Goal: Task Accomplishment & Management: Manage account settings

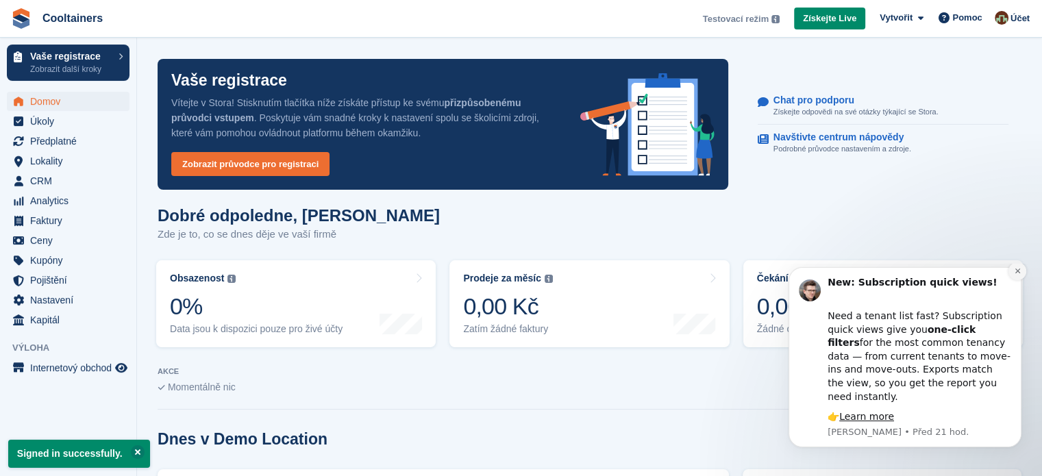
click at [1018, 275] on icon "Dismiss notification" at bounding box center [1018, 271] width 8 height 8
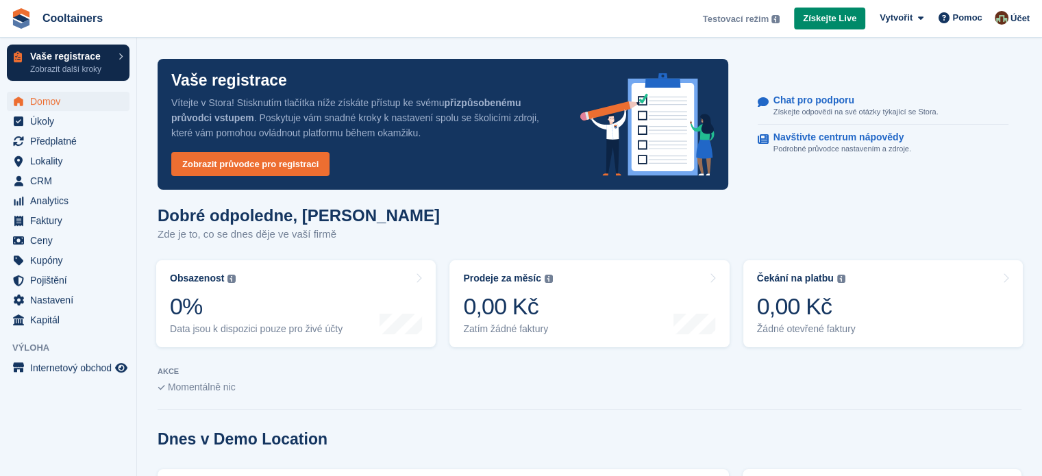
click at [116, 62] on link "Vaše registrace Zobrazit další kroky" at bounding box center [68, 63] width 123 height 36
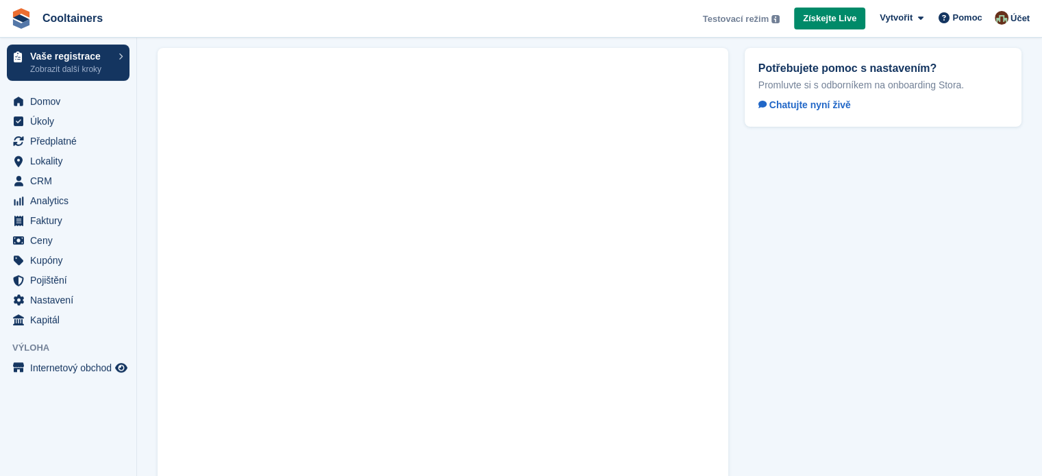
scroll to position [79, 0]
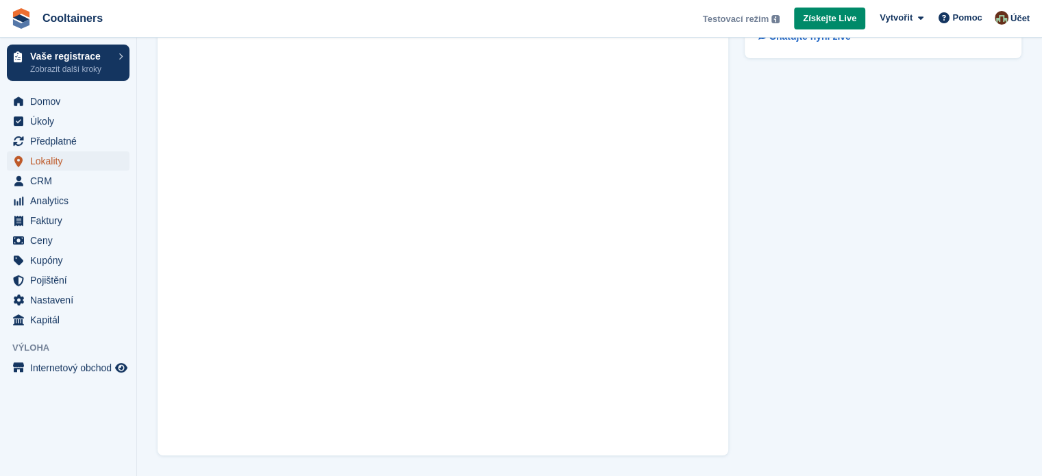
click at [47, 162] on span "Lokality" at bounding box center [71, 160] width 82 height 19
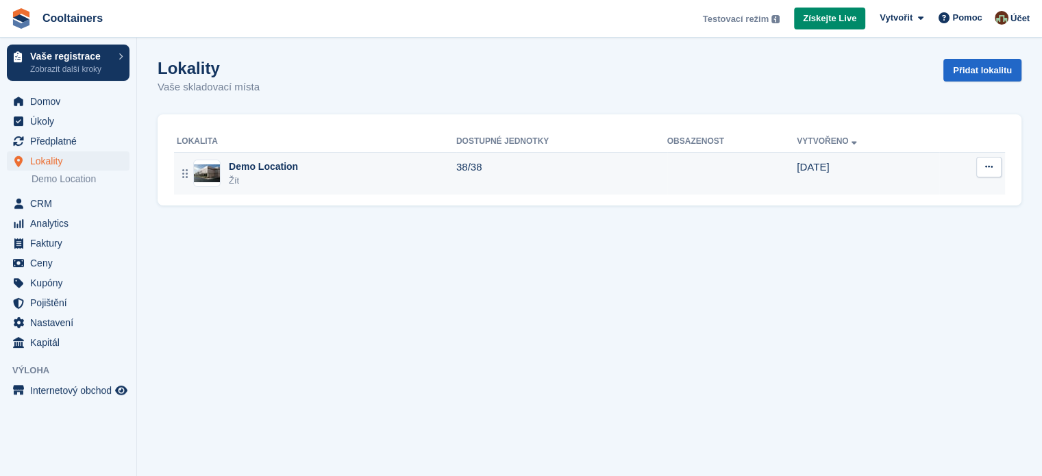
click at [338, 166] on div "Demo Location Žít" at bounding box center [316, 174] width 279 height 28
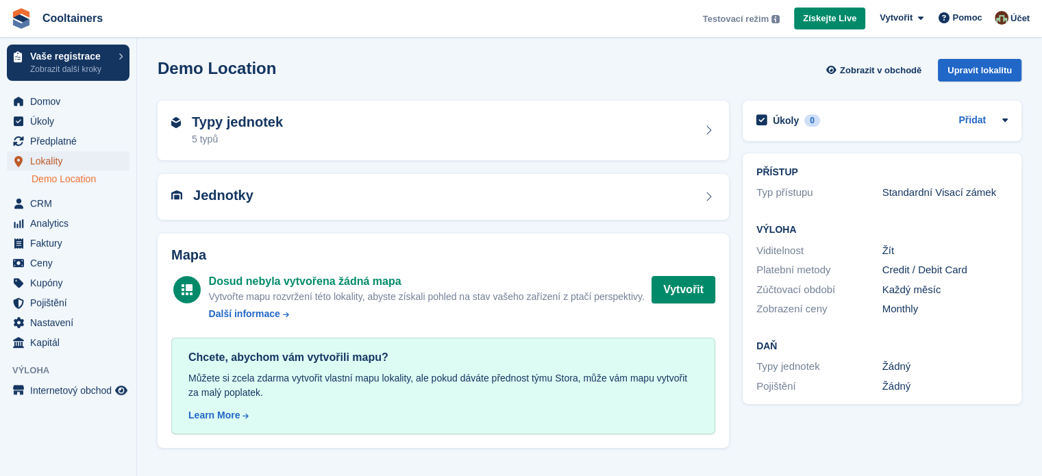
click at [78, 161] on span "Lokality" at bounding box center [71, 160] width 82 height 19
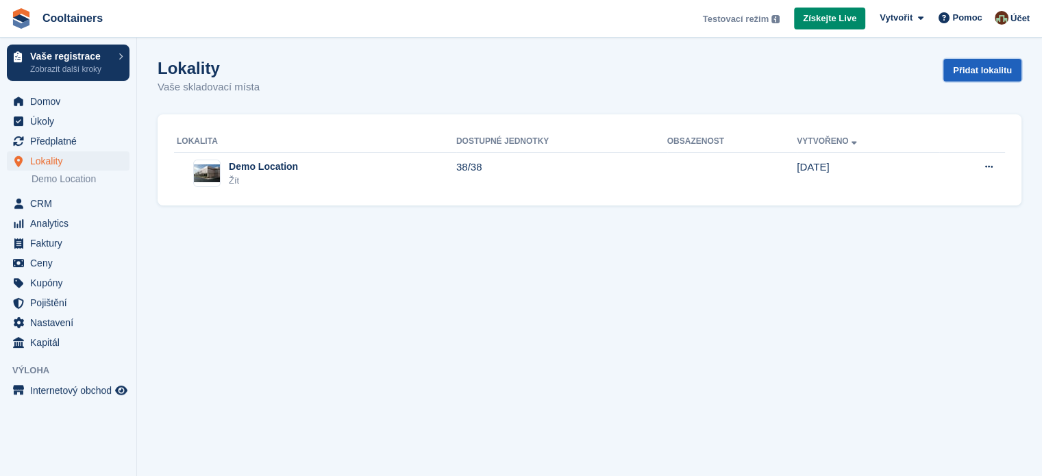
click at [951, 71] on link "Přidat lokalitu" at bounding box center [982, 70] width 78 height 23
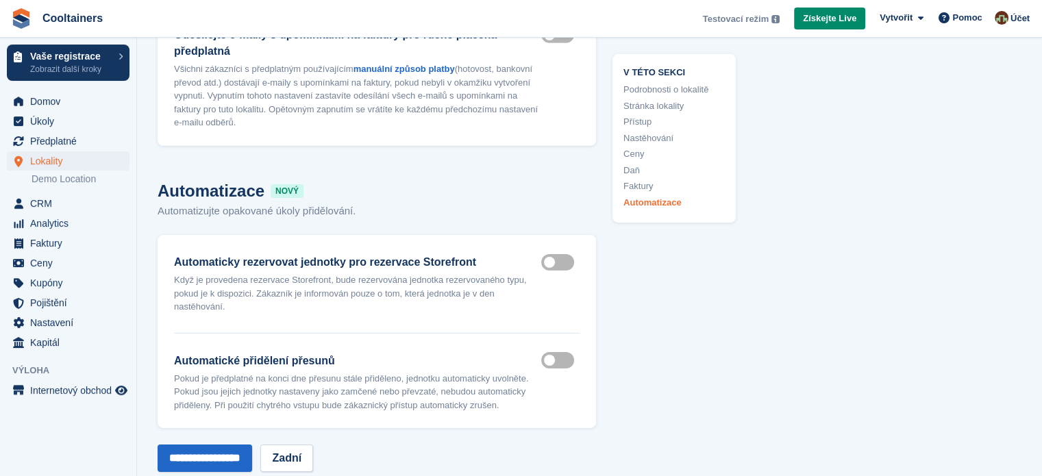
scroll to position [4452, 0]
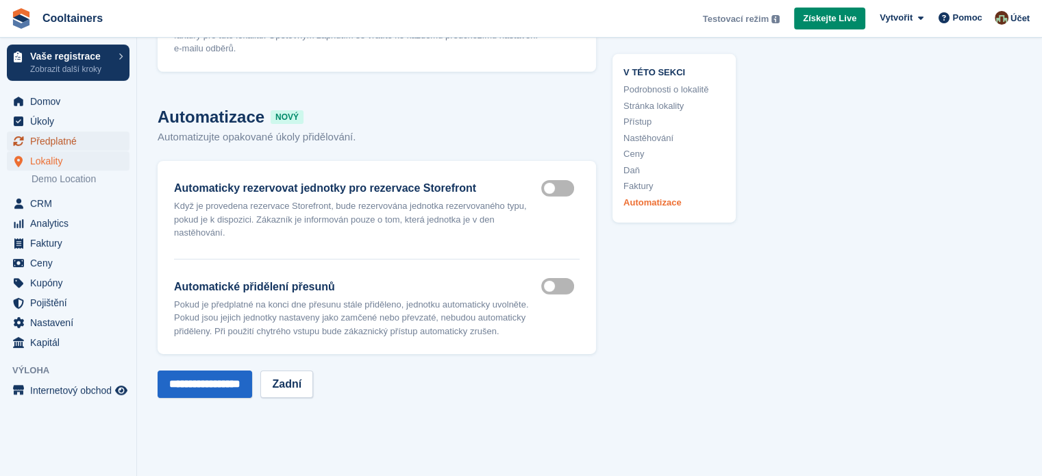
click at [63, 143] on span "Předplatné" at bounding box center [71, 141] width 82 height 19
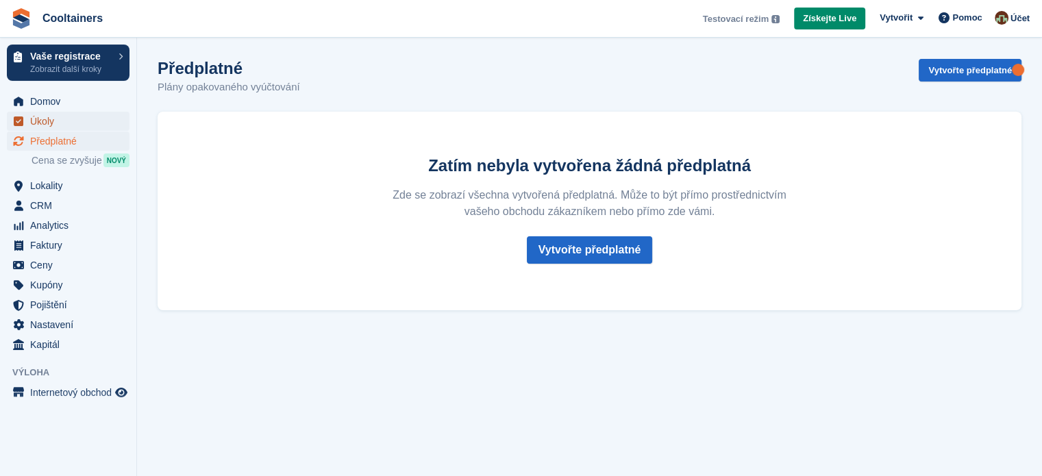
click at [62, 123] on span "Úkoly" at bounding box center [71, 121] width 82 height 19
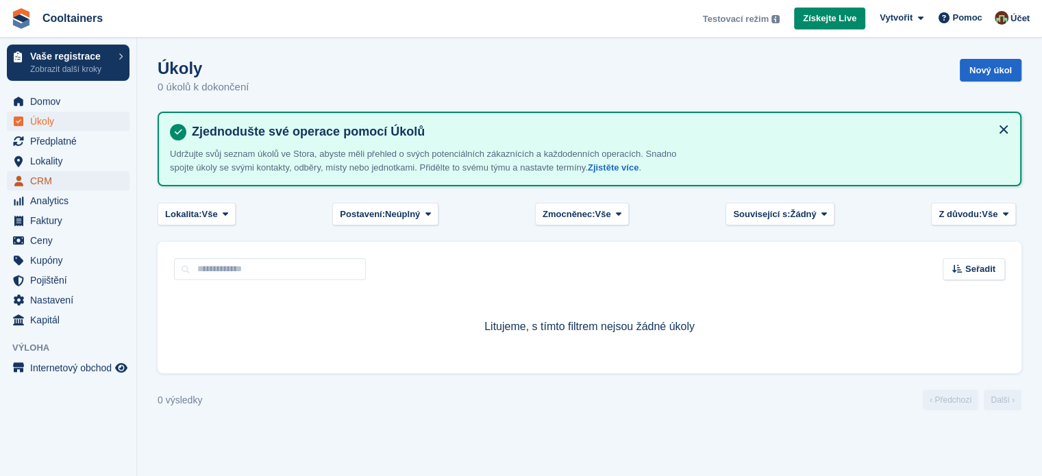
click at [65, 182] on span "CRM" at bounding box center [71, 180] width 82 height 19
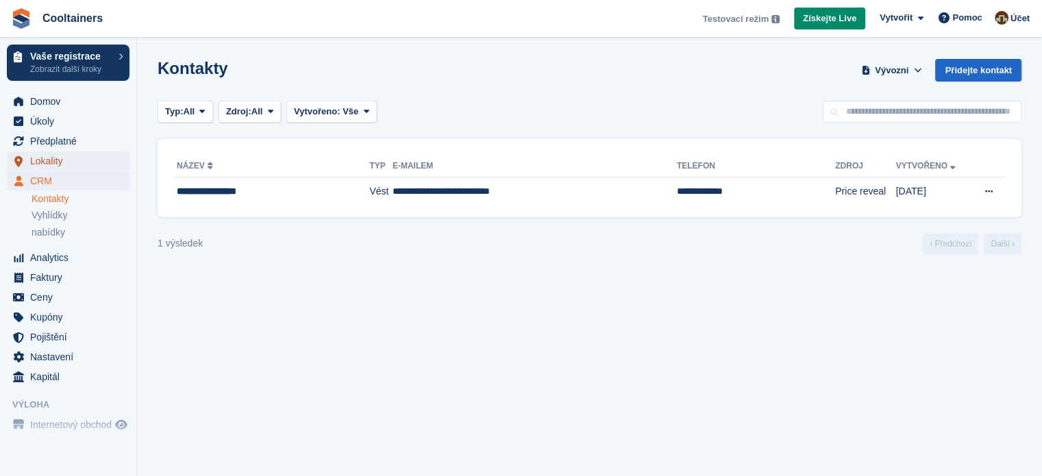
click at [71, 162] on span "Lokality" at bounding box center [71, 160] width 82 height 19
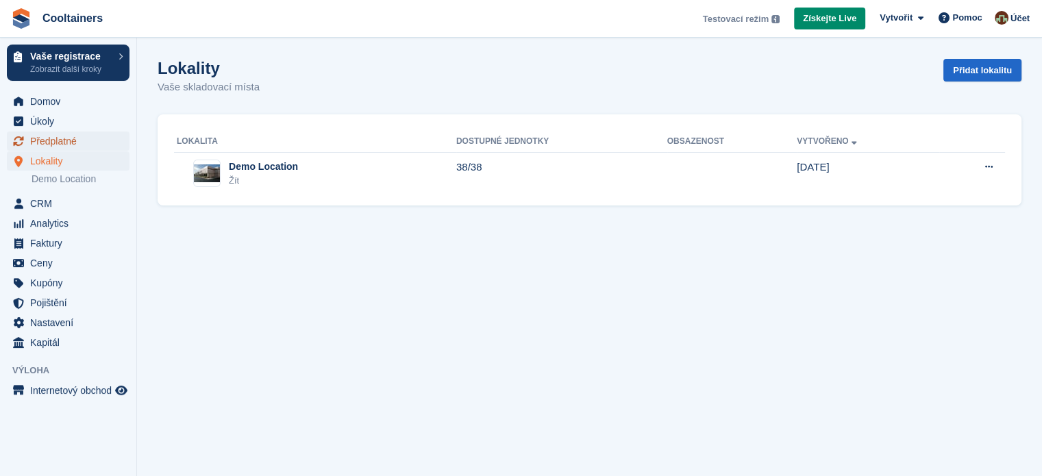
click at [75, 143] on span "Předplatné" at bounding box center [71, 141] width 82 height 19
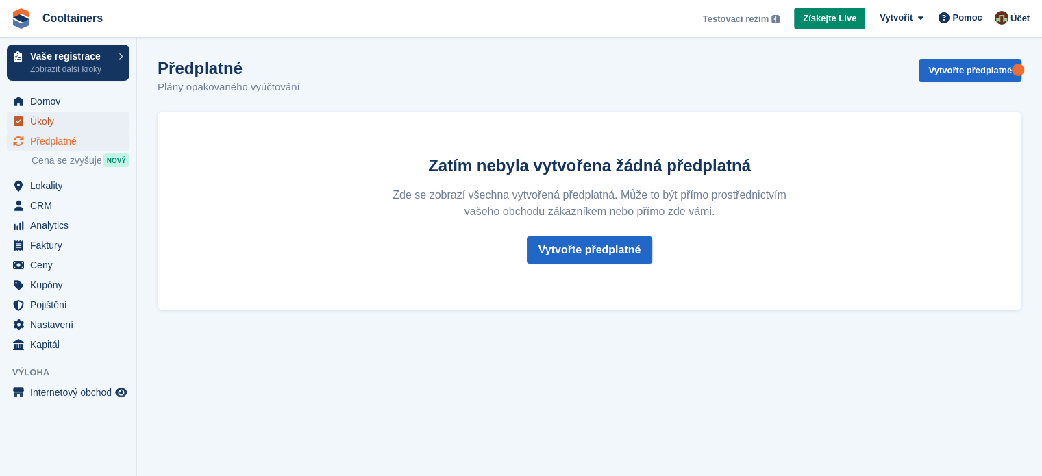
click at [71, 129] on span "Úkoly" at bounding box center [71, 121] width 82 height 19
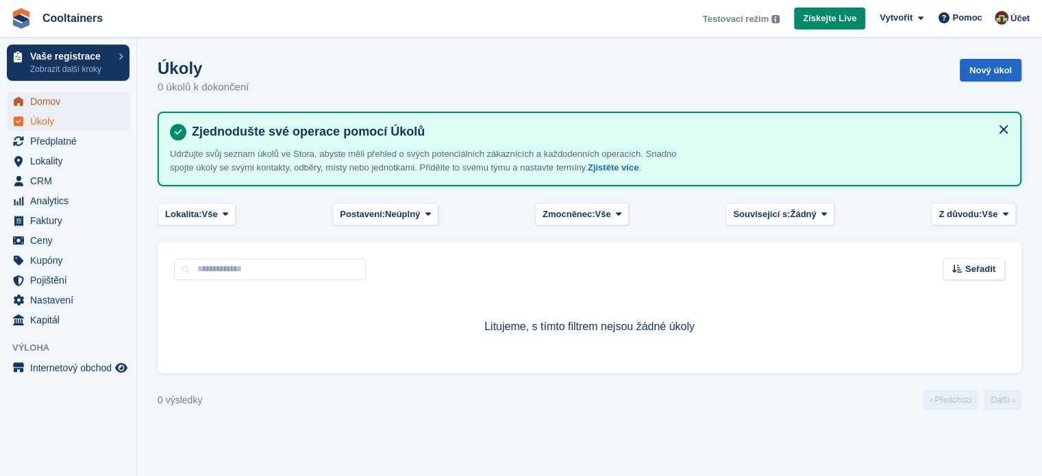
click at [60, 103] on span "Domov" at bounding box center [71, 101] width 82 height 19
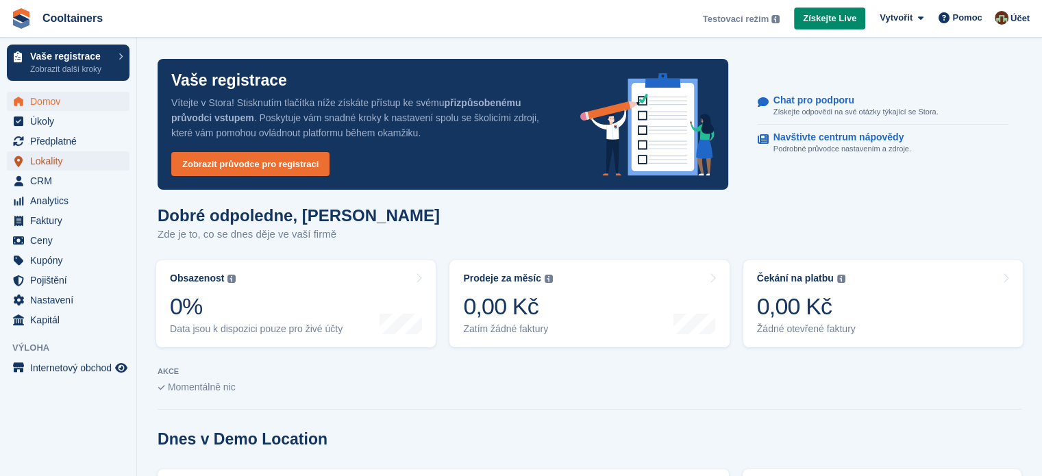
click at [66, 164] on span "Lokality" at bounding box center [71, 160] width 82 height 19
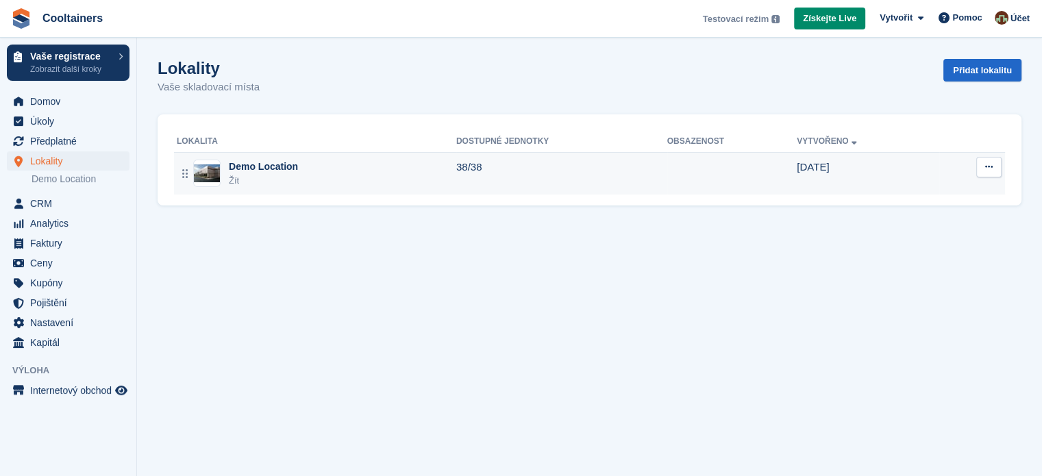
click at [543, 169] on td "38/38" at bounding box center [561, 173] width 211 height 42
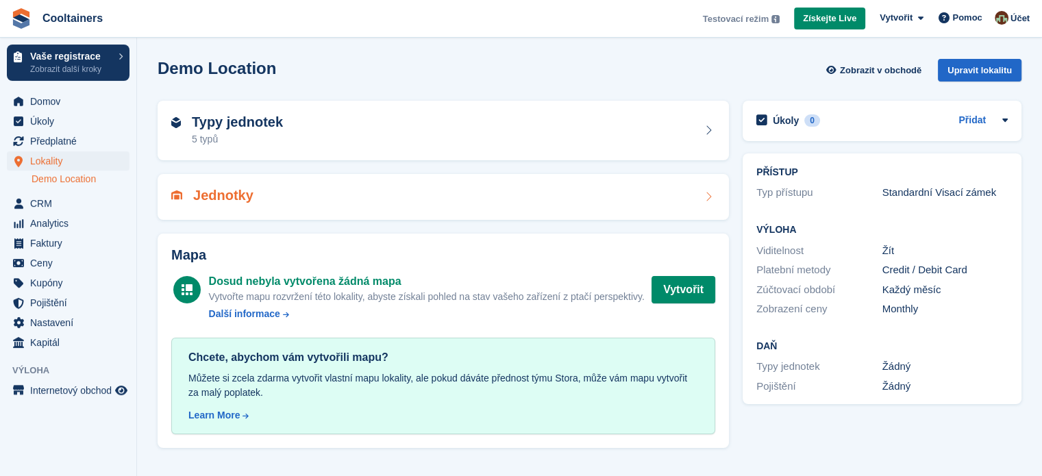
click at [658, 195] on div "Jednotky" at bounding box center [443, 197] width 544 height 18
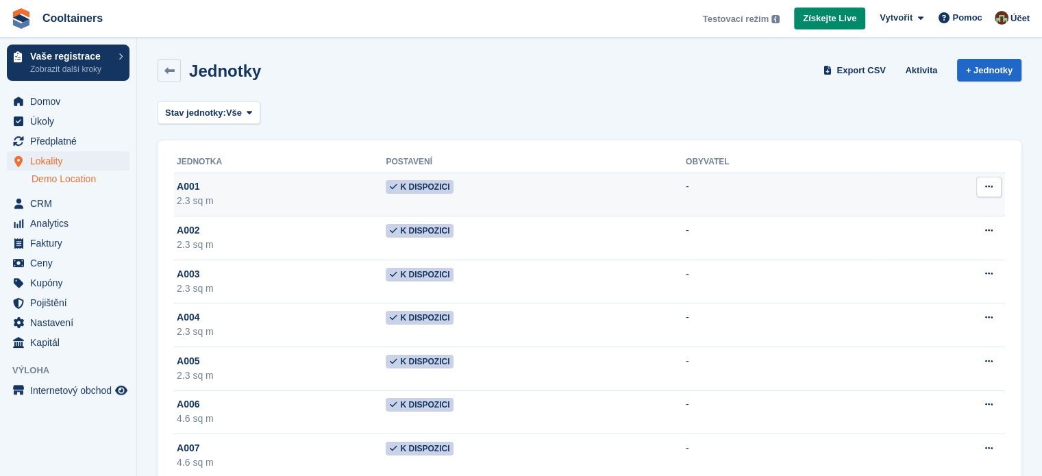
click at [948, 187] on td "Upravit jednotku Činnost jednotky Smazat jednotku" at bounding box center [941, 195] width 127 height 44
click at [993, 182] on button at bounding box center [988, 187] width 25 height 21
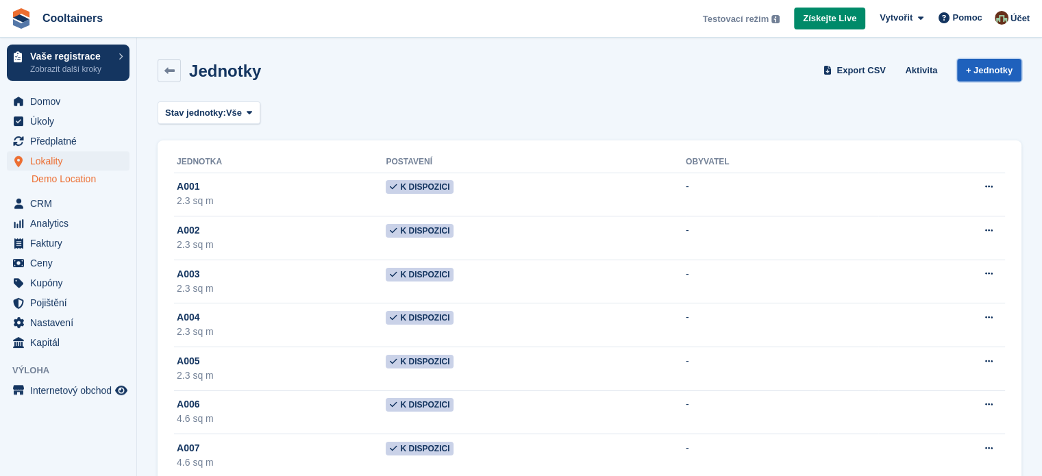
click at [988, 67] on link "+ Jednotky" at bounding box center [989, 70] width 64 height 23
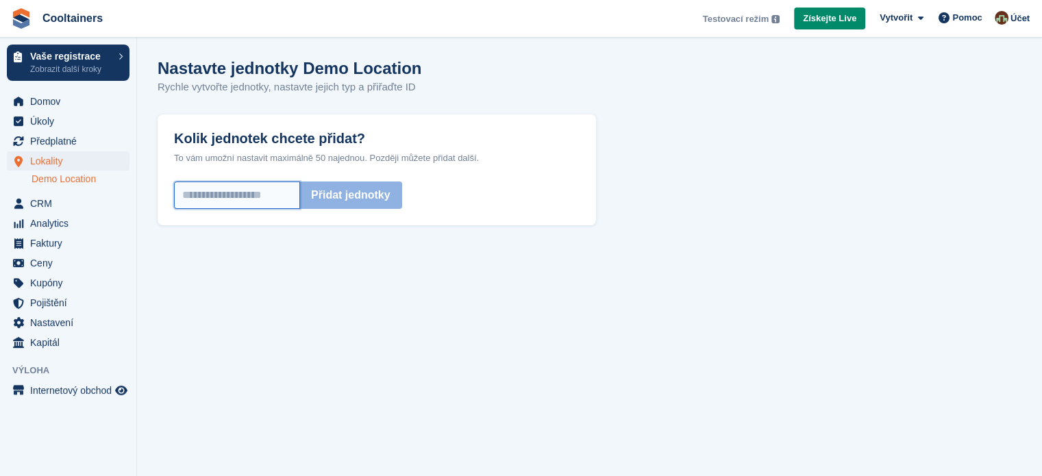
click at [251, 198] on input "Kolik jednotek chcete přidat?" at bounding box center [237, 195] width 126 height 27
type input "**"
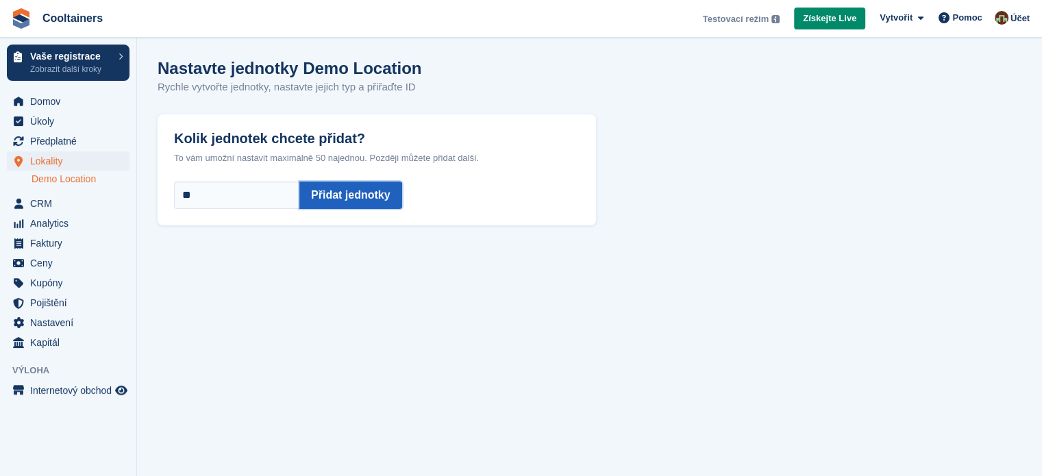
click at [381, 197] on button "Přidat jednotky" at bounding box center [350, 195] width 103 height 27
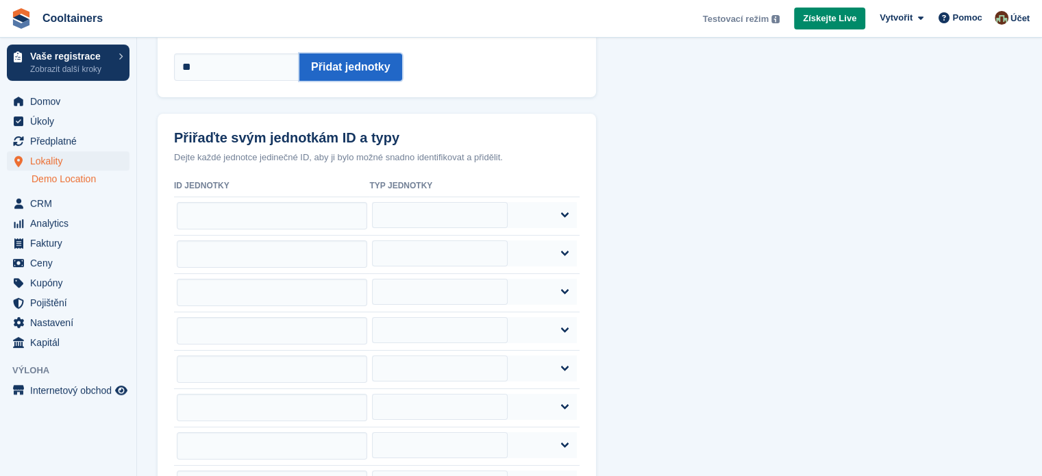
scroll to position [137, 0]
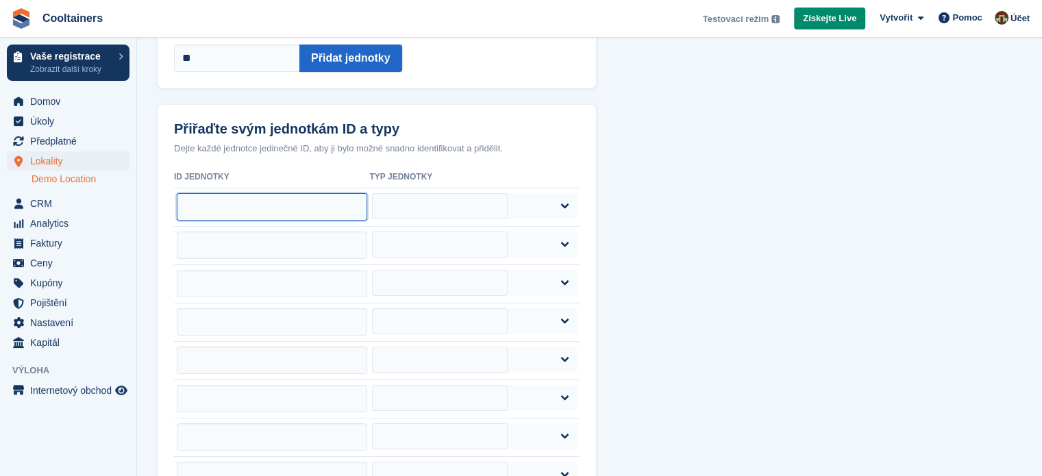
click at [326, 205] on input "text" at bounding box center [272, 206] width 190 height 27
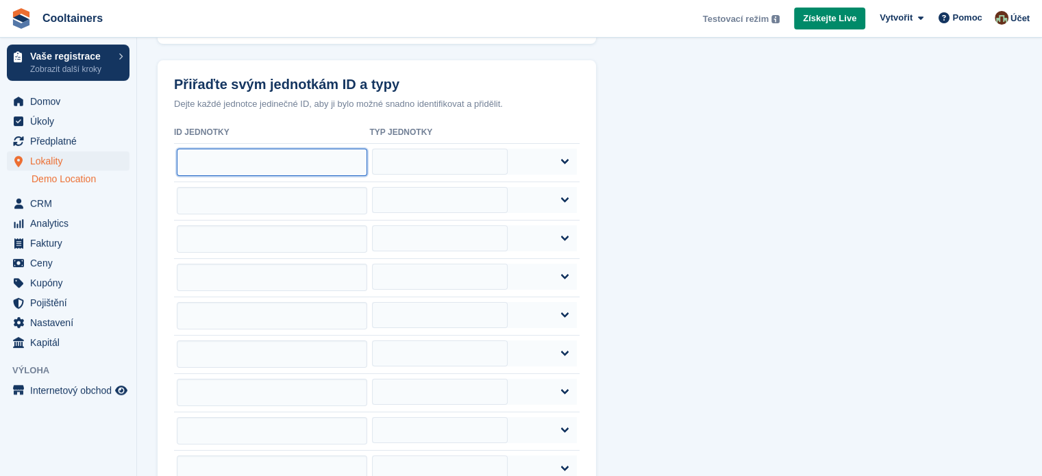
scroll to position [205, 0]
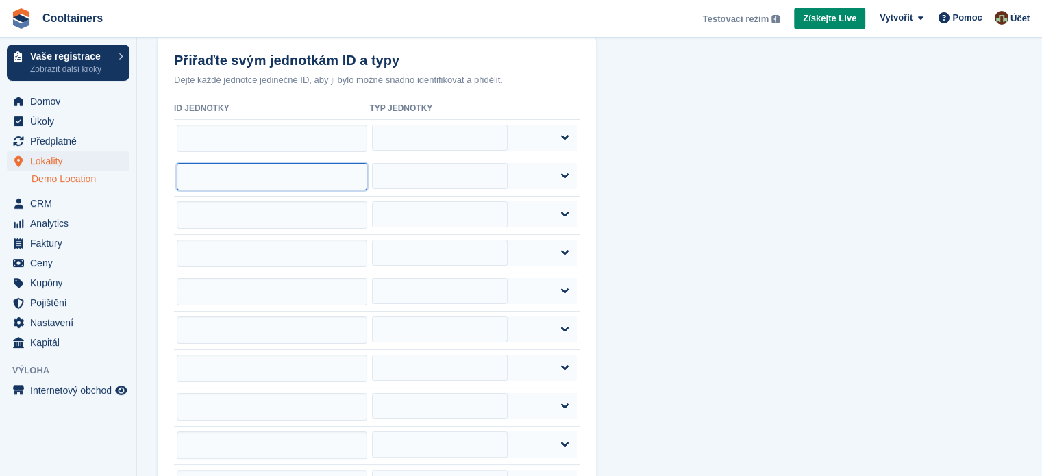
click at [292, 172] on input "text" at bounding box center [272, 176] width 190 height 27
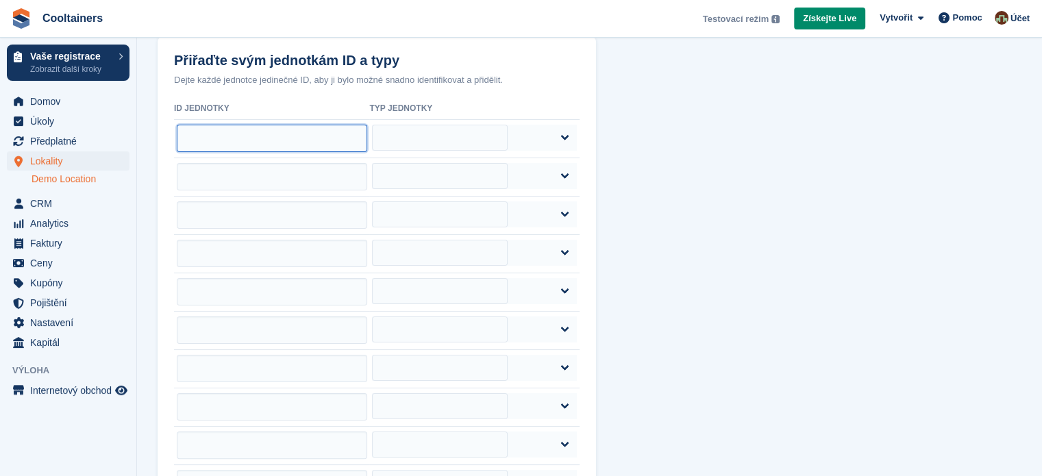
click at [299, 136] on input "text" at bounding box center [272, 138] width 190 height 27
drag, startPoint x: 299, startPoint y: 136, endPoint x: 273, endPoint y: 141, distance: 26.6
click at [273, 141] on input "text" at bounding box center [272, 138] width 190 height 27
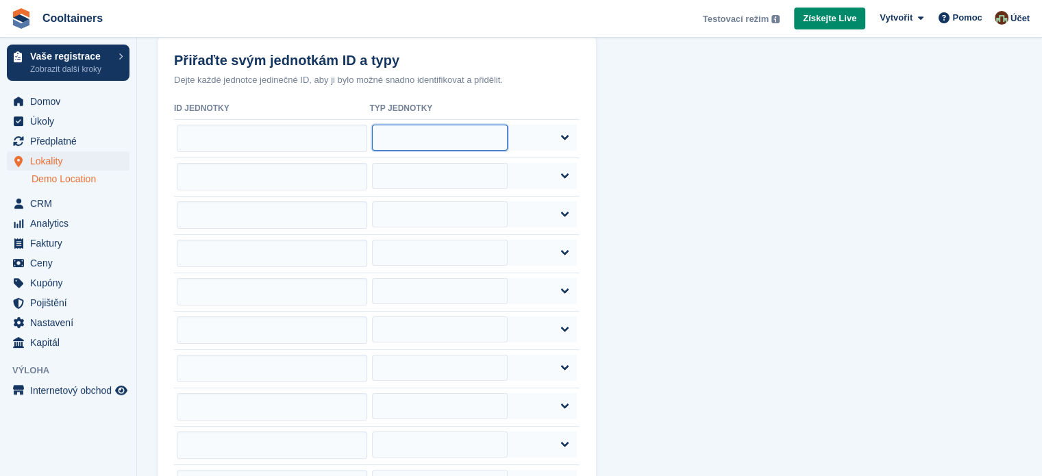
click at [508, 145] on select "******* ******** ******** ****** ********" at bounding box center [440, 138] width 136 height 26
click at [508, 139] on select "******* ******** ******** ****** ********" at bounding box center [440, 138] width 136 height 26
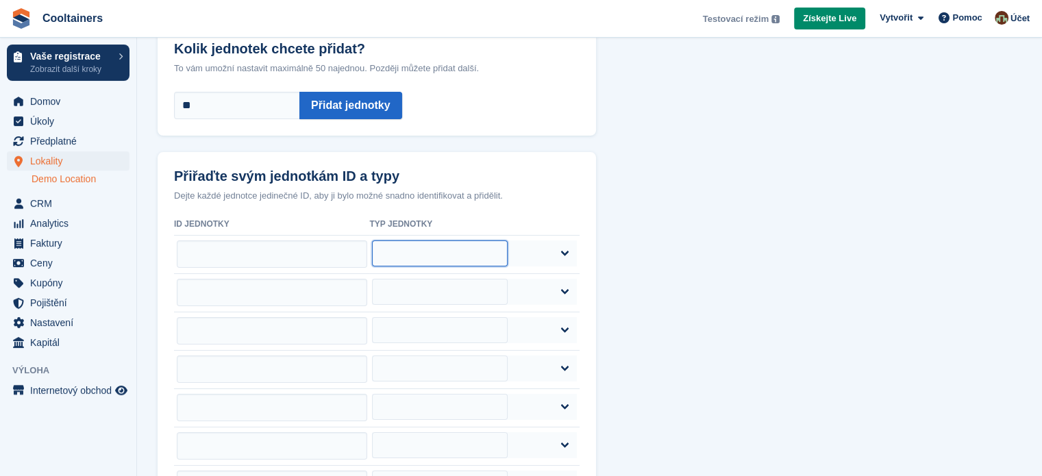
scroll to position [88, 0]
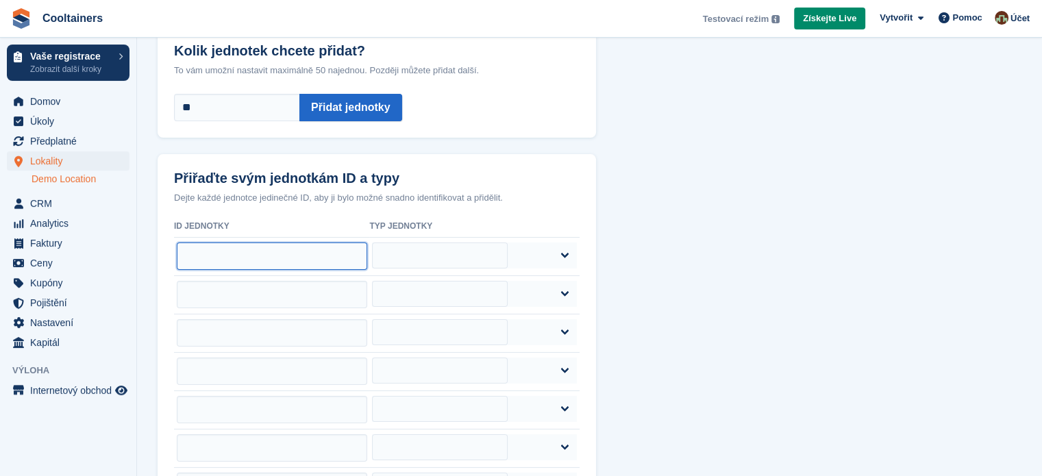
click at [297, 244] on input "text" at bounding box center [272, 255] width 190 height 27
click at [282, 291] on input "text" at bounding box center [272, 294] width 190 height 27
click at [260, 249] on input "text" at bounding box center [272, 255] width 190 height 27
click at [250, 257] on input "text" at bounding box center [272, 255] width 190 height 27
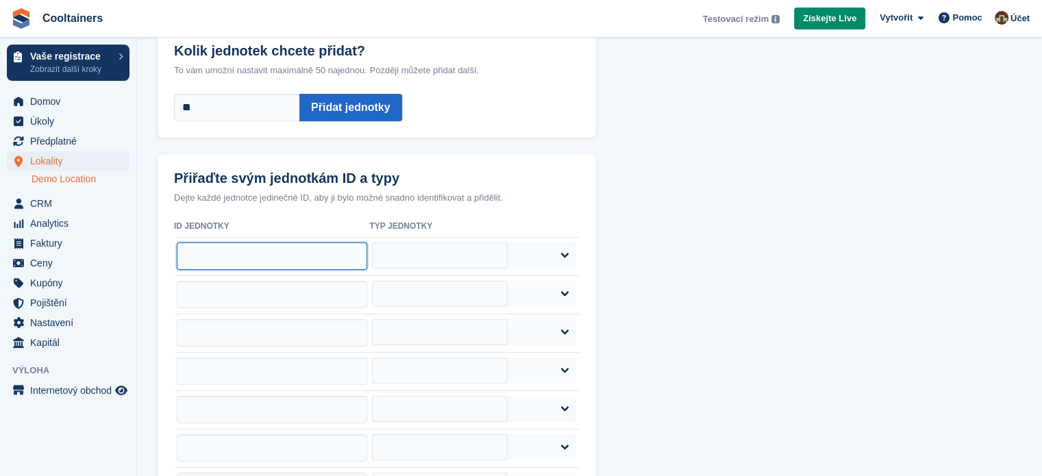
paste input "**********"
type input "*"
click at [527, 191] on p "Dejte každé jednotce jedinečné ID, aby ji bylo možné snadno identifikovat a při…" at bounding box center [377, 198] width 406 height 14
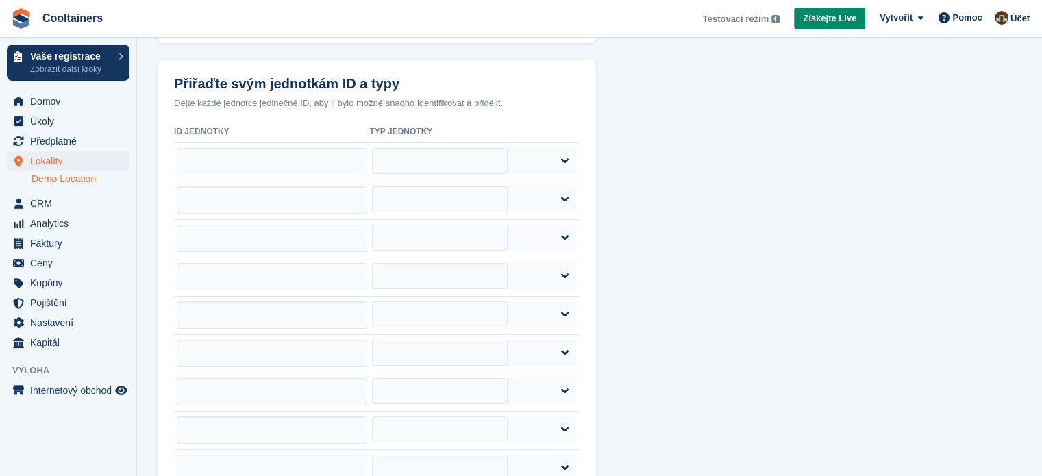
scroll to position [0, 0]
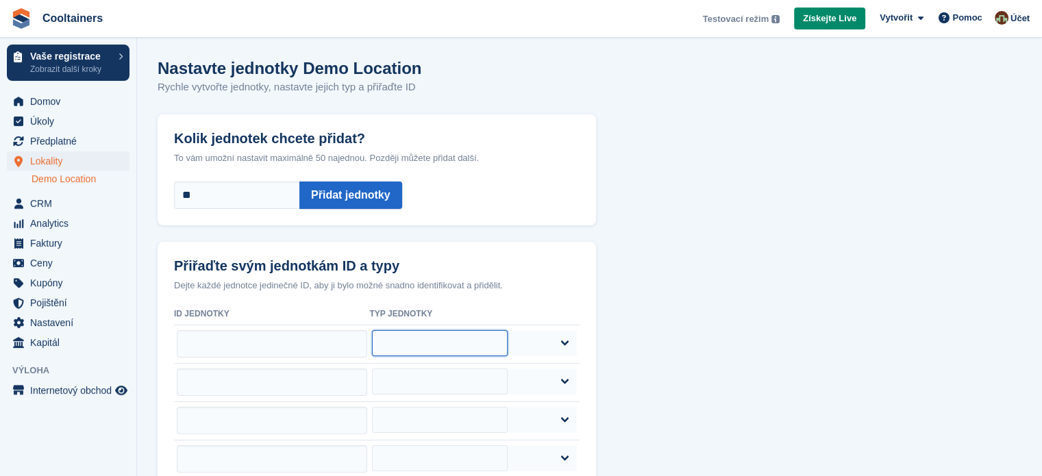
click at [508, 338] on select "******* ******** ******** ****** ********" at bounding box center [440, 343] width 136 height 26
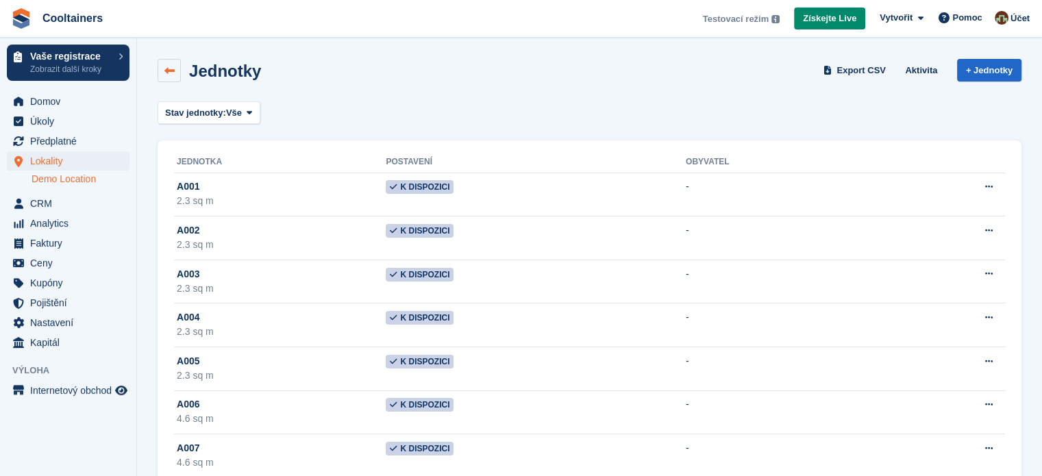
click at [166, 68] on icon at bounding box center [169, 71] width 10 height 10
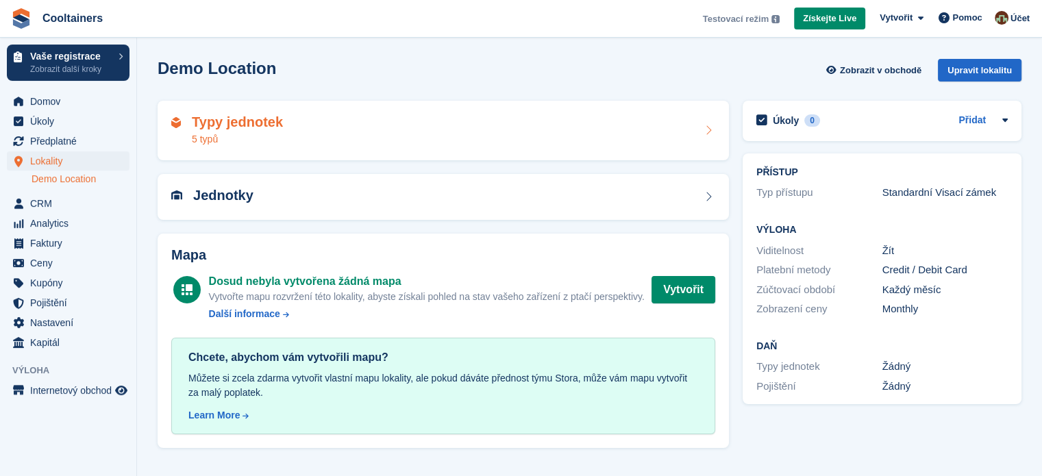
click at [458, 142] on div "Typy jednotek 5 typů" at bounding box center [443, 130] width 544 height 33
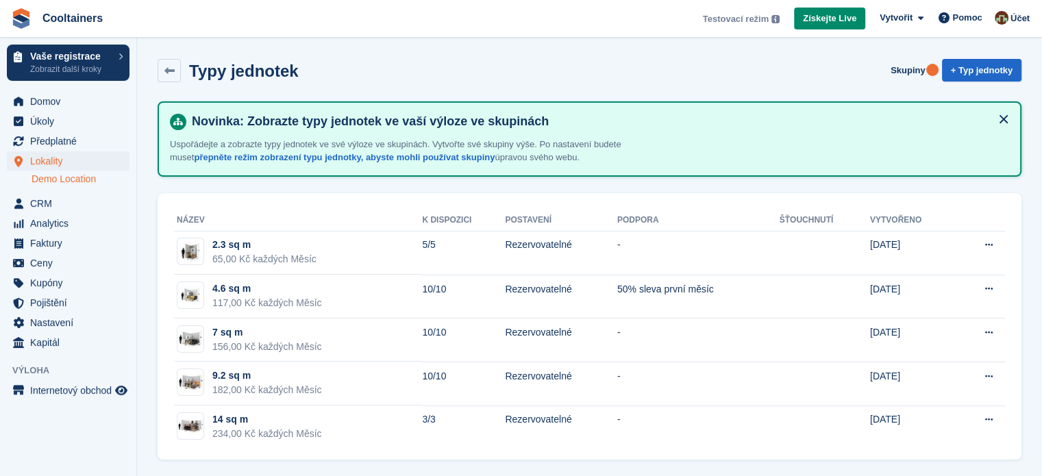
scroll to position [3, 0]
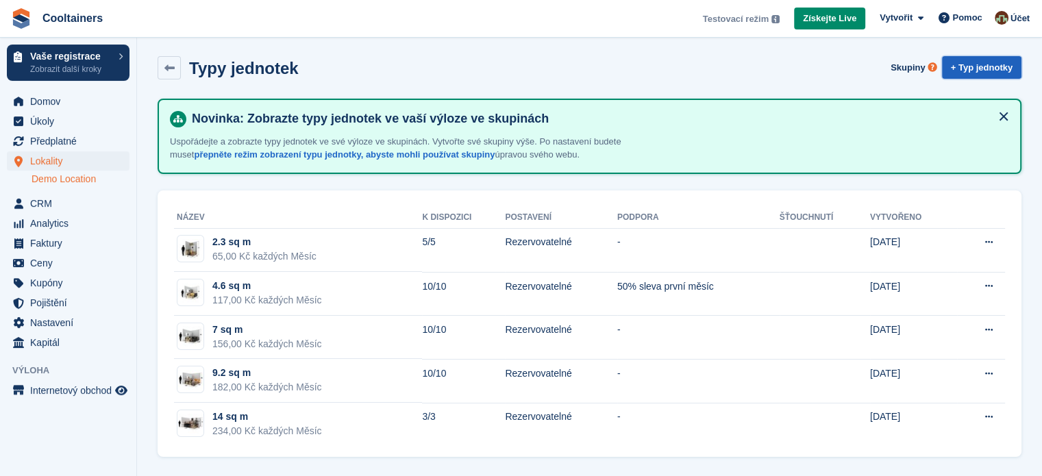
click at [970, 72] on link "+ Typ jednotky" at bounding box center [981, 67] width 79 height 23
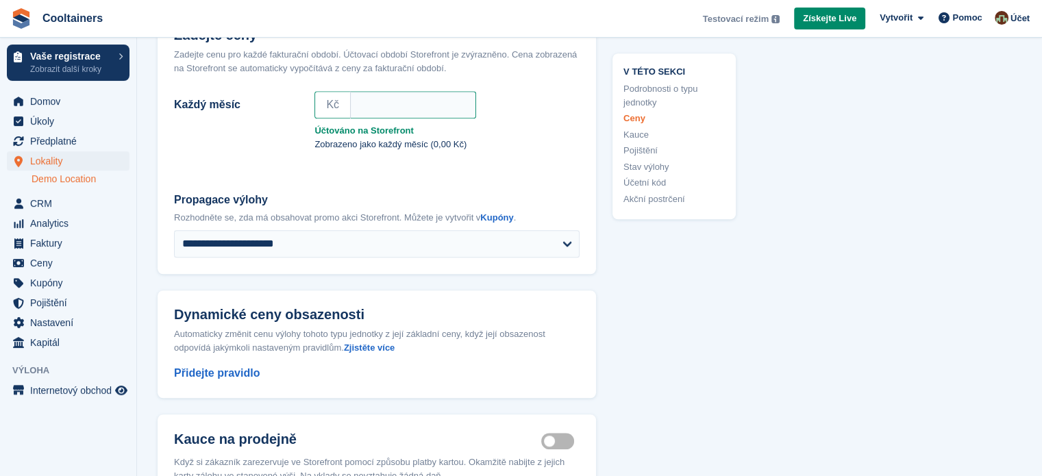
scroll to position [890, 0]
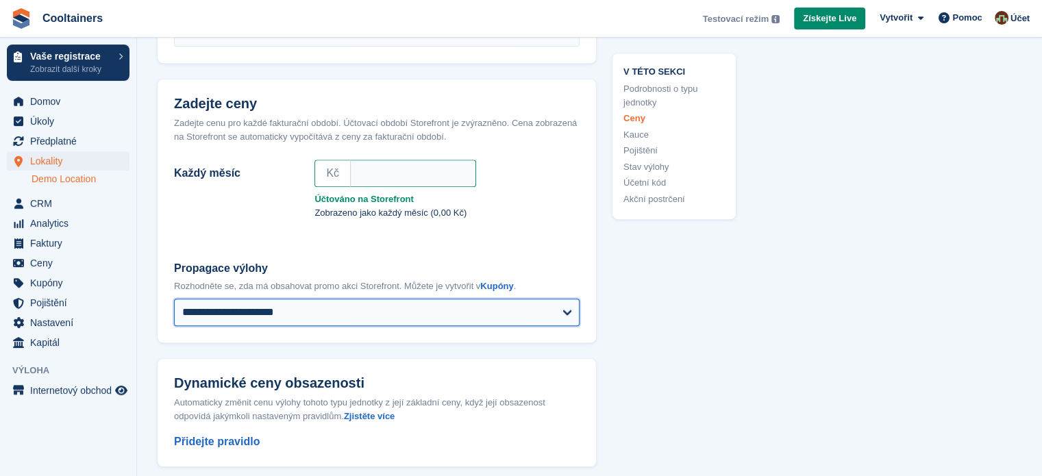
click at [332, 314] on select "**********" at bounding box center [377, 312] width 406 height 27
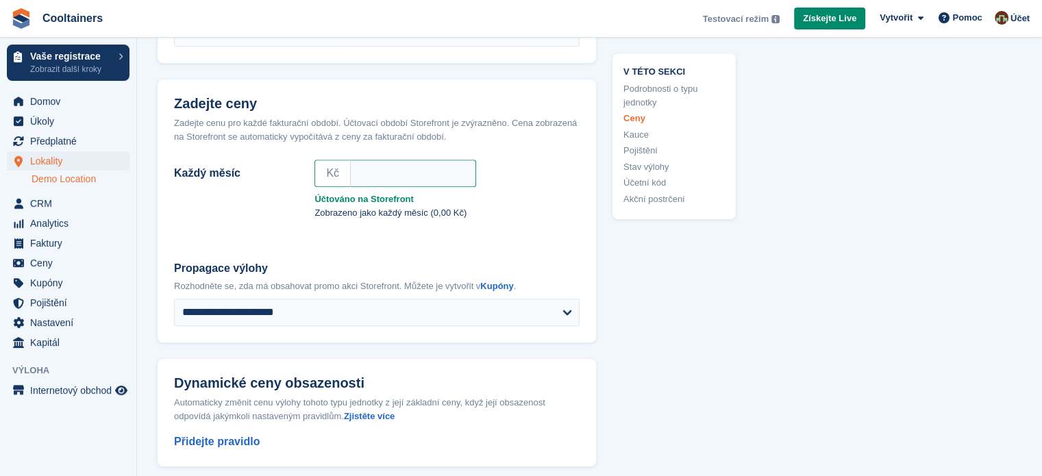
click at [306, 260] on label "Propagace výlohy" at bounding box center [377, 268] width 406 height 16
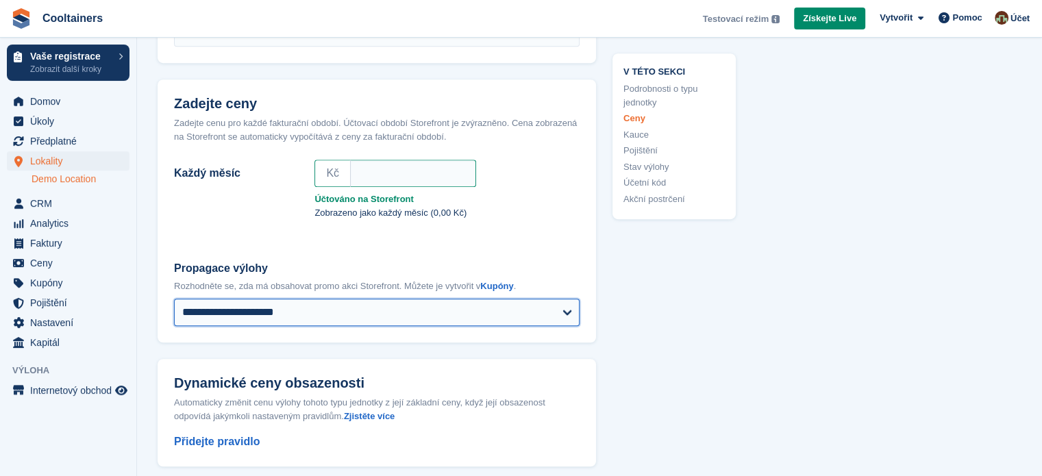
click at [306, 299] on select "**********" at bounding box center [377, 312] width 406 height 27
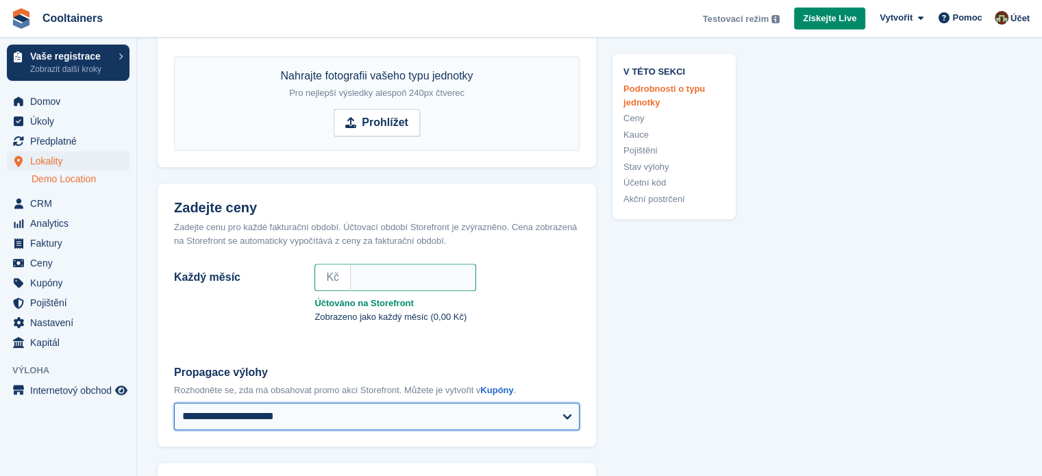
scroll to position [822, 0]
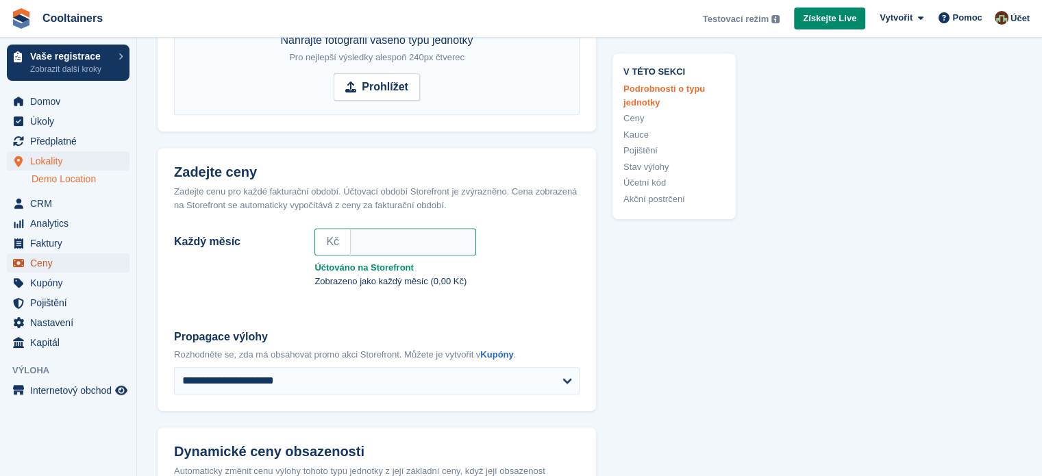
click at [62, 259] on span "Ceny" at bounding box center [71, 262] width 82 height 19
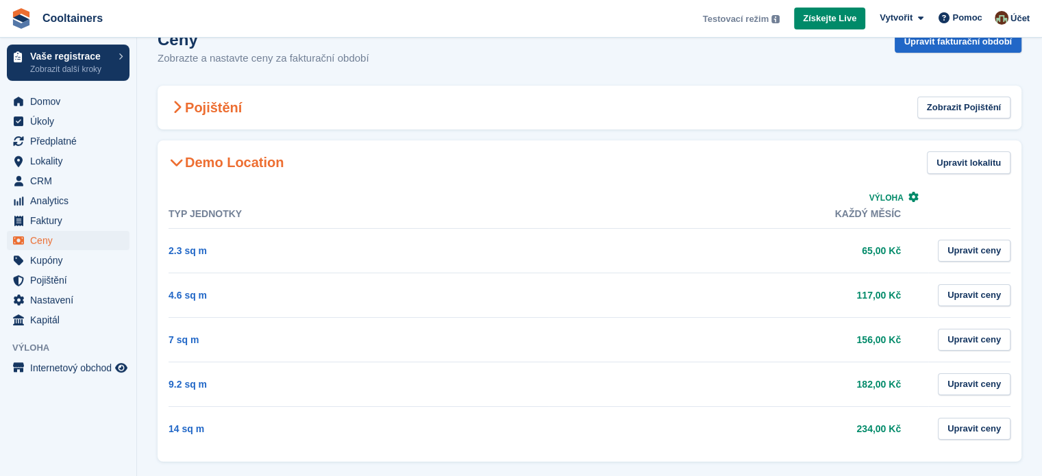
scroll to position [45, 0]
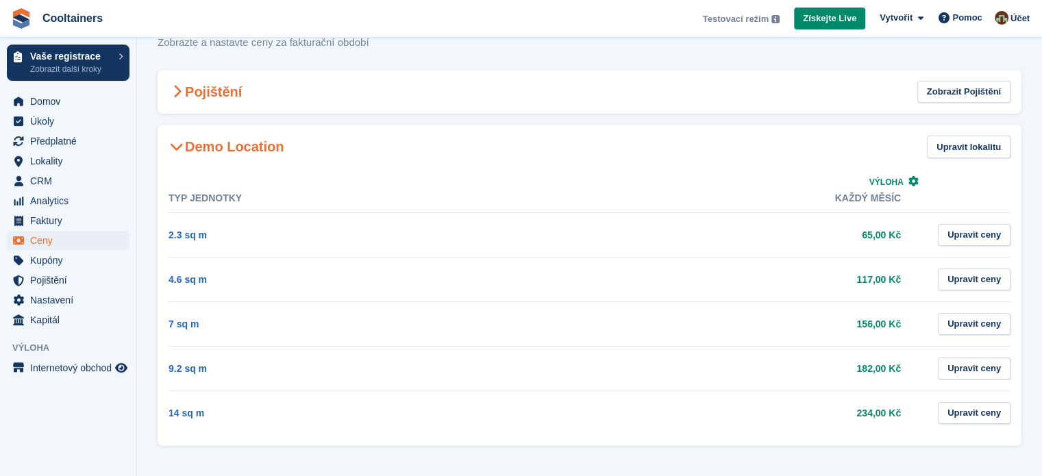
click at [228, 99] on h2 "Pojištění" at bounding box center [205, 92] width 73 height 16
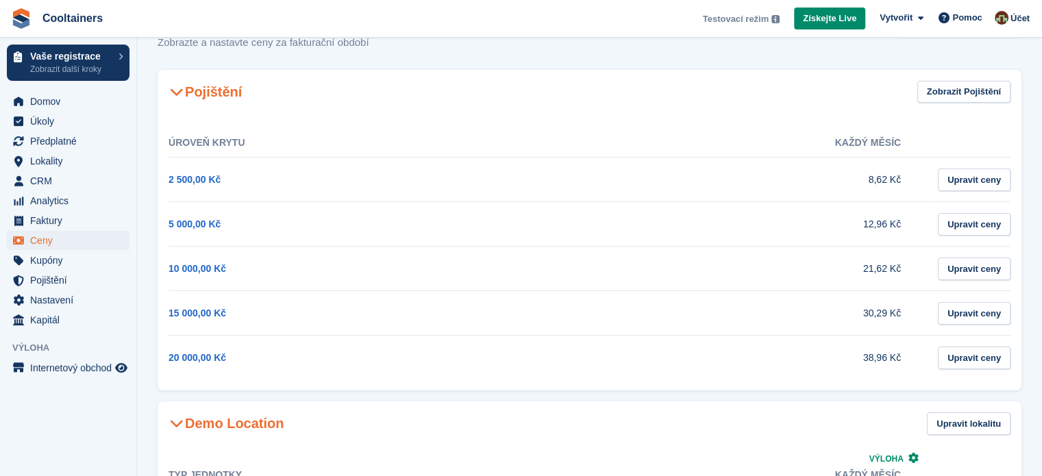
click at [216, 92] on h2 "Pojištění" at bounding box center [205, 92] width 73 height 16
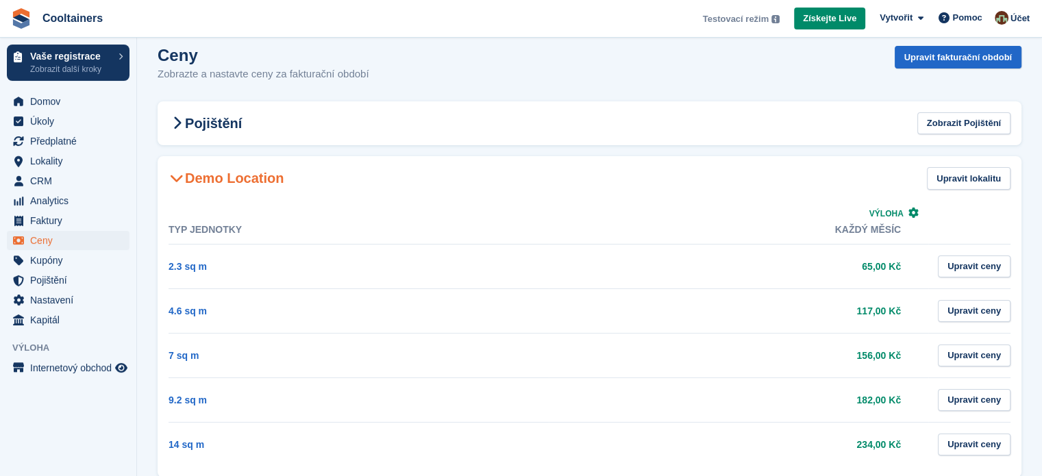
scroll to position [0, 0]
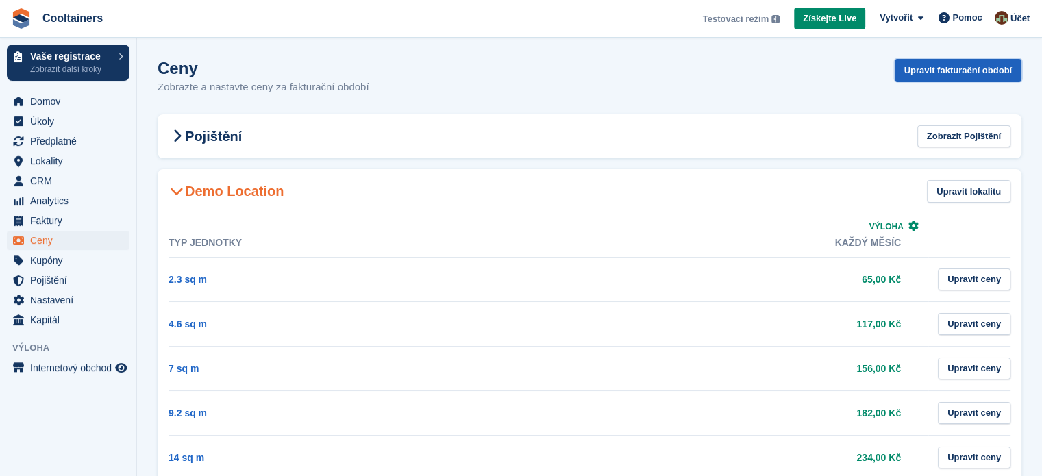
click at [932, 71] on link "Upravit fakturační období" at bounding box center [958, 70] width 127 height 23
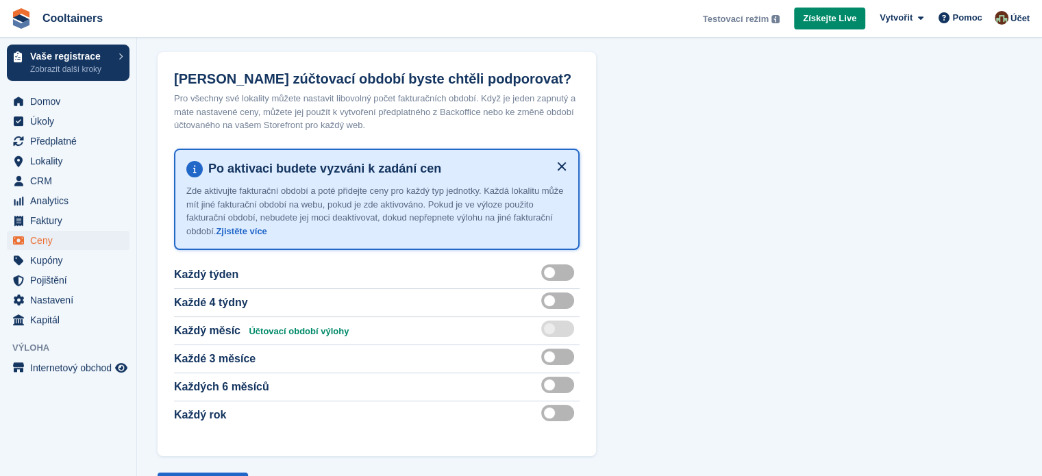
scroll to position [68, 0]
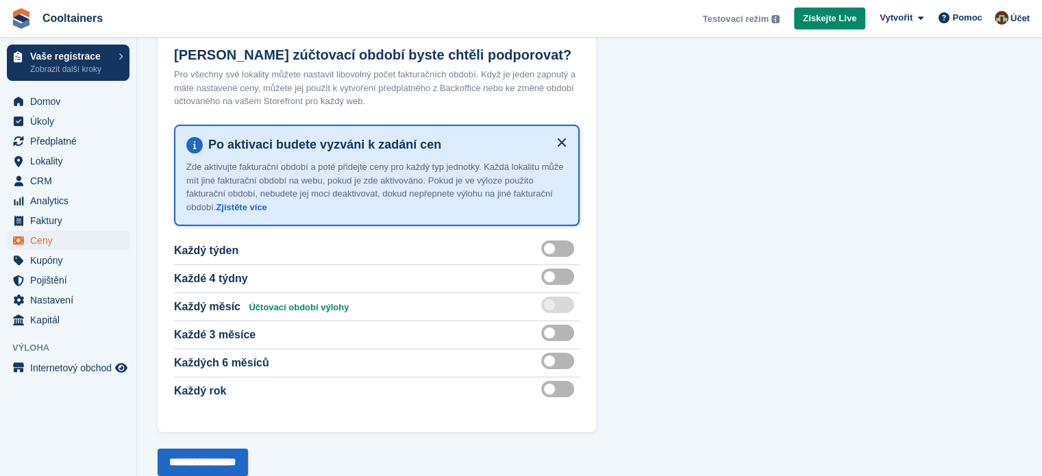
click at [558, 333] on label at bounding box center [560, 332] width 38 height 11
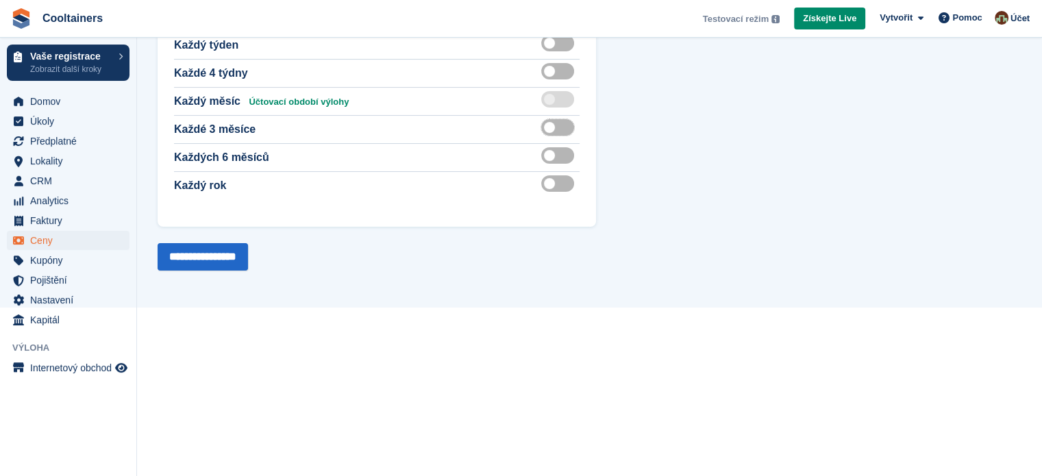
scroll to position [252, 0]
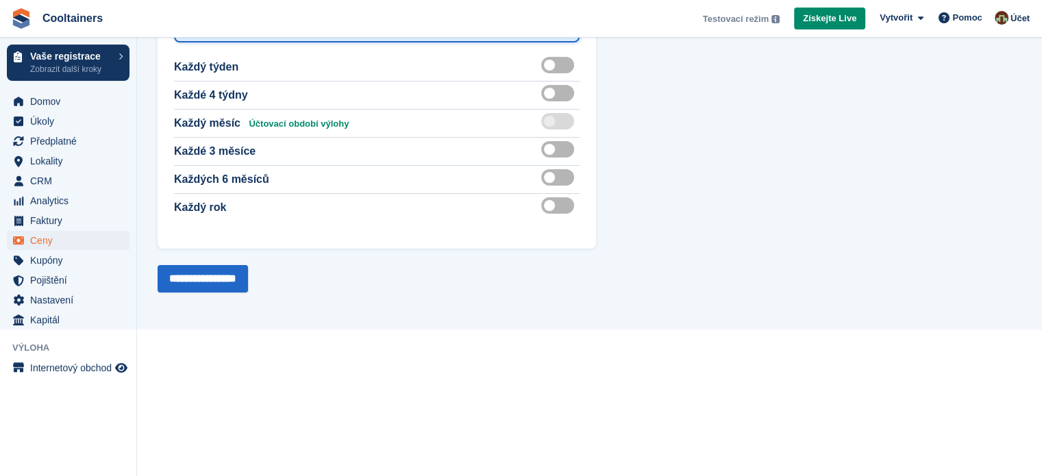
click at [561, 148] on label at bounding box center [560, 149] width 38 height 11
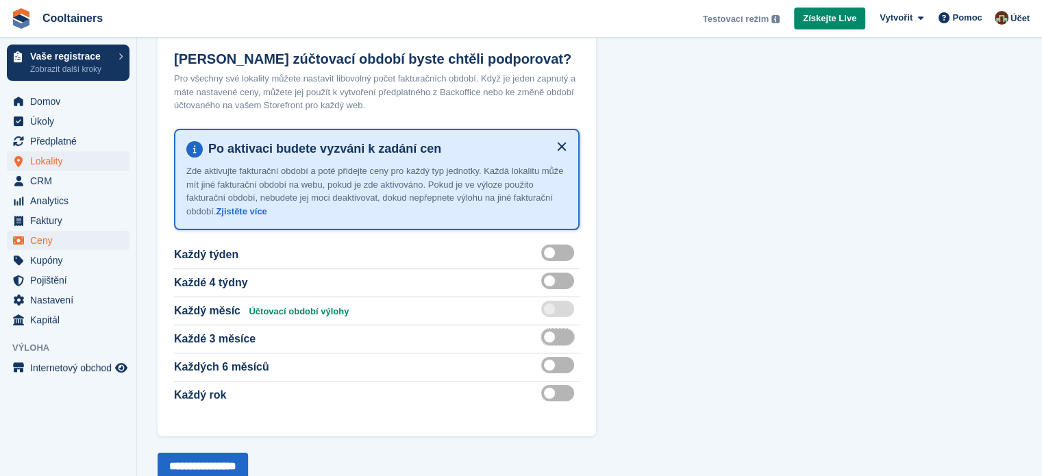
scroll to position [47, 0]
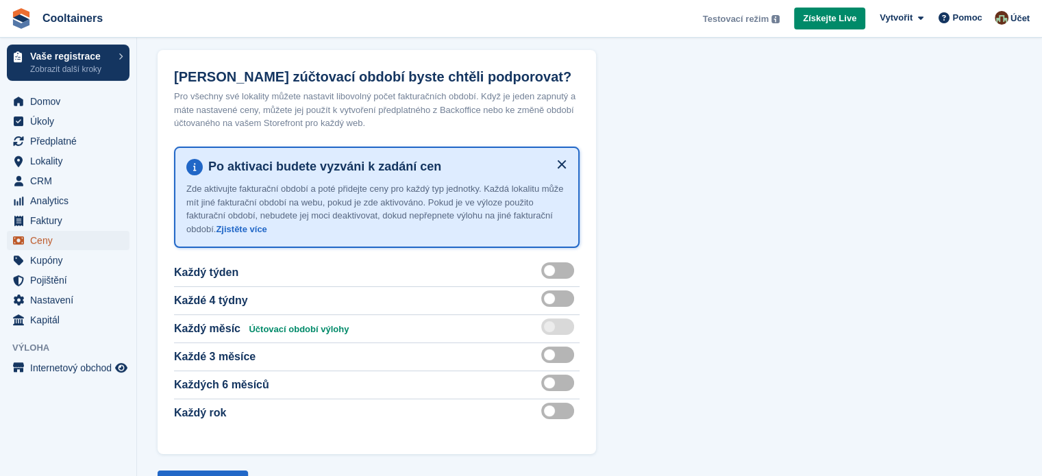
click at [54, 243] on span "Ceny" at bounding box center [71, 240] width 82 height 19
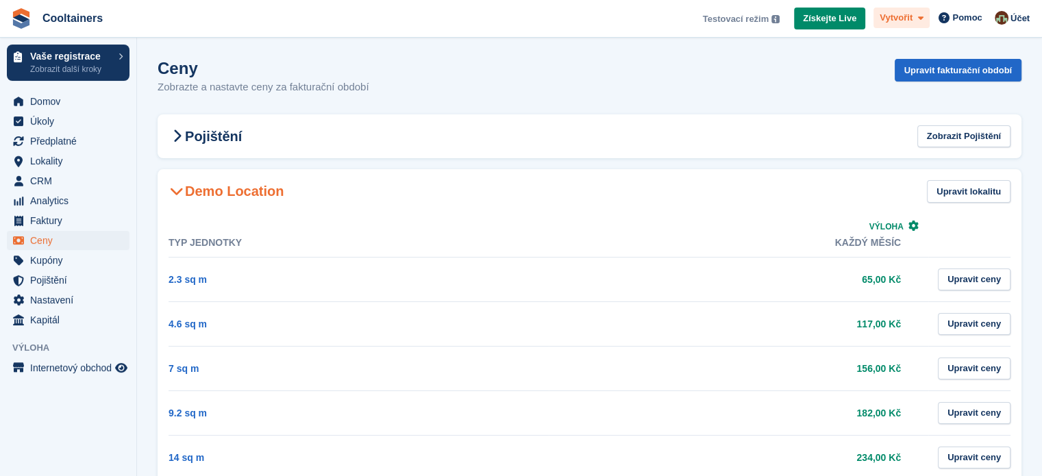
click at [899, 17] on span "Vytvořit" at bounding box center [896, 18] width 33 height 14
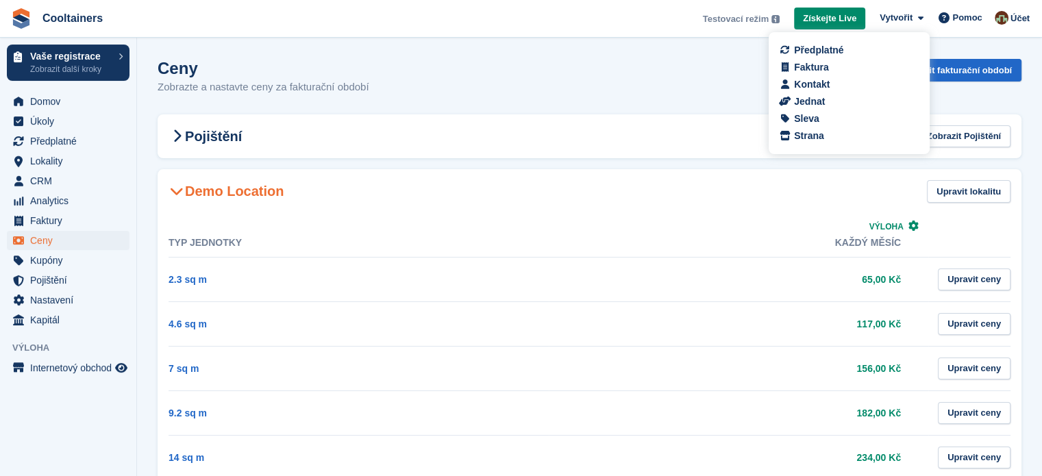
click at [712, 71] on div "Ceny Zobrazte a nastavte ceny za fakturační období Upravit fakturační období" at bounding box center [590, 85] width 864 height 53
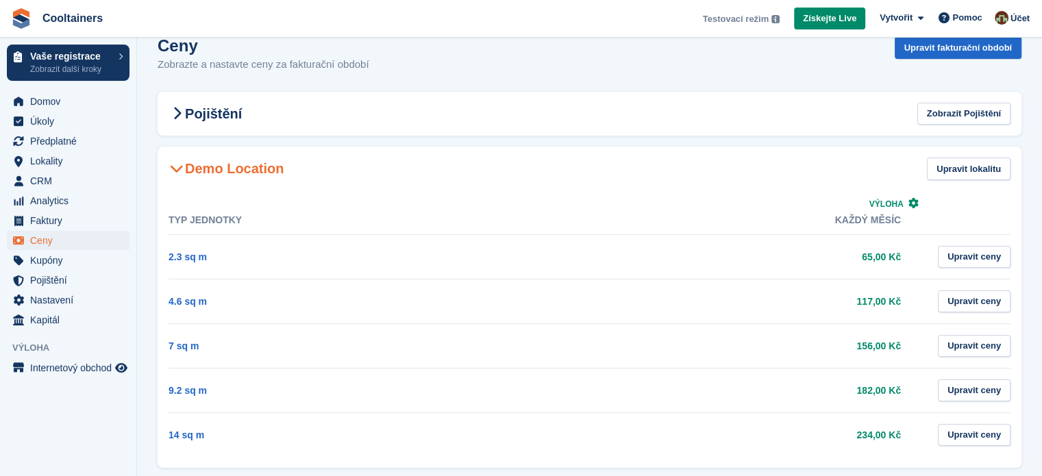
scroll to position [45, 0]
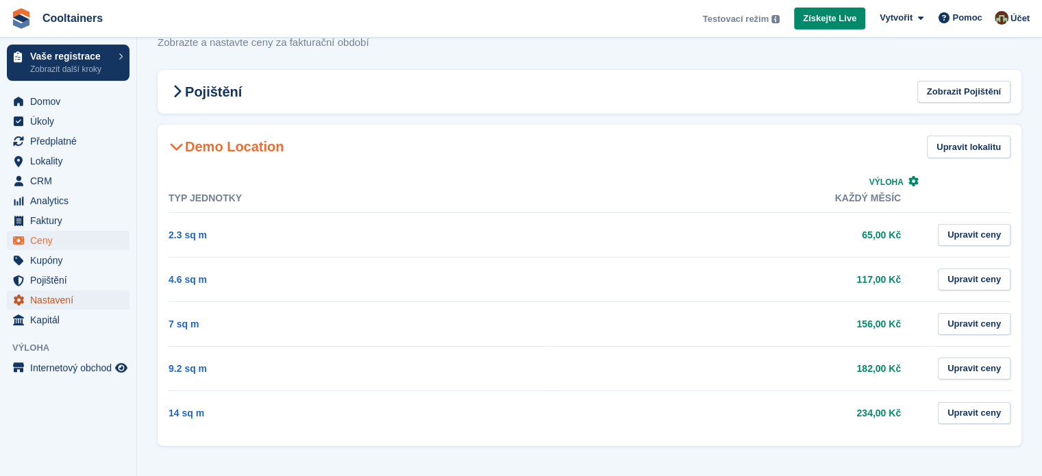
click at [64, 306] on span "Nastavení" at bounding box center [71, 299] width 82 height 19
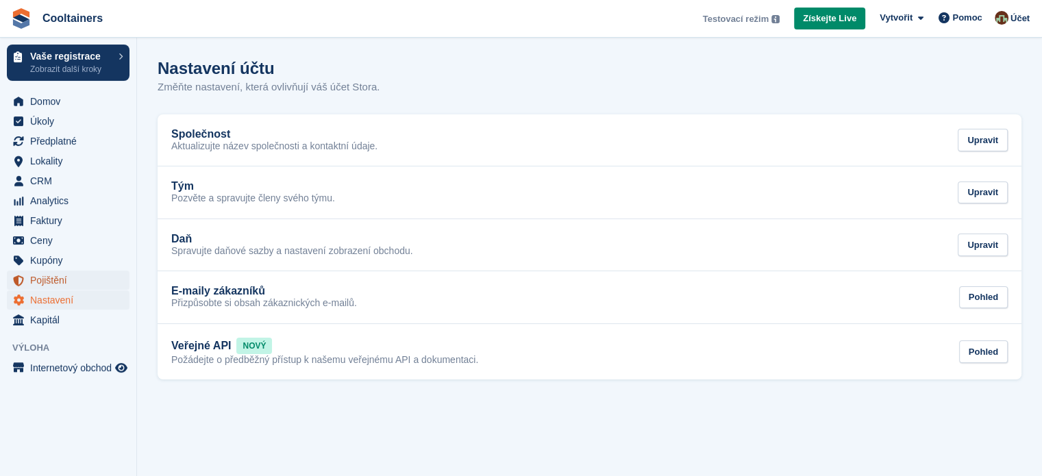
click at [57, 279] on span "Pojištění" at bounding box center [71, 280] width 82 height 19
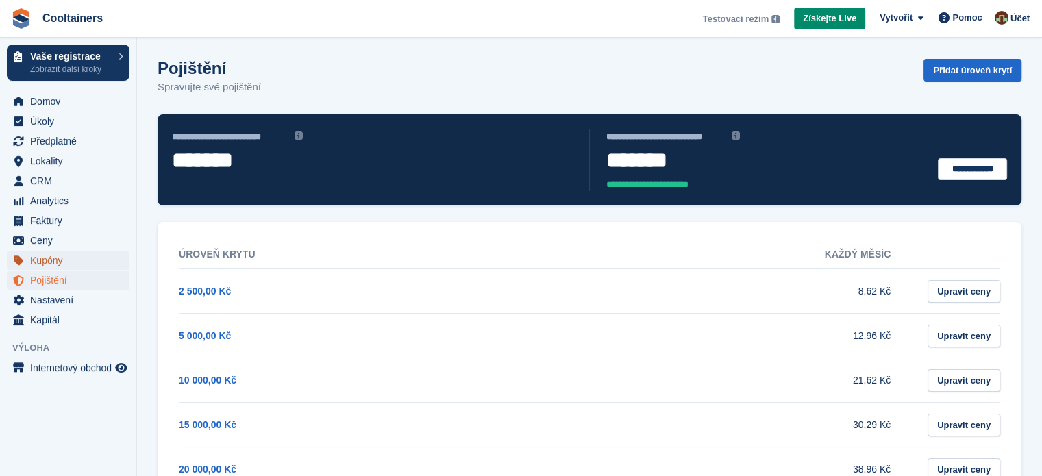
click at [71, 265] on span "Kupóny" at bounding box center [71, 260] width 82 height 19
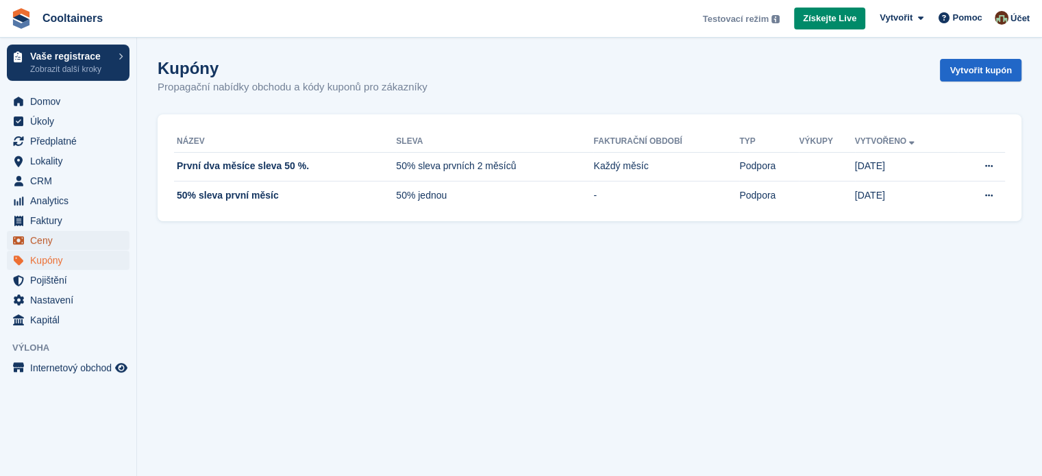
click at [60, 242] on span "Ceny" at bounding box center [71, 240] width 82 height 19
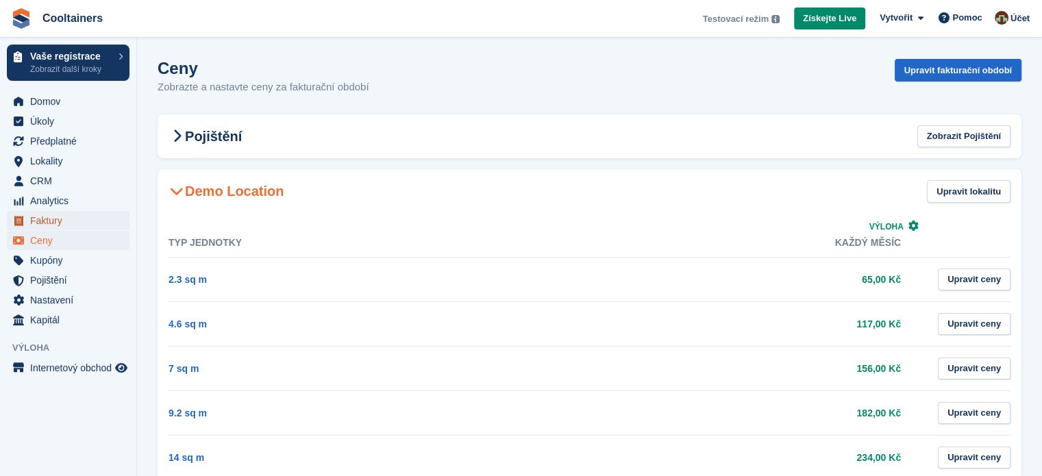
click at [60, 229] on span "Faktury" at bounding box center [71, 220] width 82 height 19
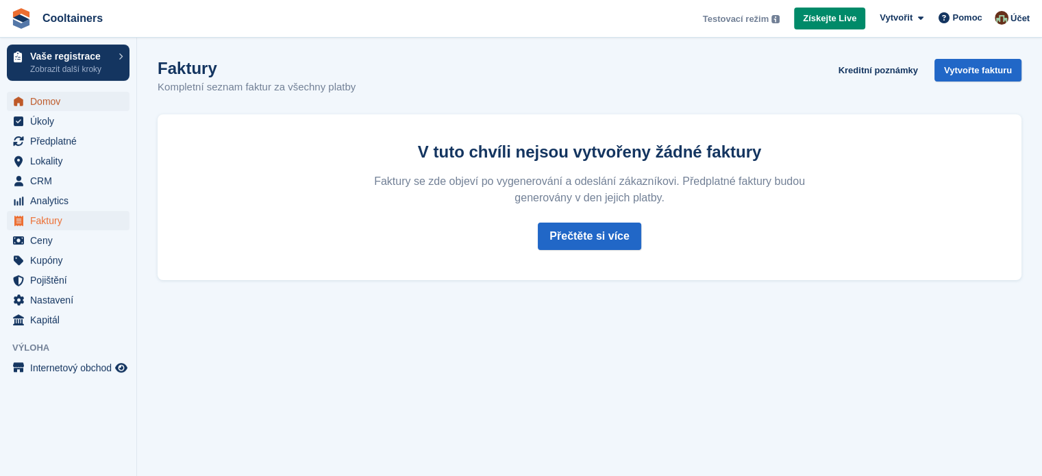
click at [62, 105] on span "Domov" at bounding box center [71, 101] width 82 height 19
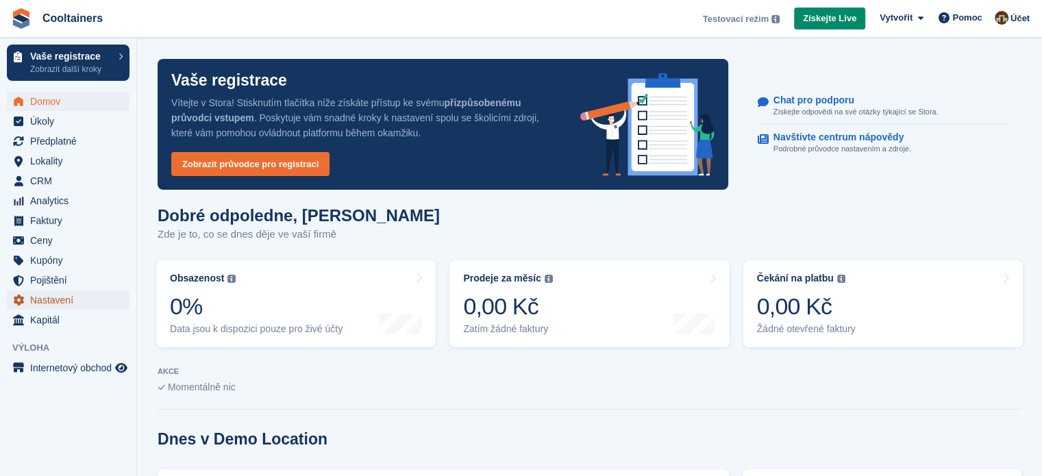
click at [71, 296] on span "Nastavení" at bounding box center [71, 299] width 82 height 19
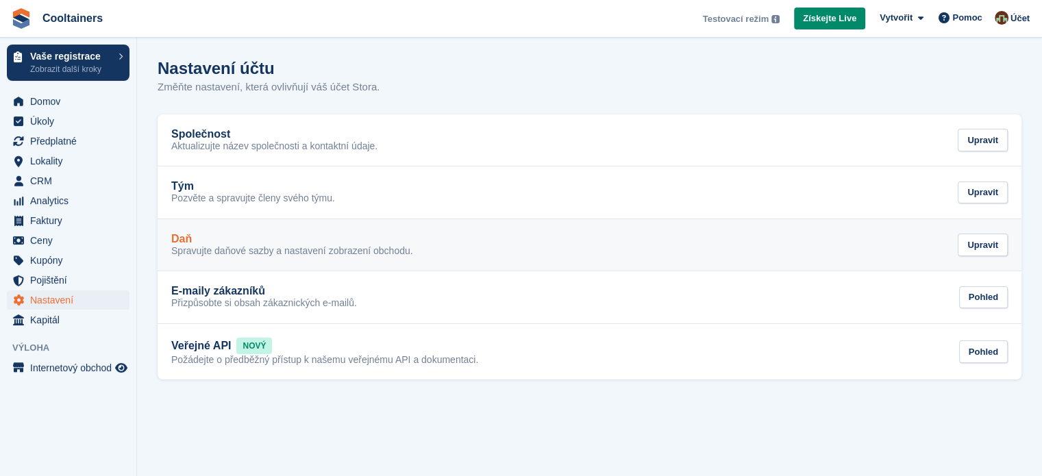
click at [329, 249] on p "Spravujte daňové sazby a nastavení zobrazení obchodu." at bounding box center [292, 251] width 242 height 12
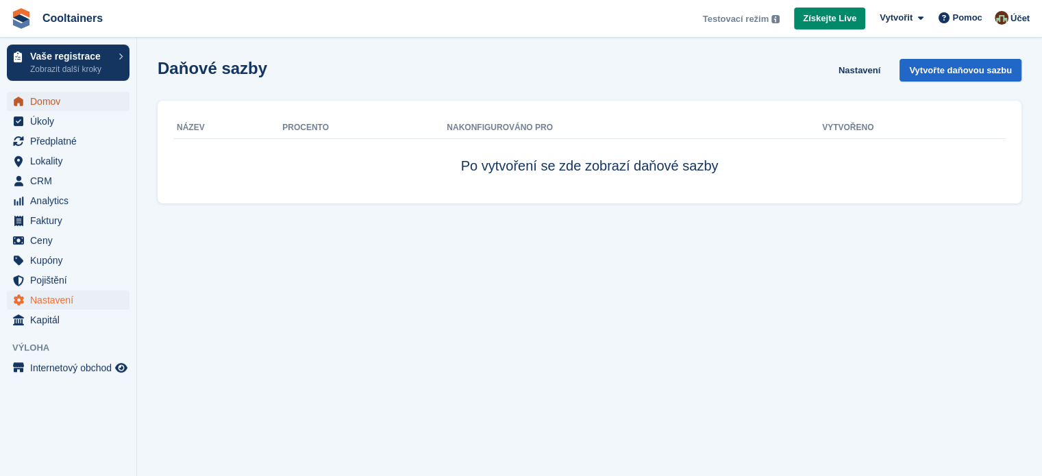
click at [70, 101] on span "Domov" at bounding box center [71, 101] width 82 height 19
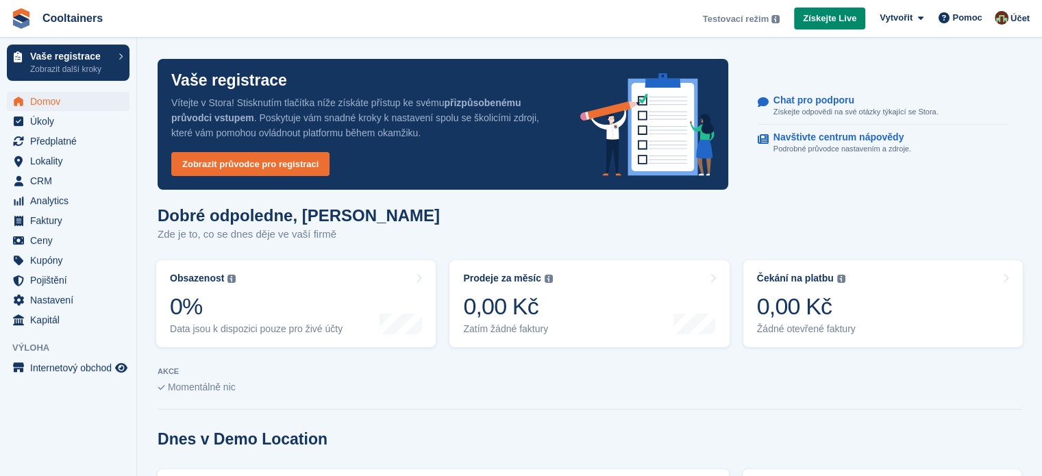
click at [919, 29] on div "Vytvořit Předplatné Faktura Kontakt Jednat Sleva [GEOGRAPHIC_DATA] Pomoc Podpor…" at bounding box center [954, 19] width 163 height 24
click at [912, 18] on span "Vytvořit" at bounding box center [896, 18] width 33 height 14
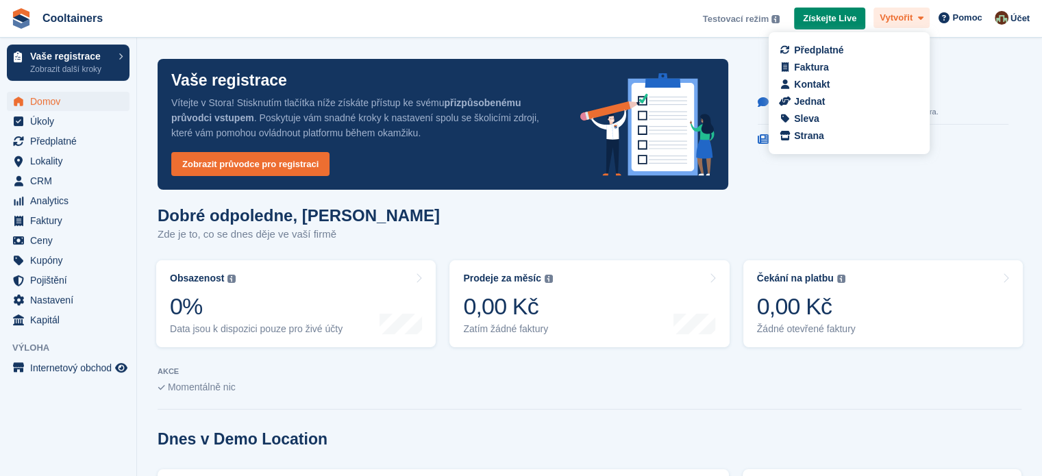
click at [912, 18] on span "Vytvořit" at bounding box center [896, 18] width 33 height 14
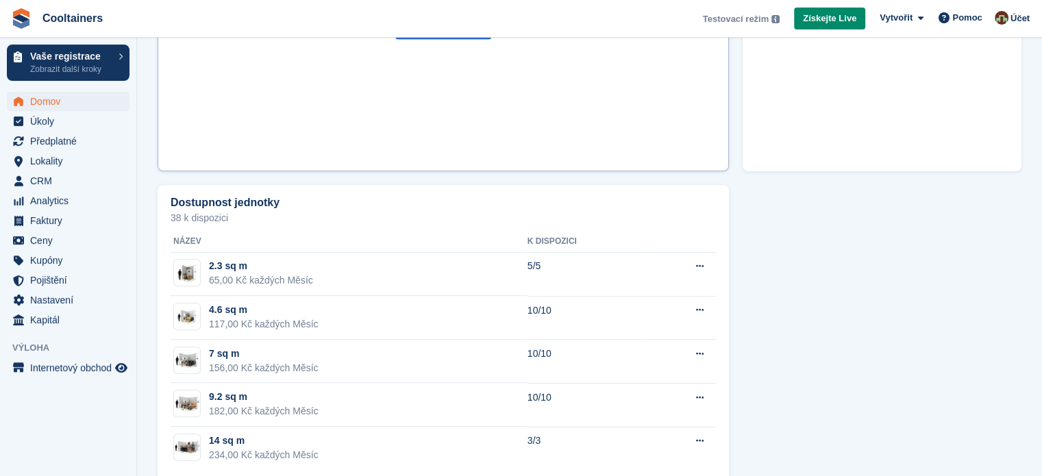
scroll to position [677, 0]
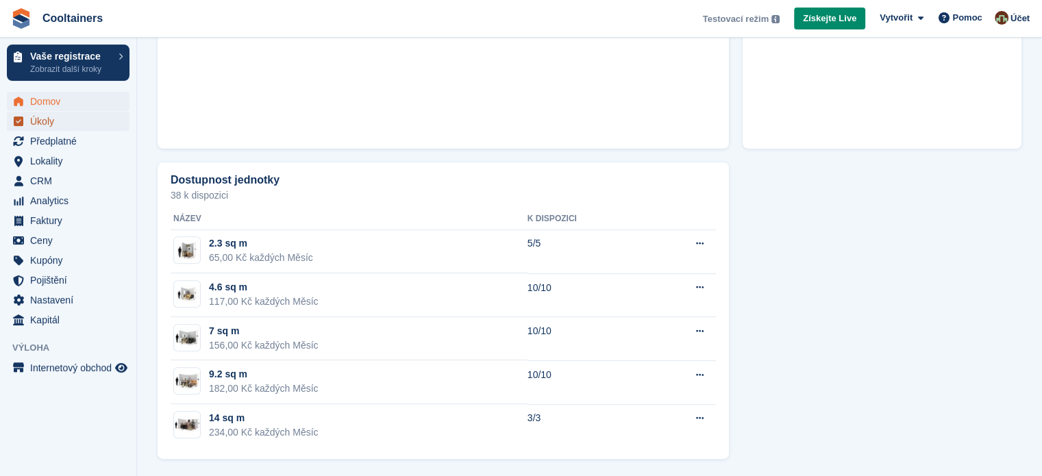
click at [75, 127] on span "Úkoly" at bounding box center [71, 121] width 82 height 19
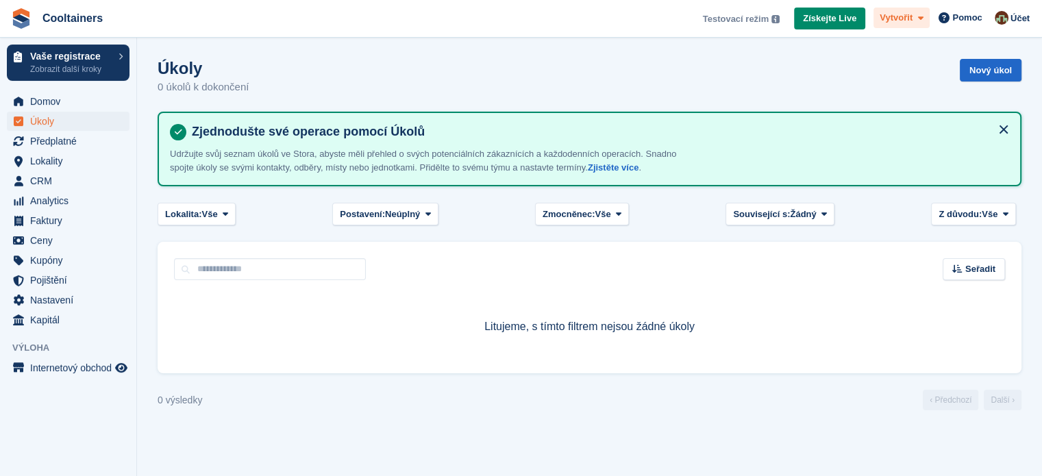
click at [890, 20] on span "Vytvořit" at bounding box center [896, 18] width 33 height 14
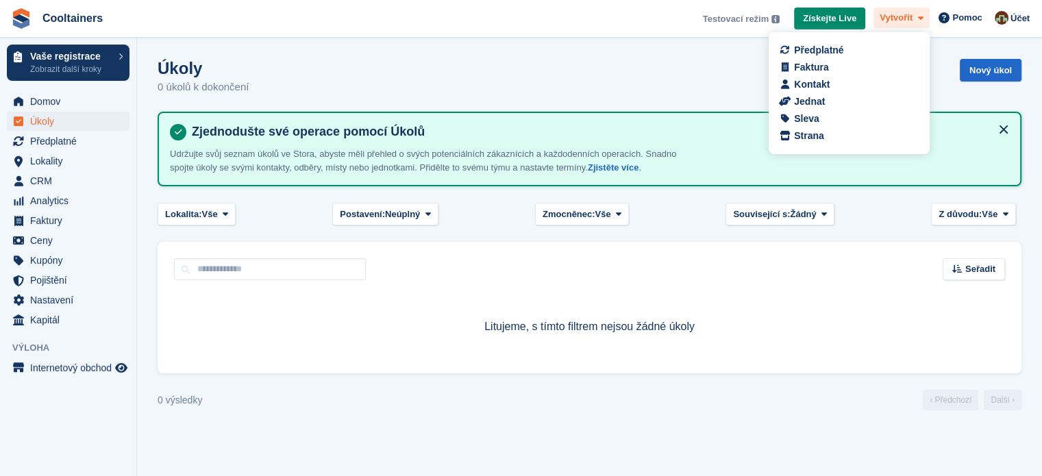
click at [890, 20] on span "Vytvořit" at bounding box center [896, 18] width 33 height 14
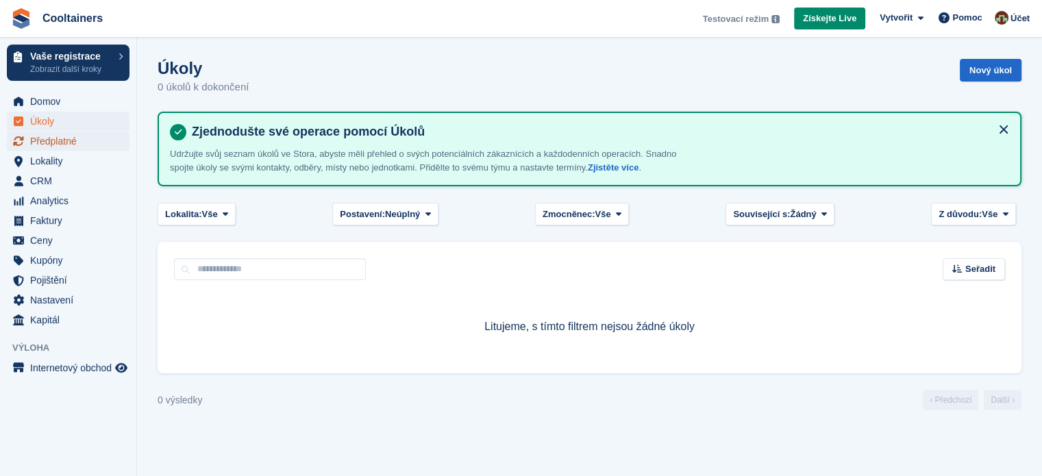
click at [68, 145] on span "Předplatné" at bounding box center [71, 141] width 82 height 19
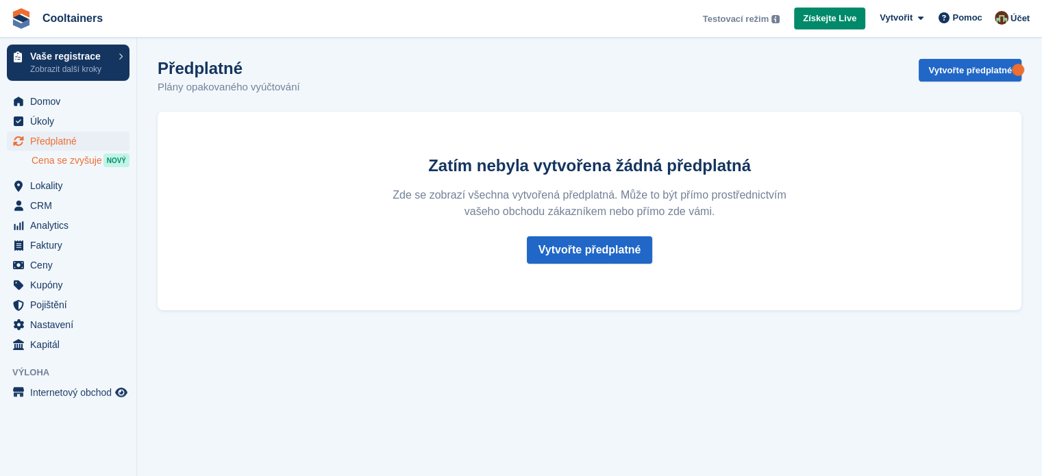
click at [65, 166] on span "Cena se zvyšuje" at bounding box center [67, 160] width 71 height 13
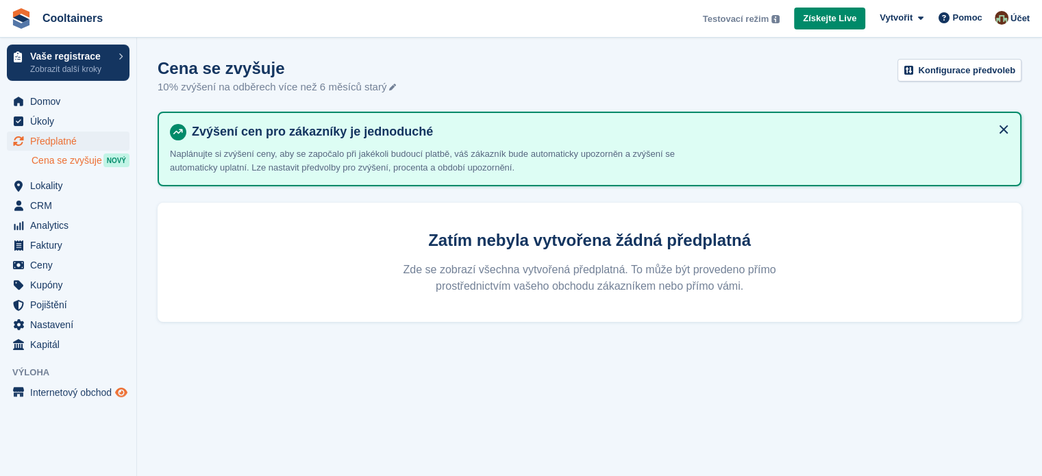
click at [115, 394] on icon "Náhled obchodu" at bounding box center [121, 392] width 12 height 11
click at [77, 342] on span "Kapitál" at bounding box center [71, 344] width 82 height 19
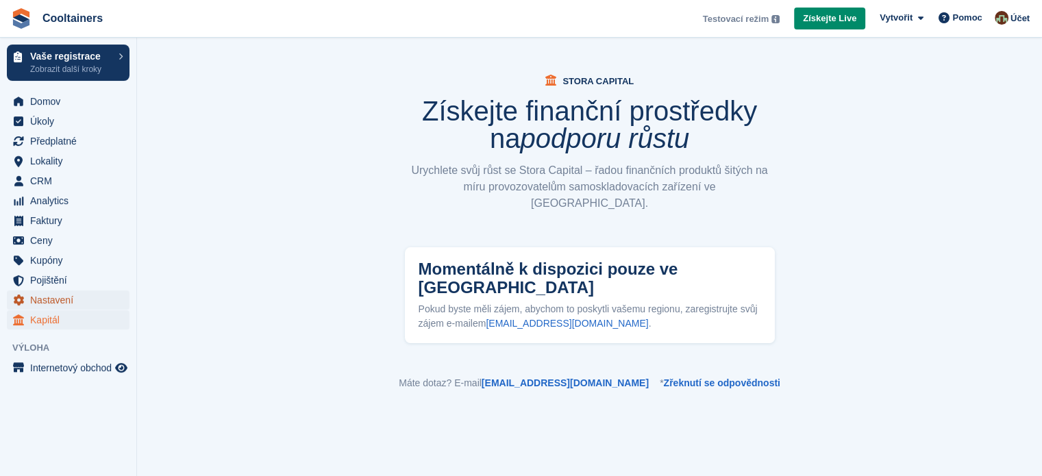
click at [68, 298] on span "Nastavení" at bounding box center [71, 299] width 82 height 19
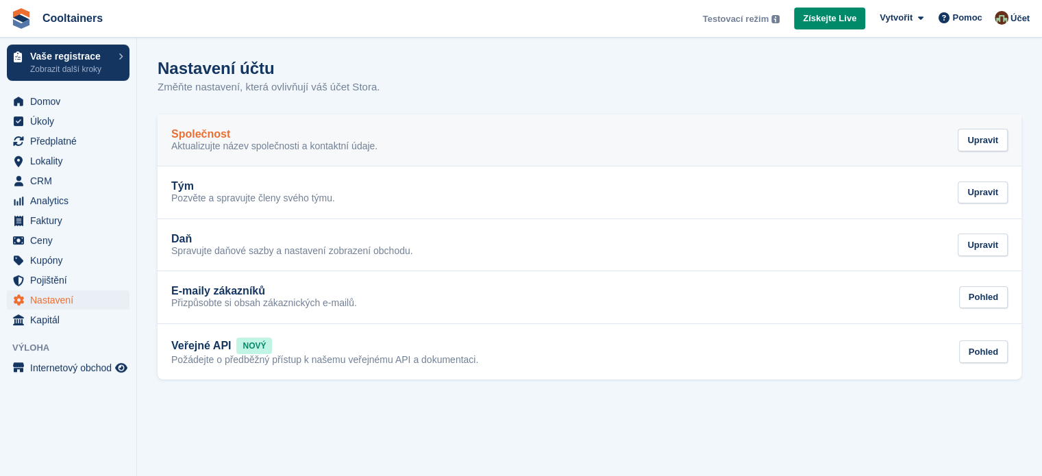
click at [418, 140] on div "Společnost Aktualizujte název společnosti a kontaktní údaje. Upravit" at bounding box center [589, 140] width 836 height 25
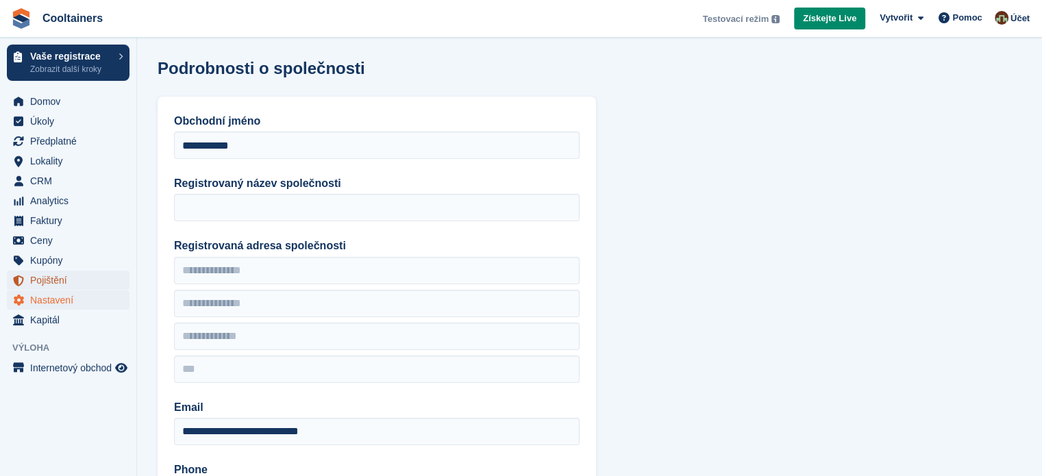
click at [76, 285] on span "Pojištění" at bounding box center [71, 280] width 82 height 19
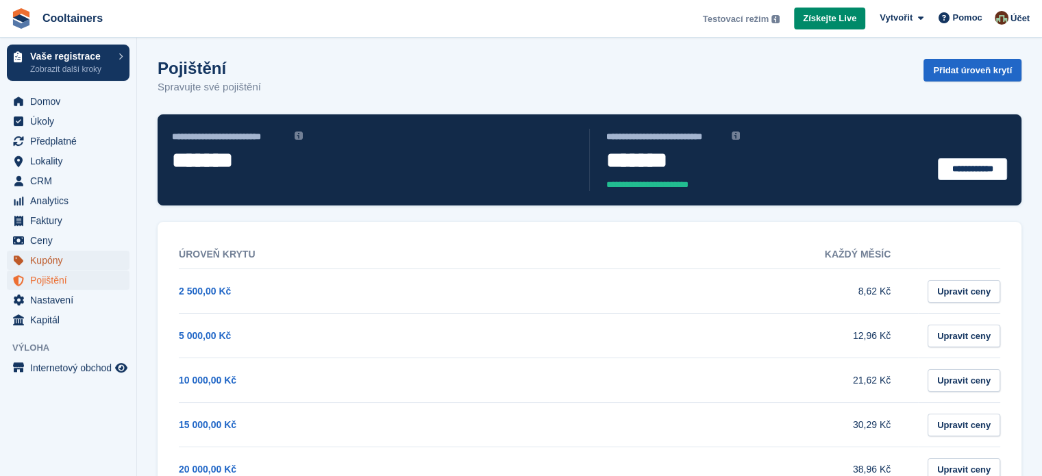
click at [71, 260] on span "Kupóny" at bounding box center [71, 260] width 82 height 19
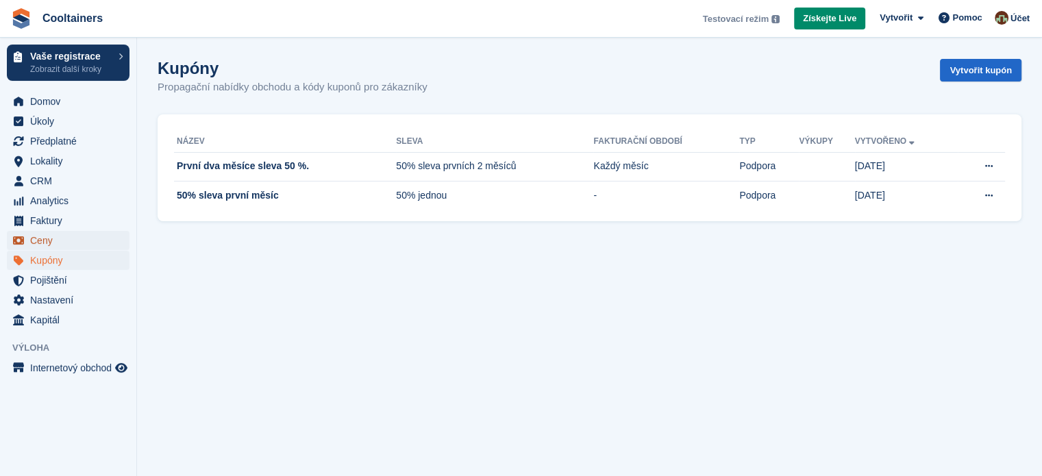
click at [72, 234] on span "Ceny" at bounding box center [71, 240] width 82 height 19
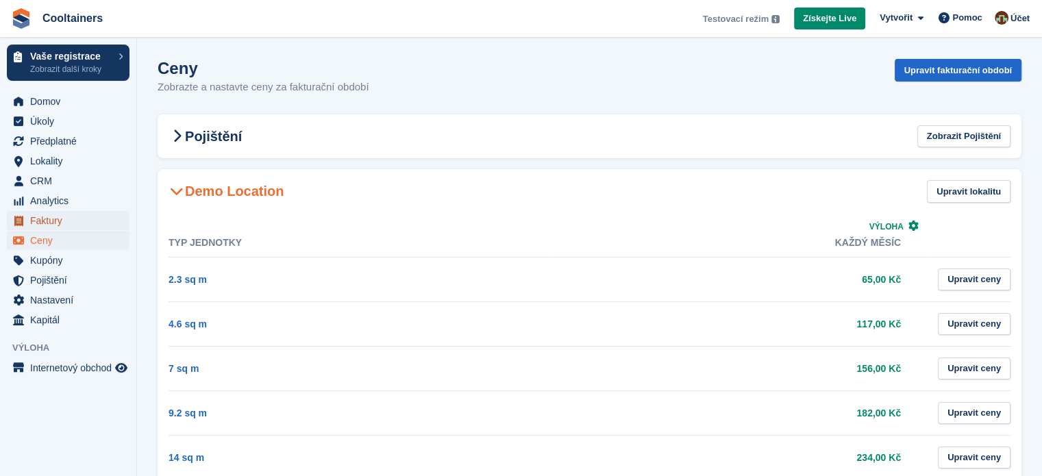
click at [66, 221] on span "Faktury" at bounding box center [71, 220] width 82 height 19
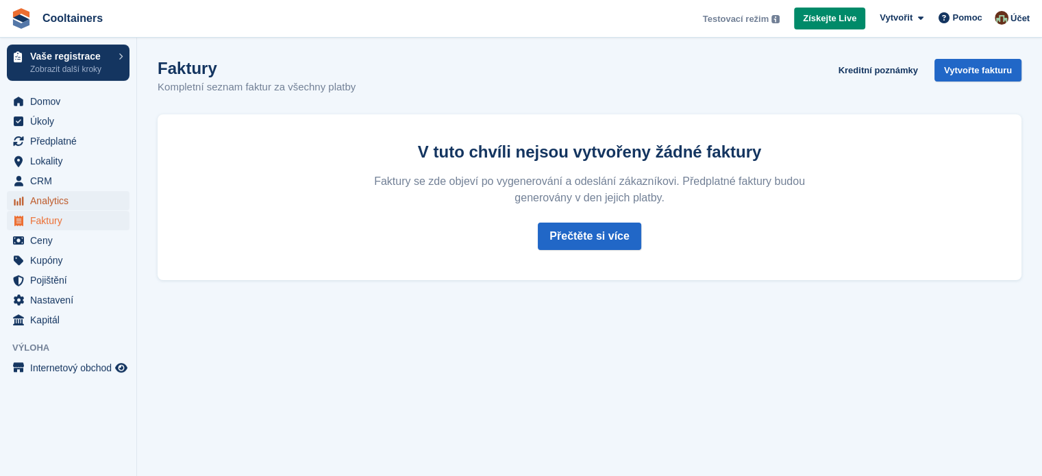
click at [63, 196] on span "Analytics" at bounding box center [71, 200] width 82 height 19
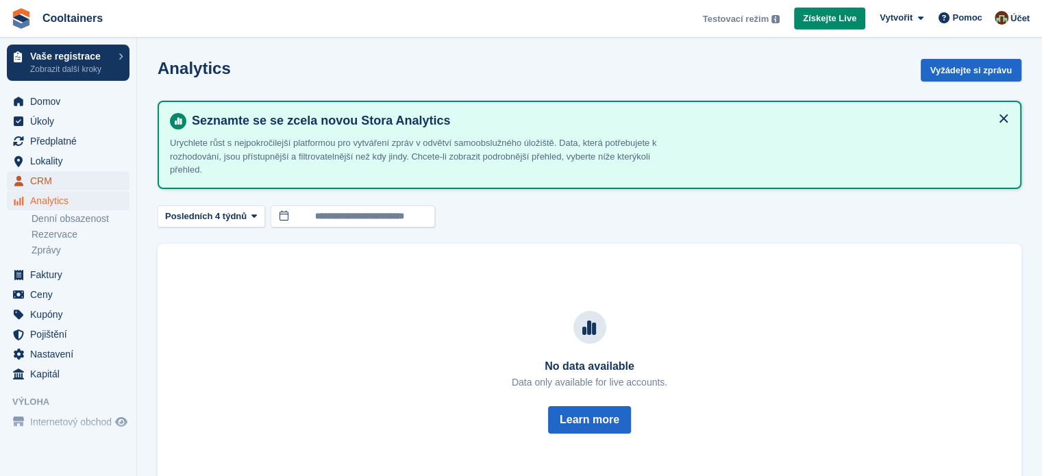
click at [72, 184] on span "CRM" at bounding box center [71, 180] width 82 height 19
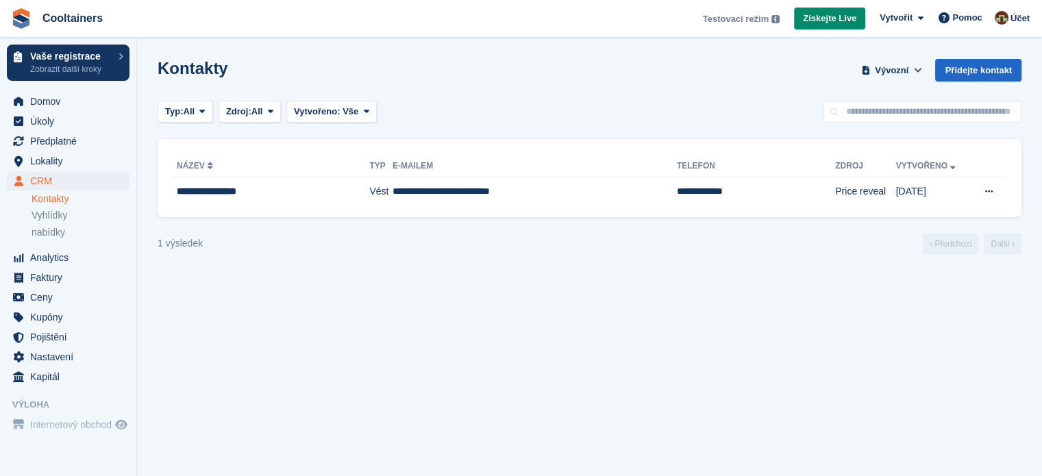
click at [66, 203] on link "Kontakty" at bounding box center [81, 198] width 98 height 13
click at [58, 161] on span "Lokality" at bounding box center [71, 160] width 82 height 19
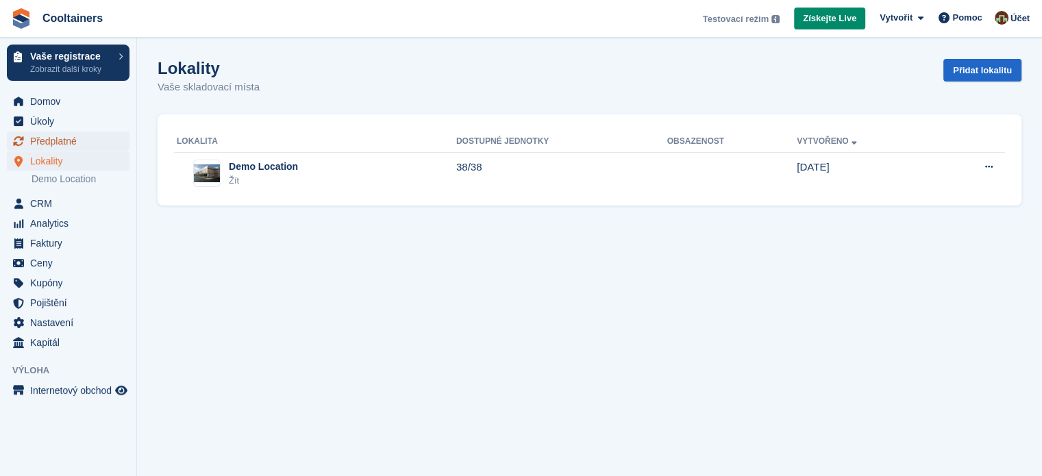
click at [70, 140] on span "Předplatné" at bounding box center [71, 141] width 82 height 19
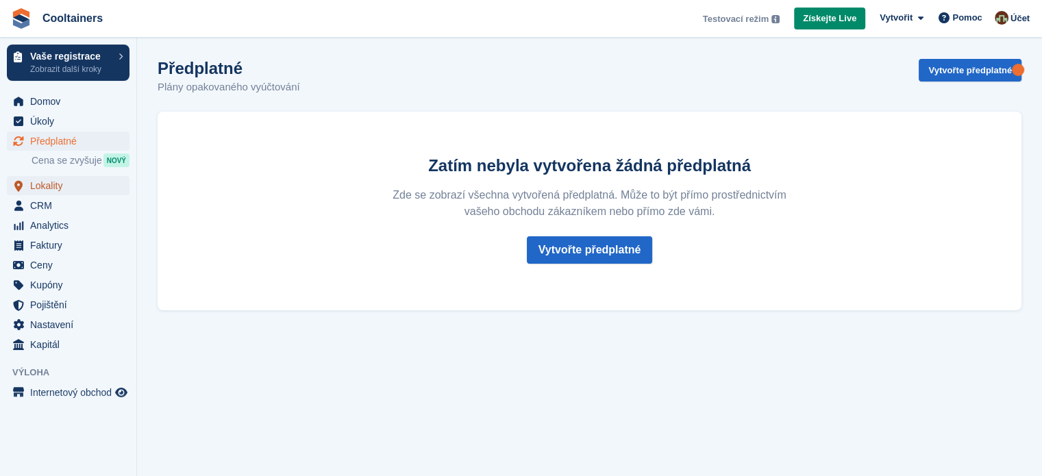
click at [56, 182] on span "Lokality" at bounding box center [71, 185] width 82 height 19
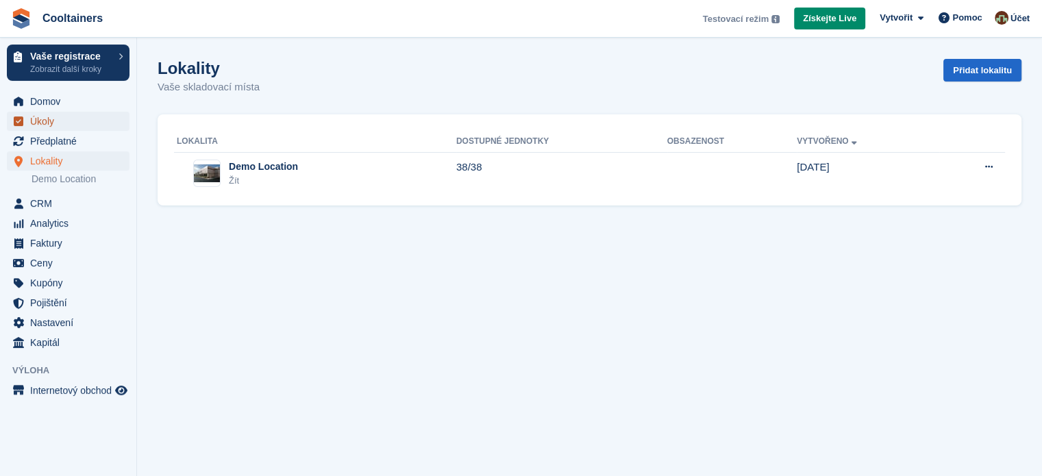
click at [55, 116] on span "Úkoly" at bounding box center [71, 121] width 82 height 19
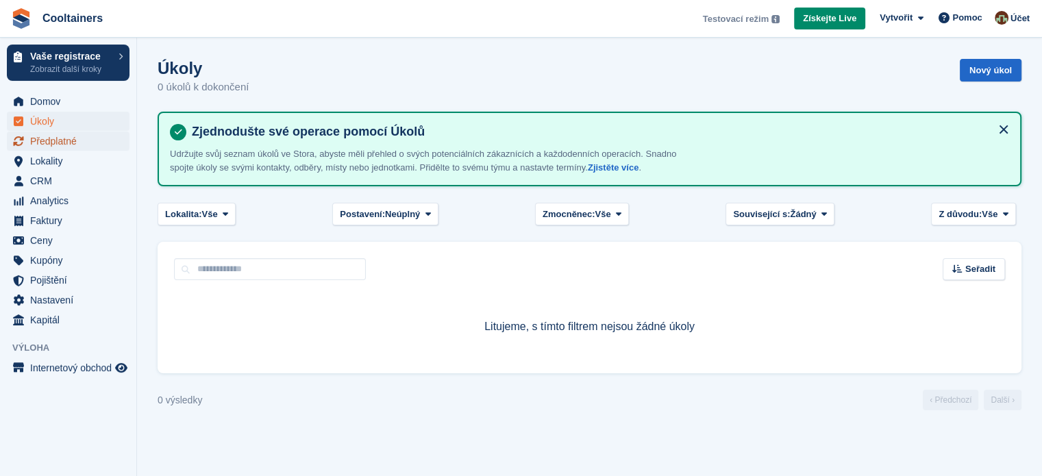
click at [52, 139] on span "Předplatné" at bounding box center [71, 141] width 82 height 19
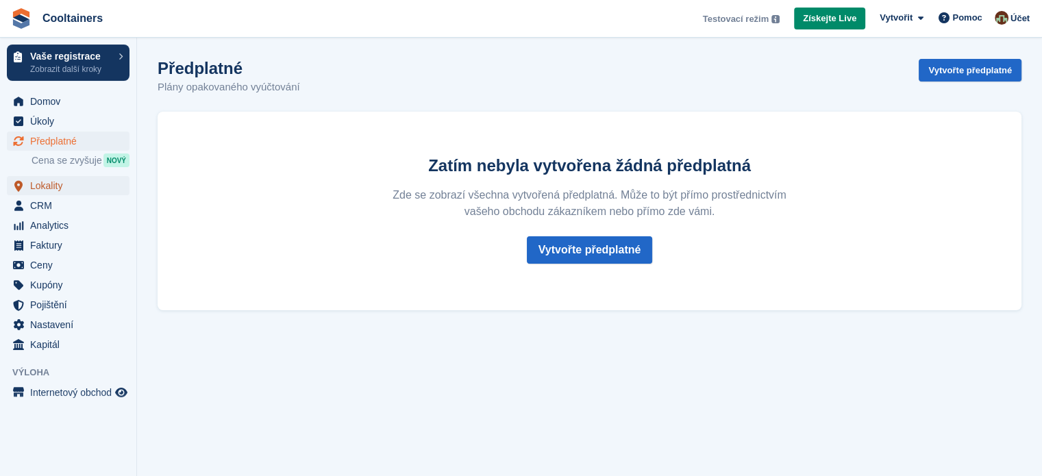
click at [49, 184] on span "Lokality" at bounding box center [71, 185] width 82 height 19
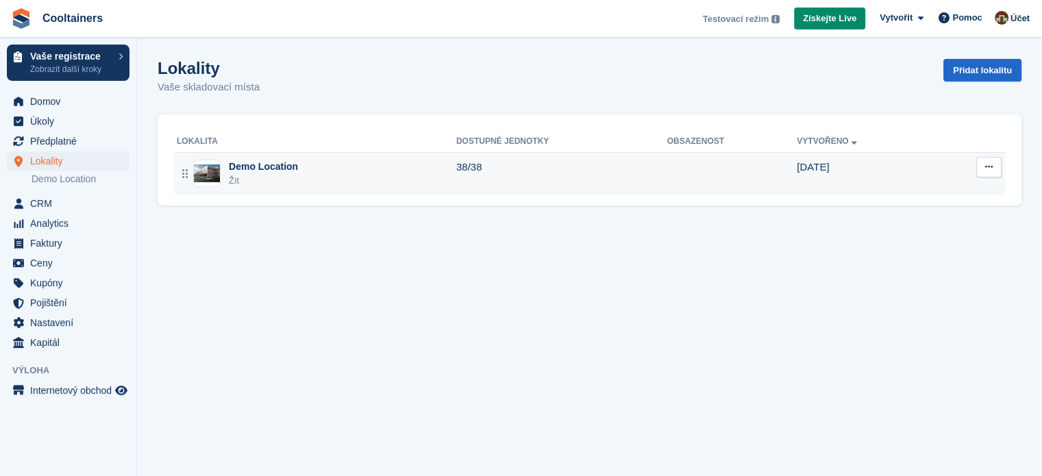
click at [412, 162] on div "Demo Location Žít" at bounding box center [316, 174] width 279 height 28
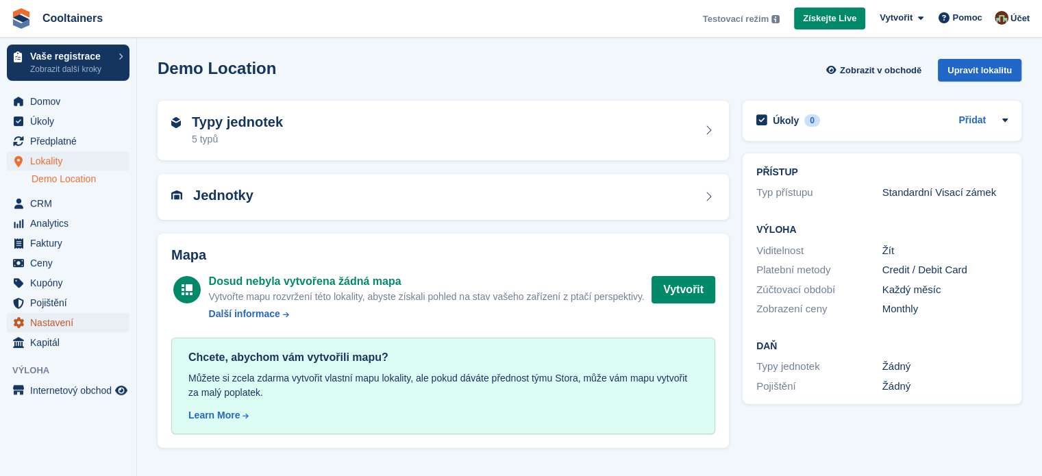
click at [77, 327] on span "Nastavení" at bounding box center [71, 322] width 82 height 19
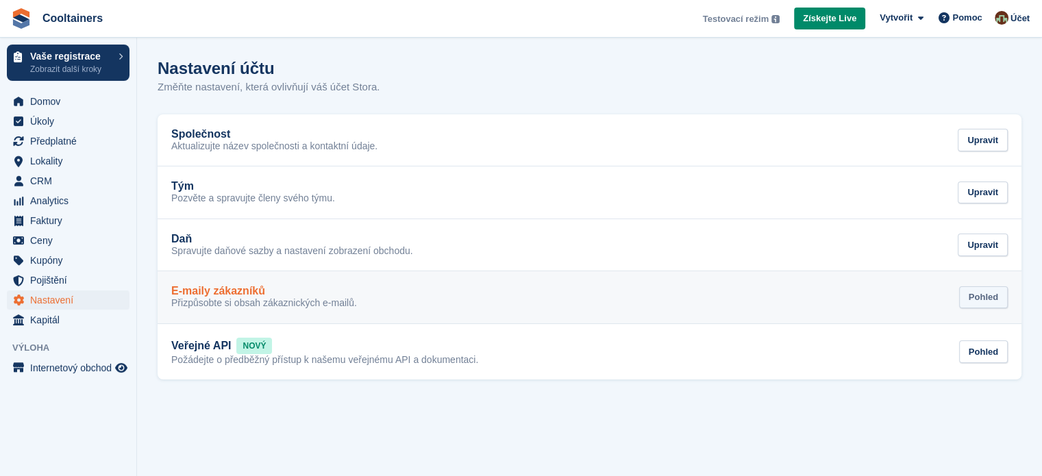
click at [987, 298] on div "Pohled" at bounding box center [983, 297] width 49 height 23
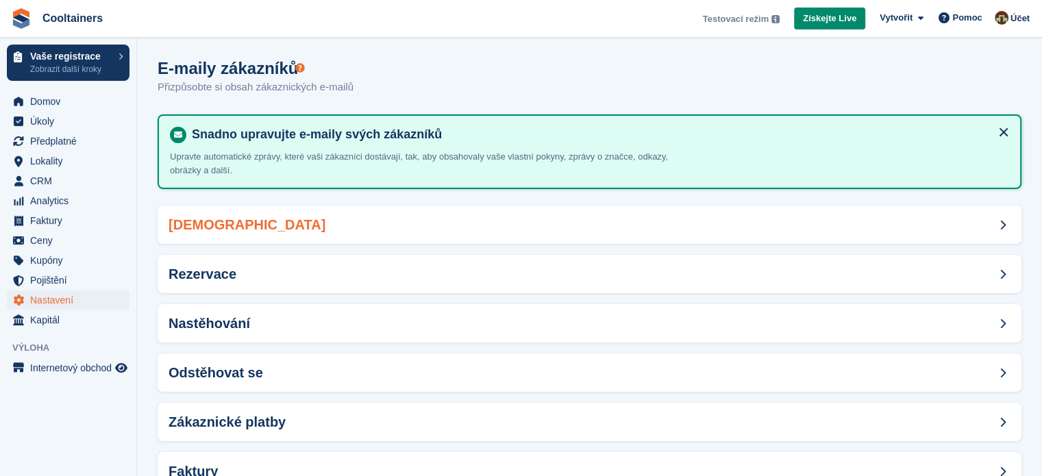
click at [282, 230] on div "[DEMOGRAPHIC_DATA]" at bounding box center [590, 224] width 864 height 38
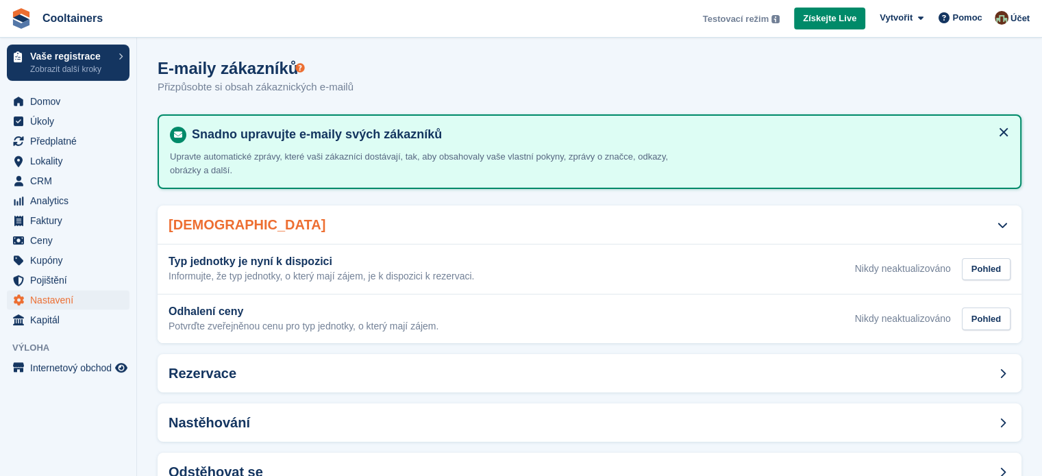
click at [315, 223] on div "Vede" at bounding box center [590, 224] width 864 height 38
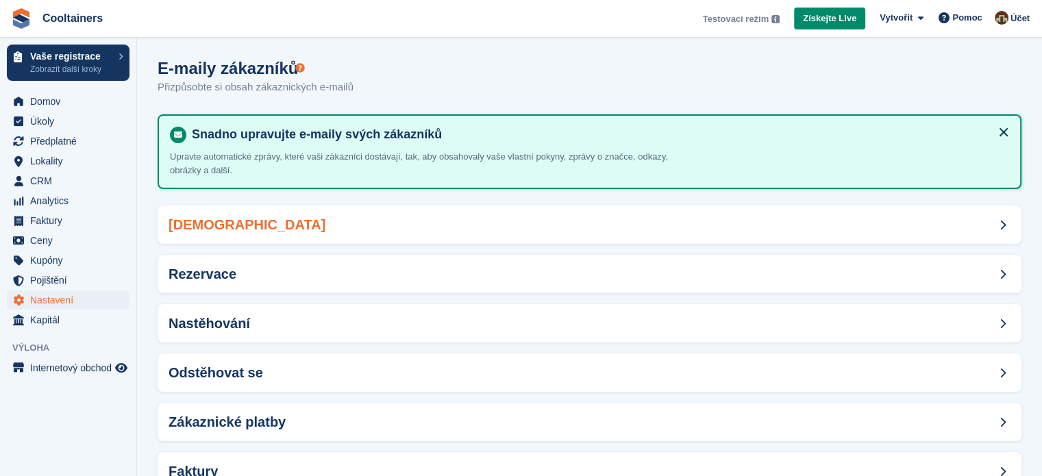
scroll to position [45, 0]
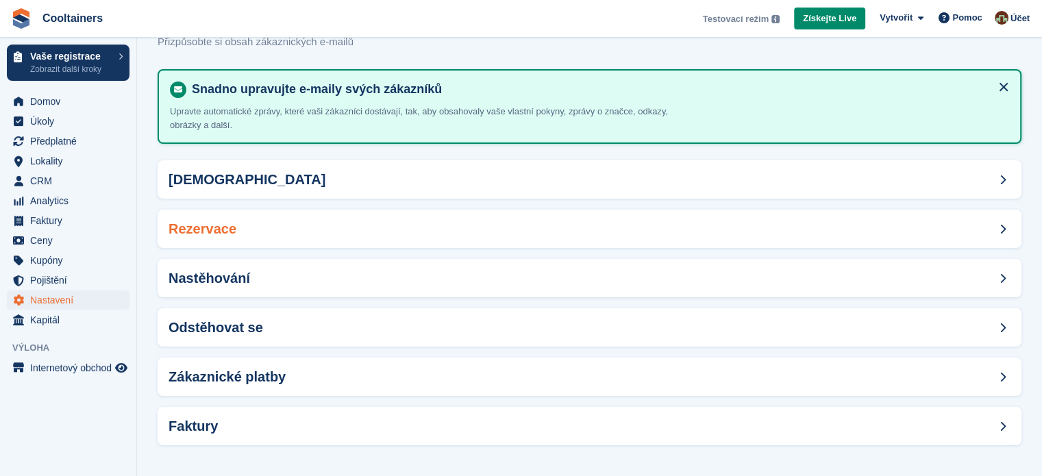
click at [290, 227] on div "Rezervace" at bounding box center [590, 229] width 864 height 38
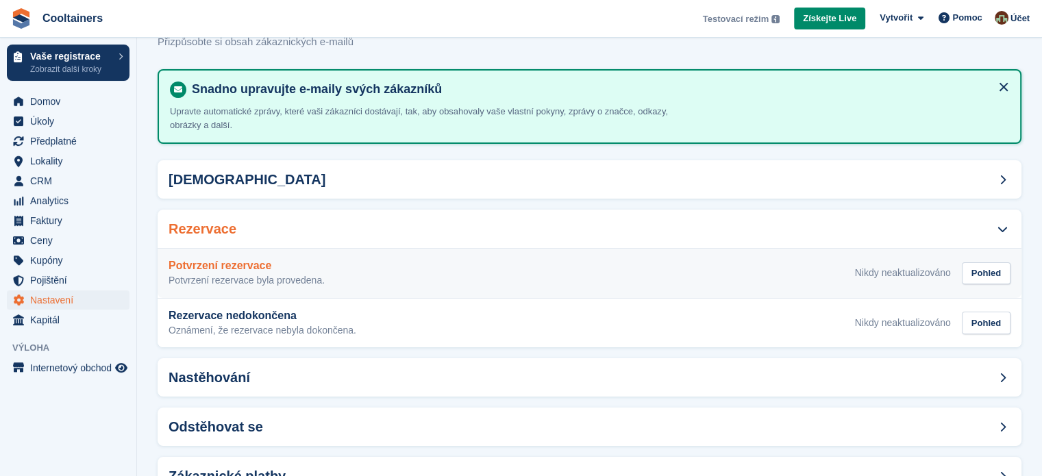
click at [336, 273] on div "Potvrzení rezervace Potvrzení rezervace byla provedena. Nikdy neaktualizováno P…" at bounding box center [590, 273] width 842 height 27
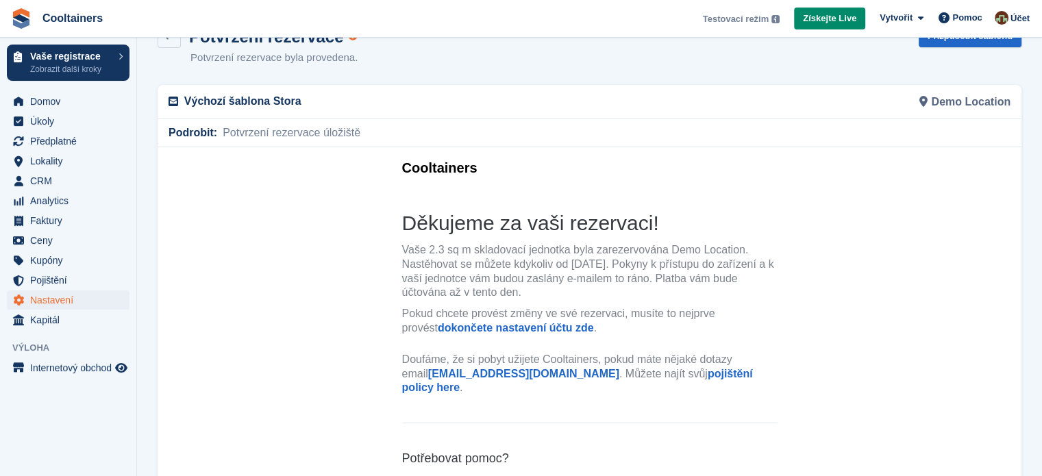
scroll to position [11, 0]
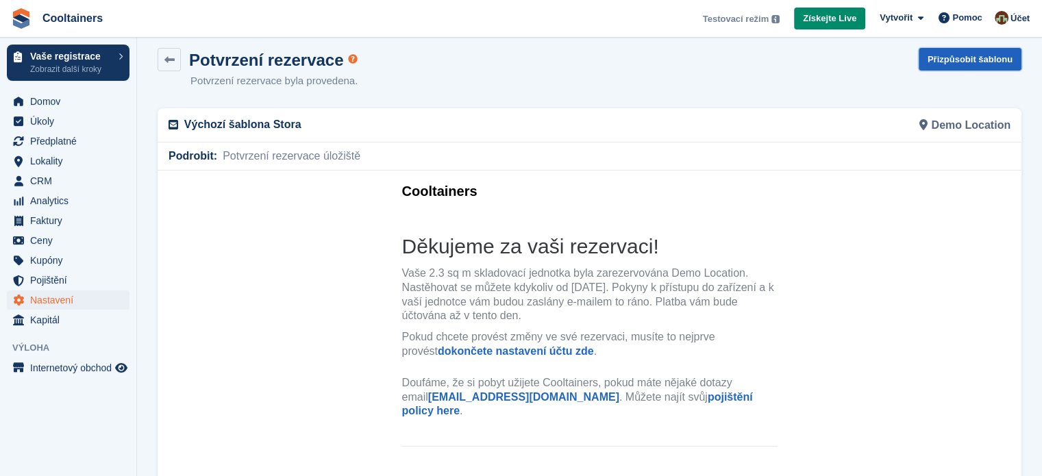
click at [961, 60] on link "Přizpůsobit šablonu" at bounding box center [970, 59] width 103 height 23
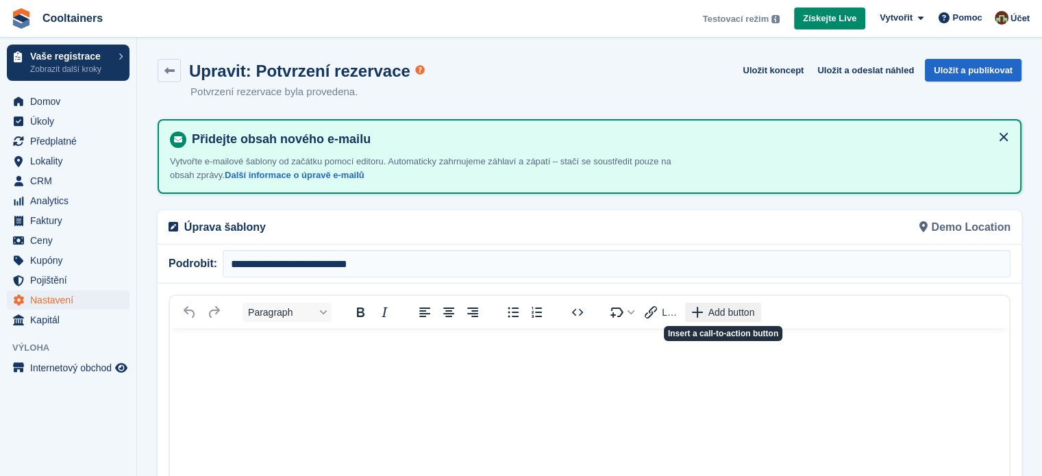
click at [732, 312] on span "Add button" at bounding box center [731, 312] width 47 height 11
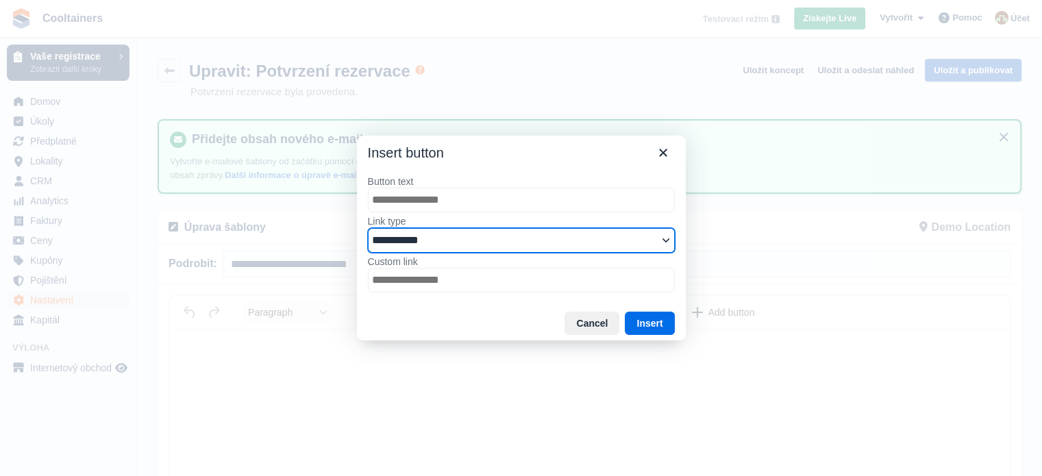
click at [531, 240] on select "**********" at bounding box center [521, 240] width 307 height 25
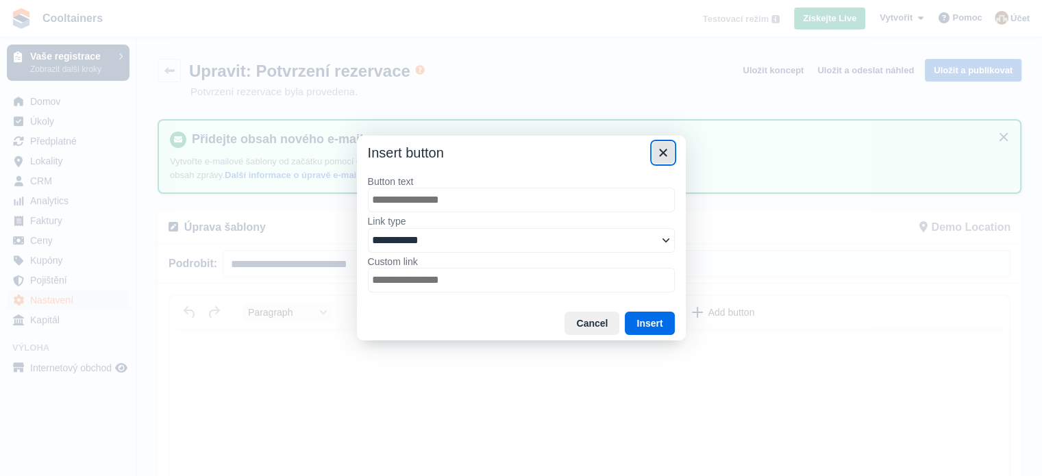
click at [669, 153] on icon "Close" at bounding box center [663, 153] width 16 height 16
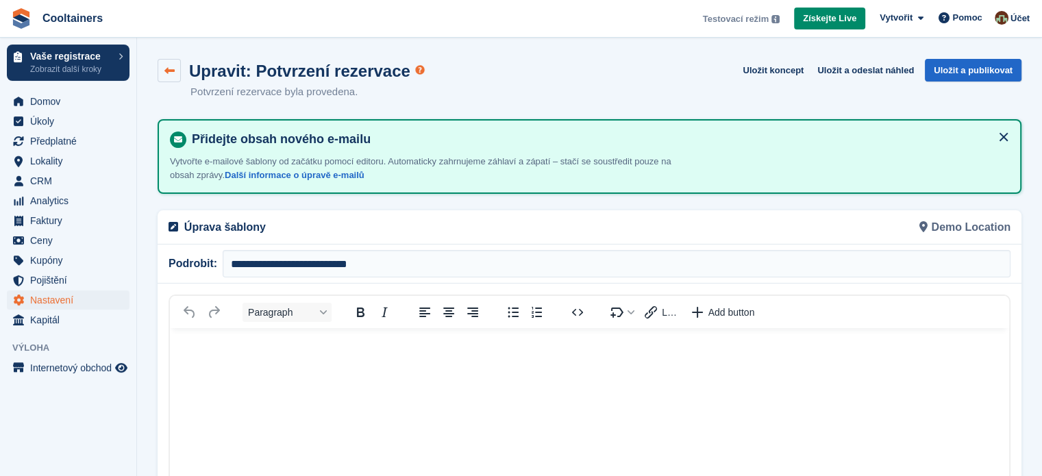
click at [173, 73] on icon at bounding box center [169, 71] width 10 height 10
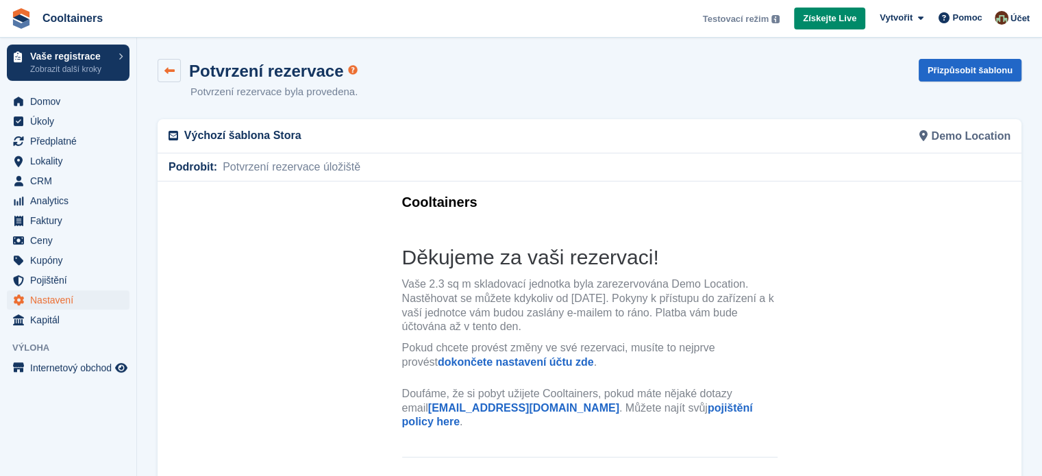
click at [169, 68] on icon at bounding box center [169, 71] width 10 height 10
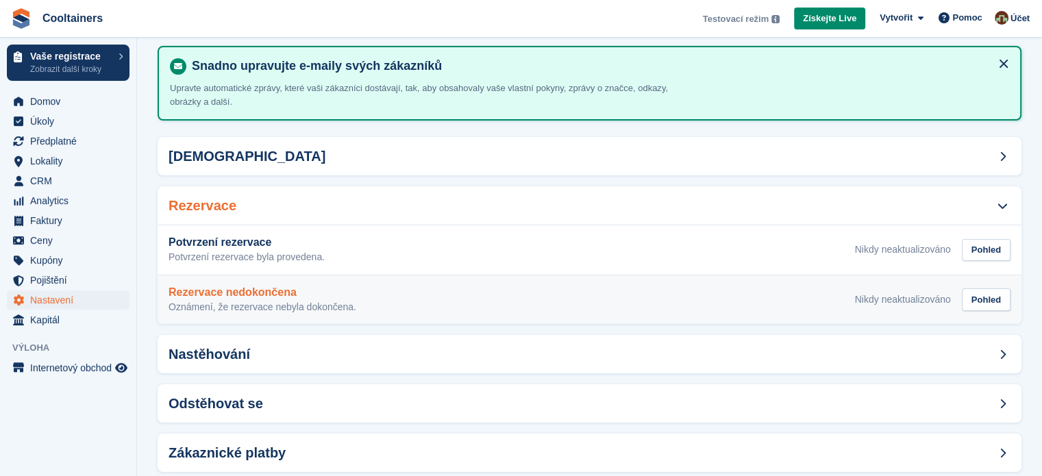
scroll to position [144, 0]
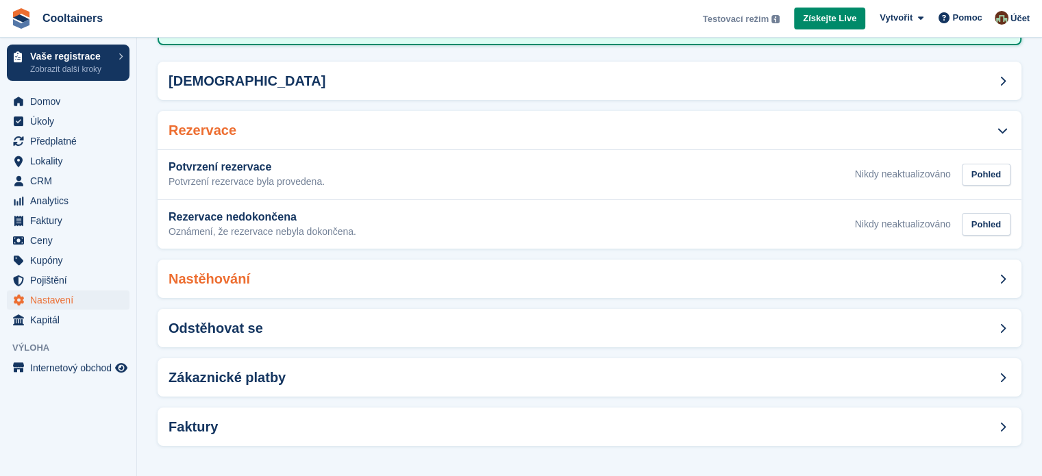
click at [312, 270] on div "Nastěhování" at bounding box center [590, 279] width 864 height 38
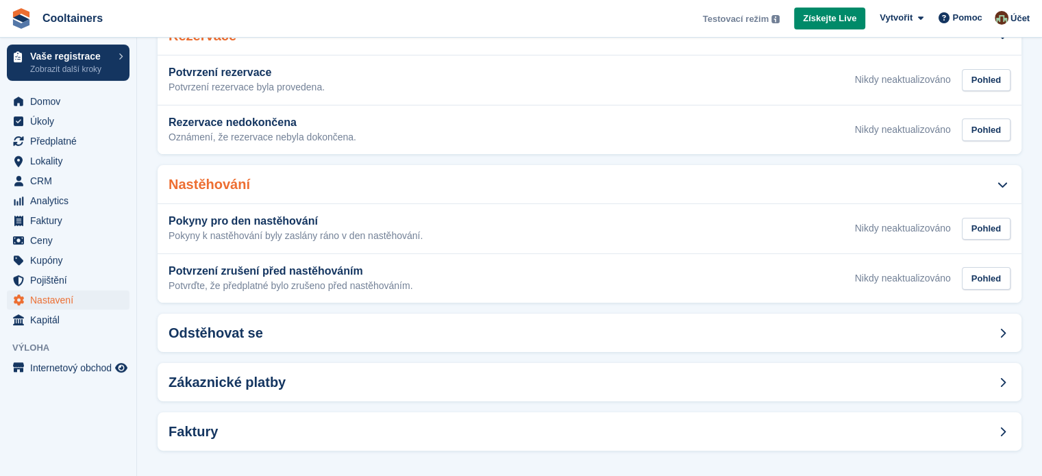
scroll to position [243, 0]
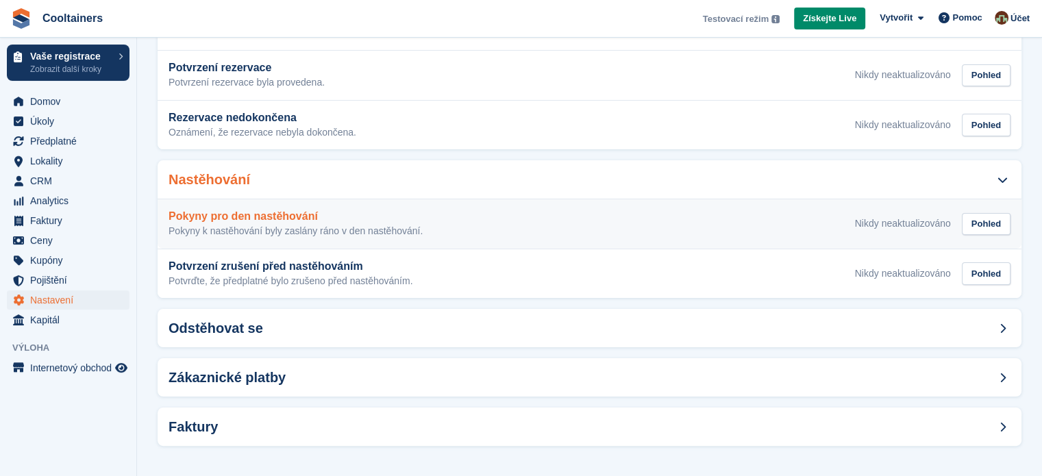
click at [575, 229] on div "Pokyny pro den nastěhování Pokyny k nastěhování byly zaslány ráno v den nastěho…" at bounding box center [590, 223] width 842 height 27
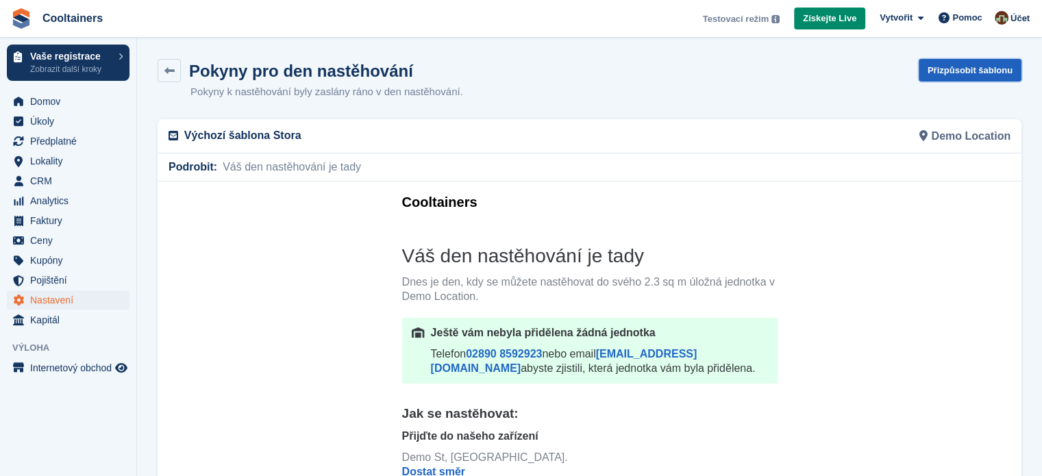
click at [963, 75] on link "Přizpůsobit šablonu" at bounding box center [970, 70] width 103 height 23
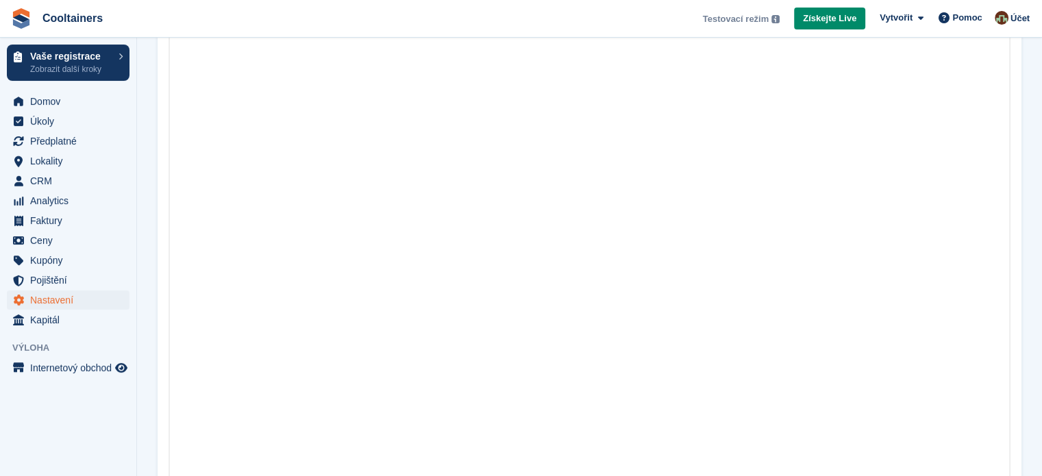
scroll to position [405, 0]
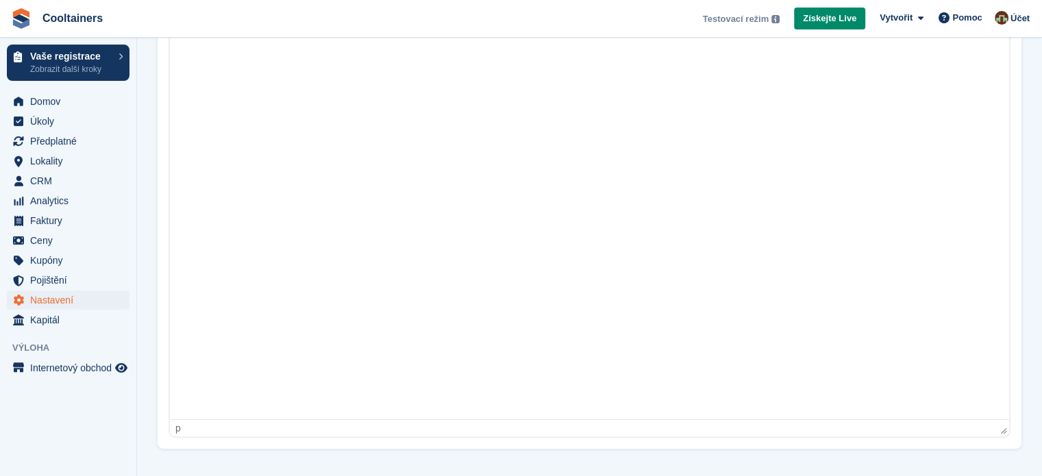
click at [186, 426] on div "p" at bounding box center [586, 428] width 822 height 11
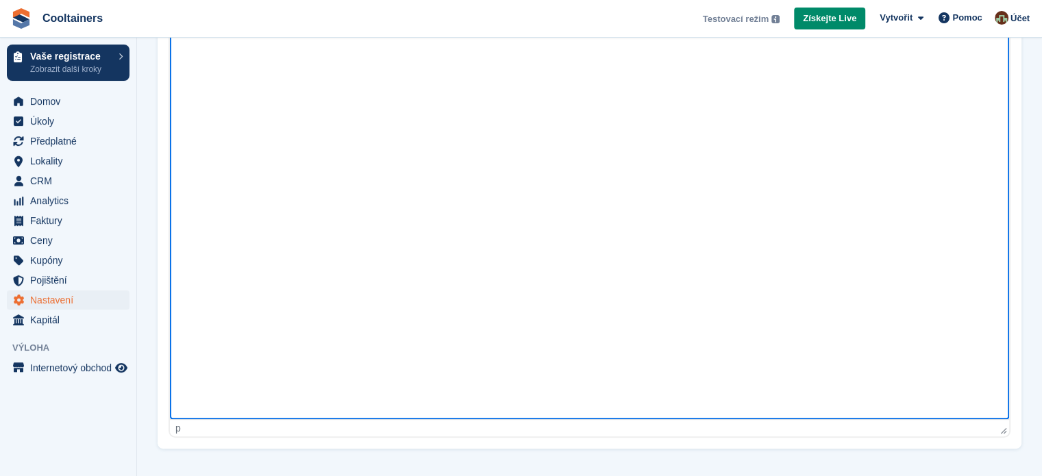
click at [192, 432] on div "p" at bounding box center [586, 428] width 822 height 11
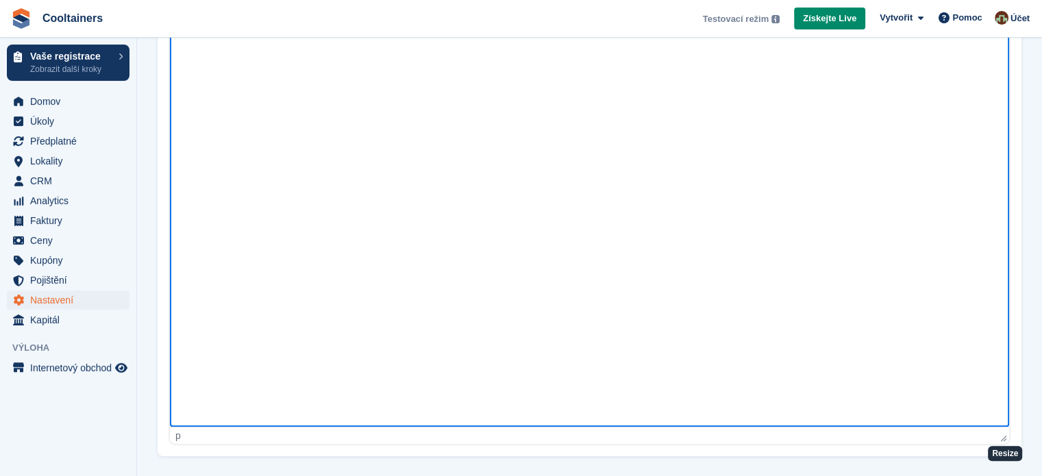
click at [1008, 438] on div "p" at bounding box center [589, 435] width 839 height 17
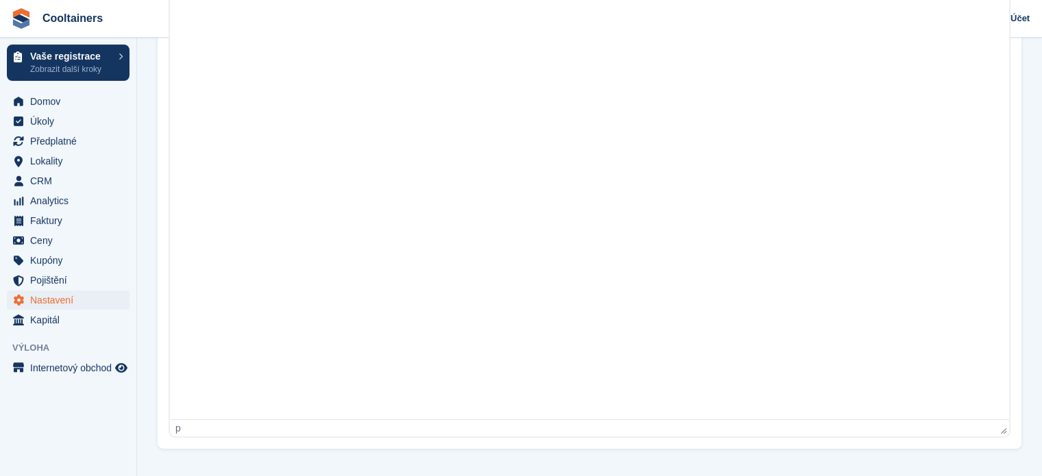
scroll to position [389, 0]
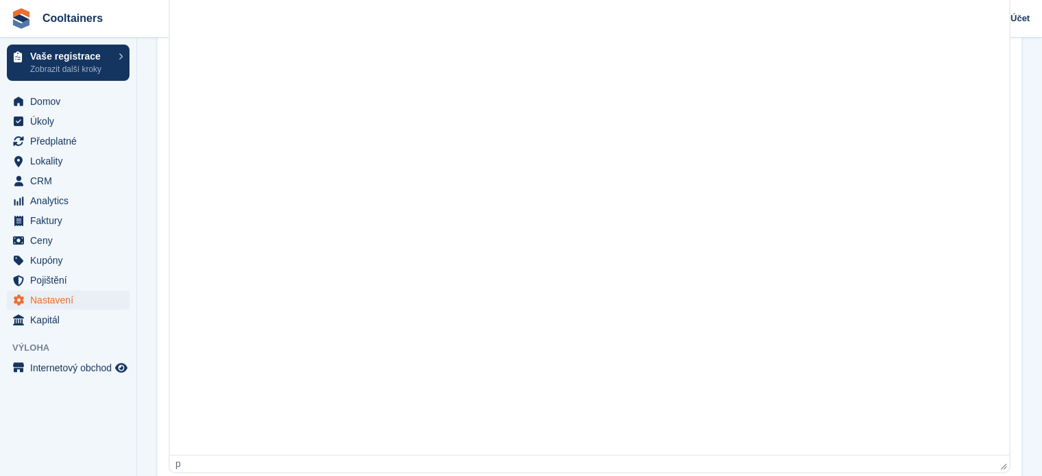
drag, startPoint x: 1006, startPoint y: 437, endPoint x: 771, endPoint y: 502, distance: 243.1
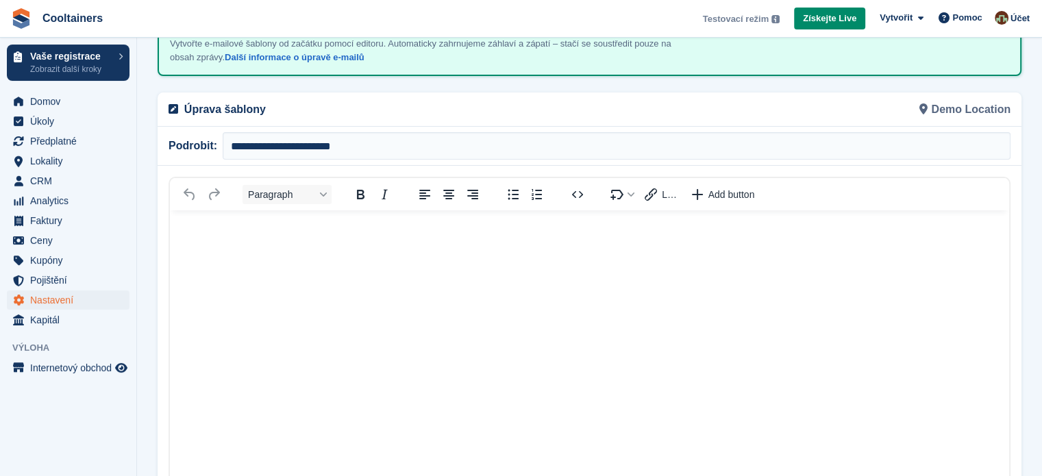
scroll to position [115, 0]
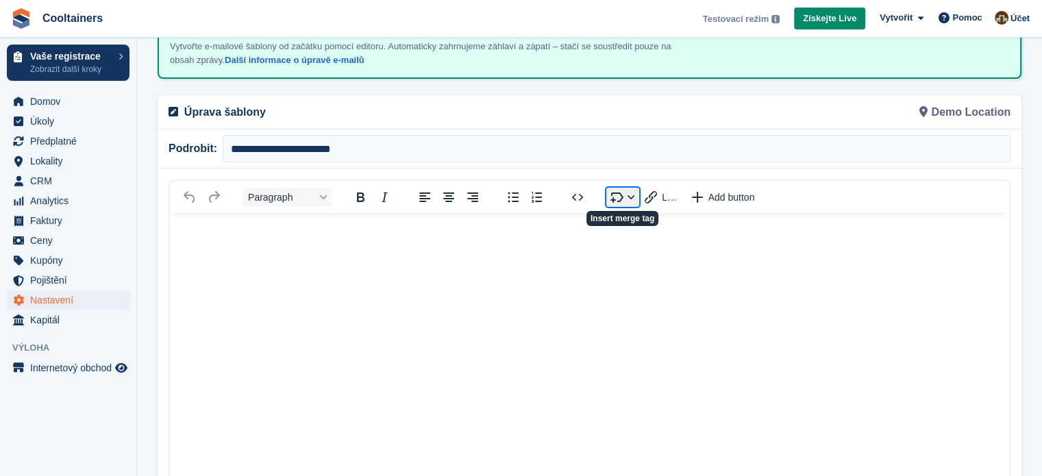
click at [631, 195] on button "Insert merge tag" at bounding box center [622, 197] width 33 height 19
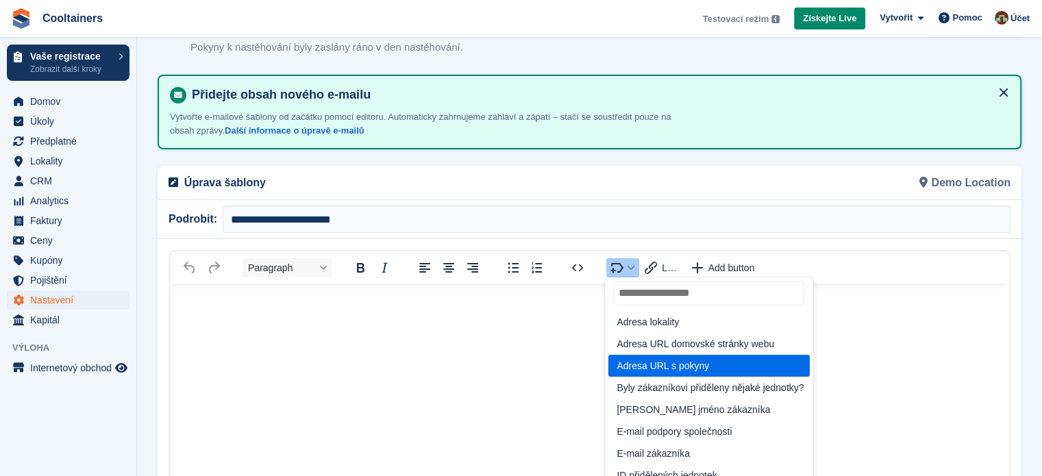
scroll to position [68, 0]
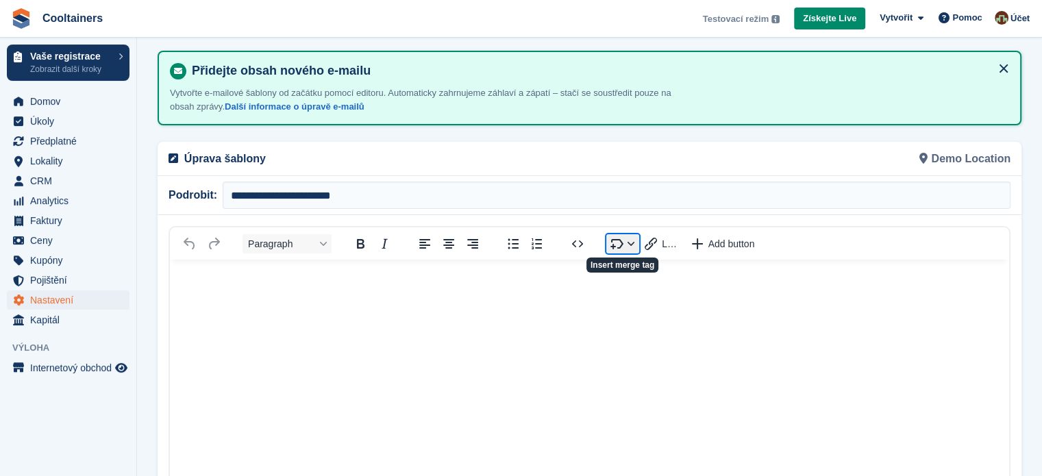
click at [627, 238] on button "Insert merge tag" at bounding box center [622, 243] width 33 height 19
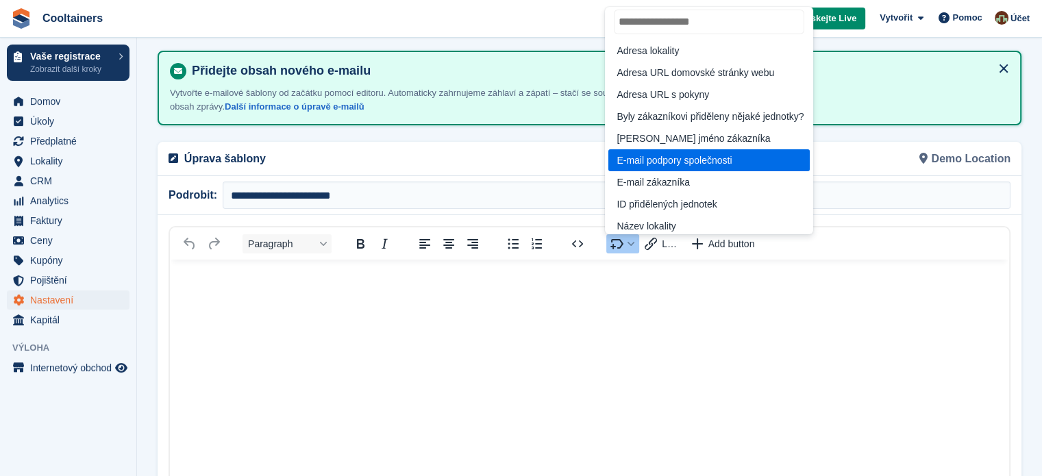
scroll to position [0, 0]
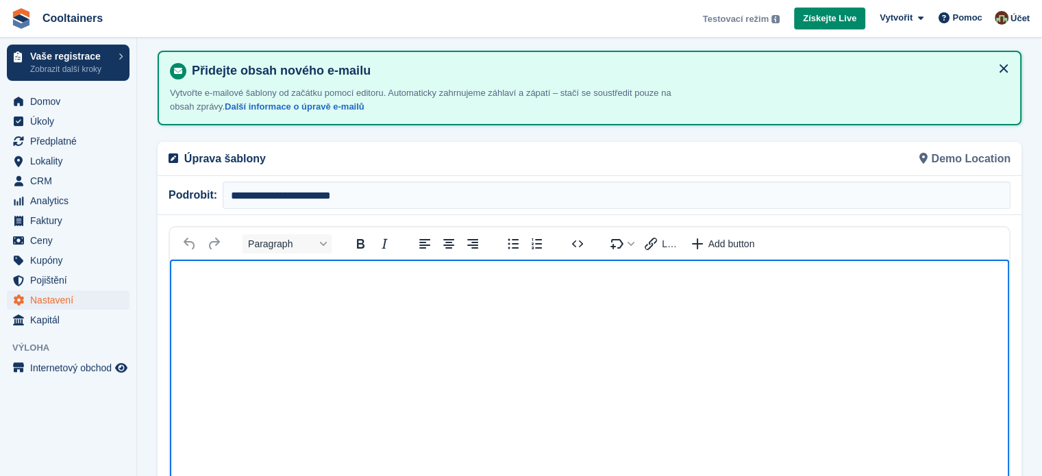
click at [632, 307] on body "Rich Text Area" at bounding box center [589, 284] width 839 height 49
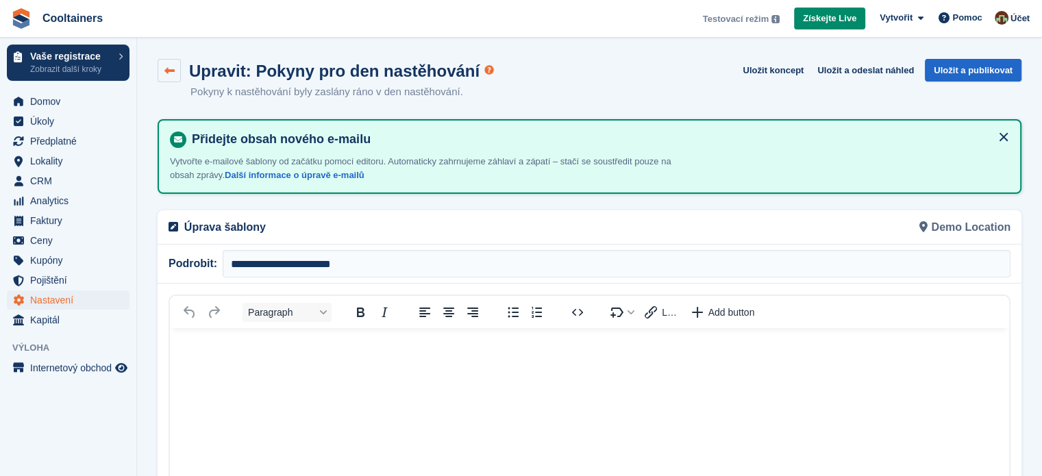
click at [169, 68] on icon at bounding box center [169, 71] width 10 height 10
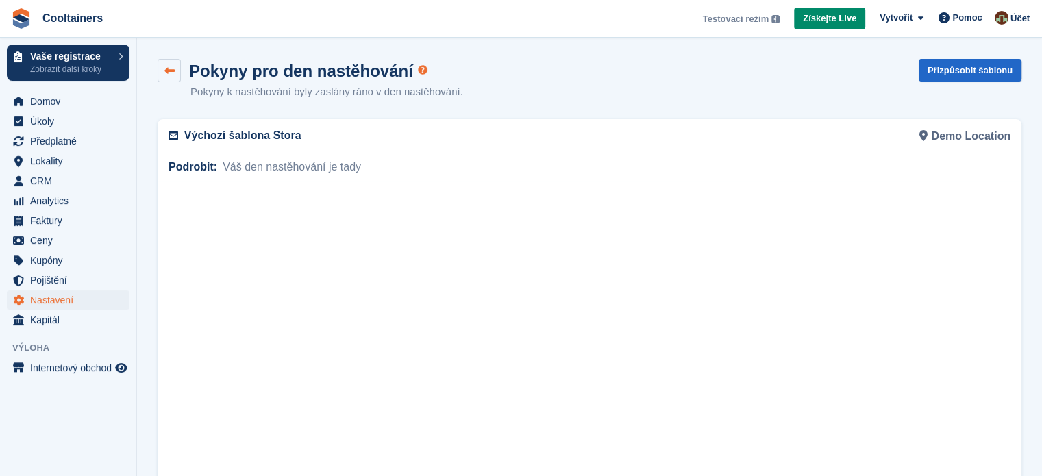
click at [175, 73] on link at bounding box center [169, 70] width 23 height 23
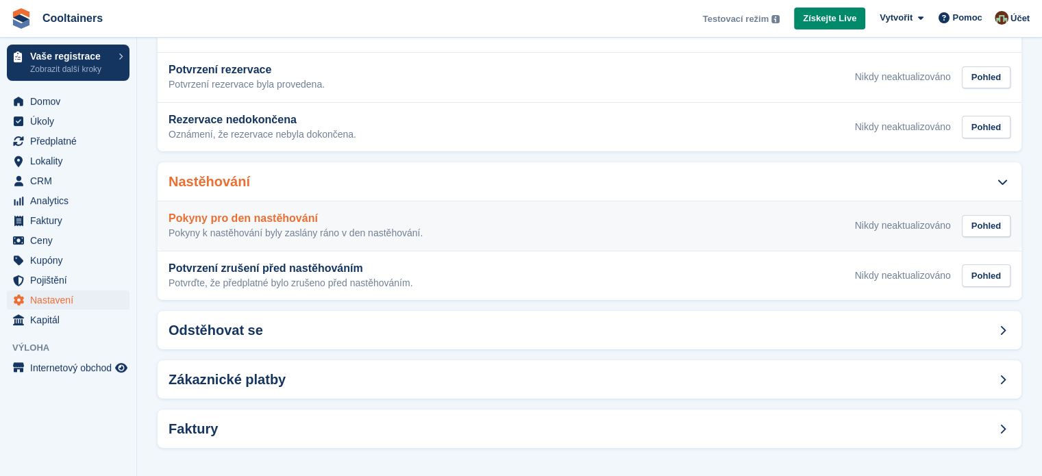
scroll to position [243, 0]
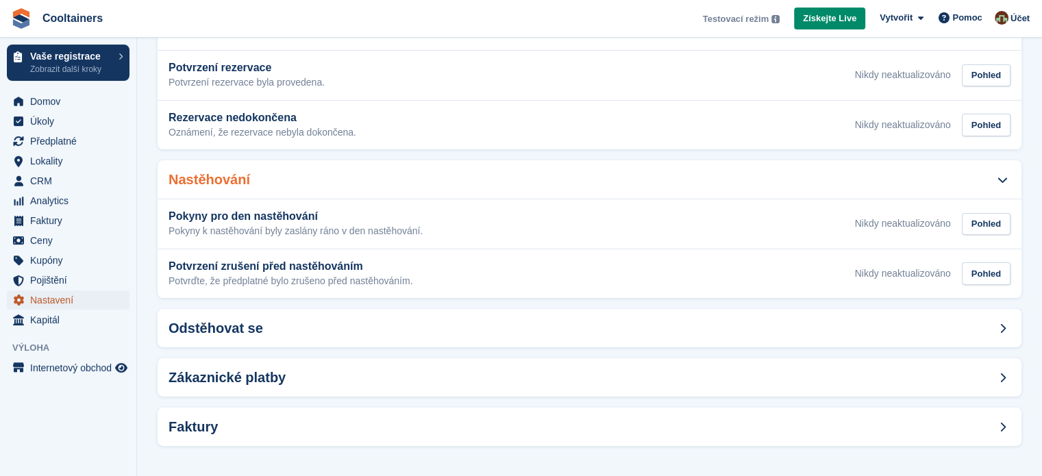
click at [58, 299] on span "Nastavení" at bounding box center [71, 299] width 82 height 19
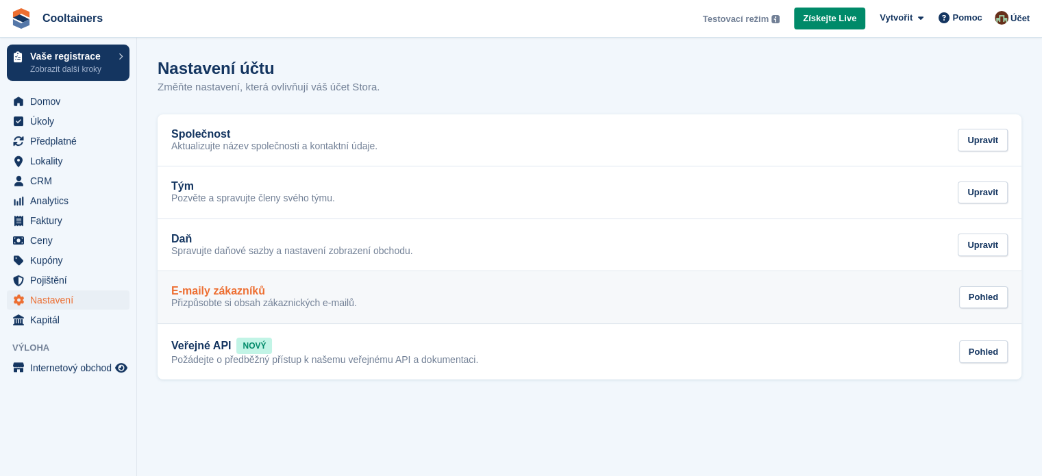
click at [383, 294] on div "E-maily zákazníků Přizpůsobte si obsah zákaznických e-mailů. Pohled" at bounding box center [589, 297] width 836 height 25
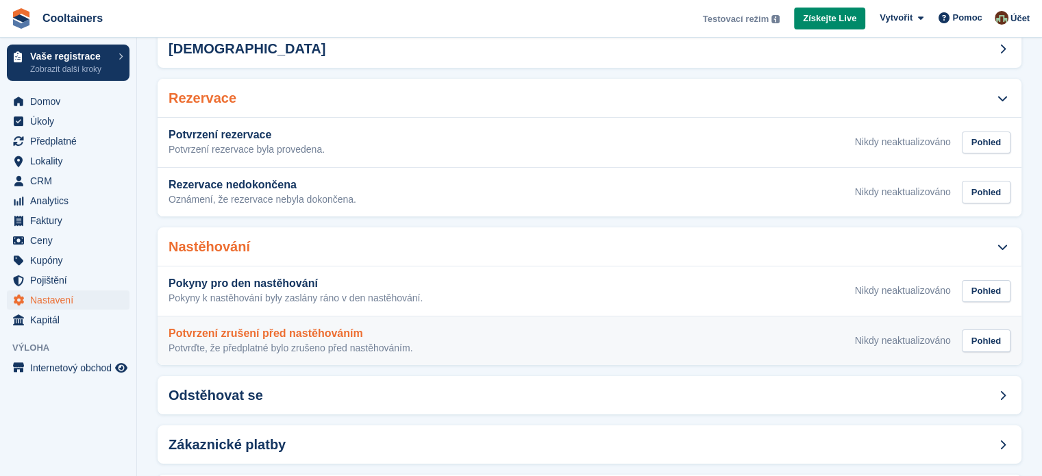
scroll to position [243, 0]
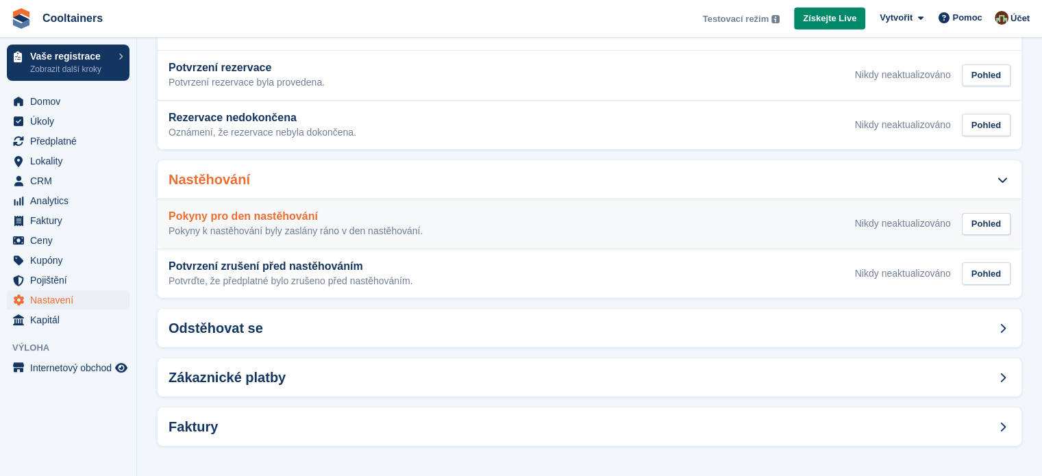
click at [438, 217] on div "Pokyny pro den nastěhování Pokyny k nastěhování byly zaslány ráno v den nastěho…" at bounding box center [590, 223] width 842 height 27
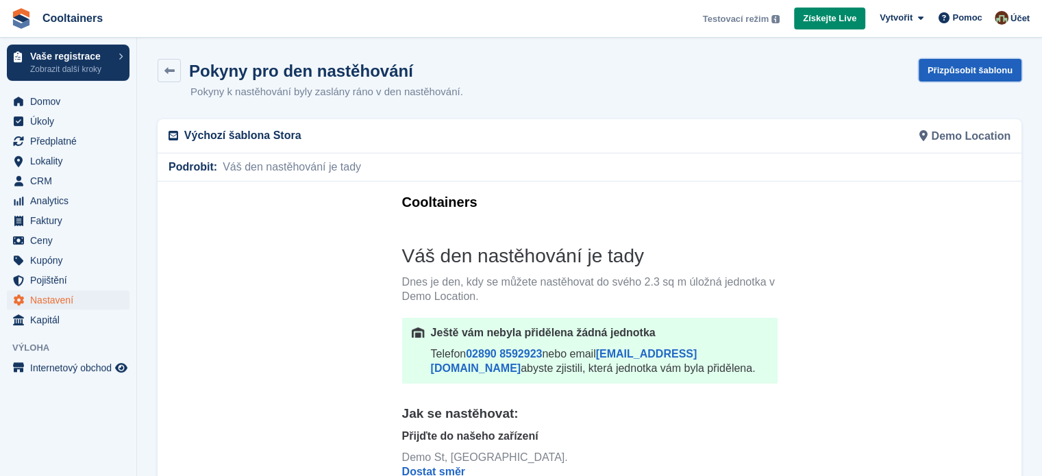
click at [950, 71] on link "Přizpůsobit šablonu" at bounding box center [970, 70] width 103 height 23
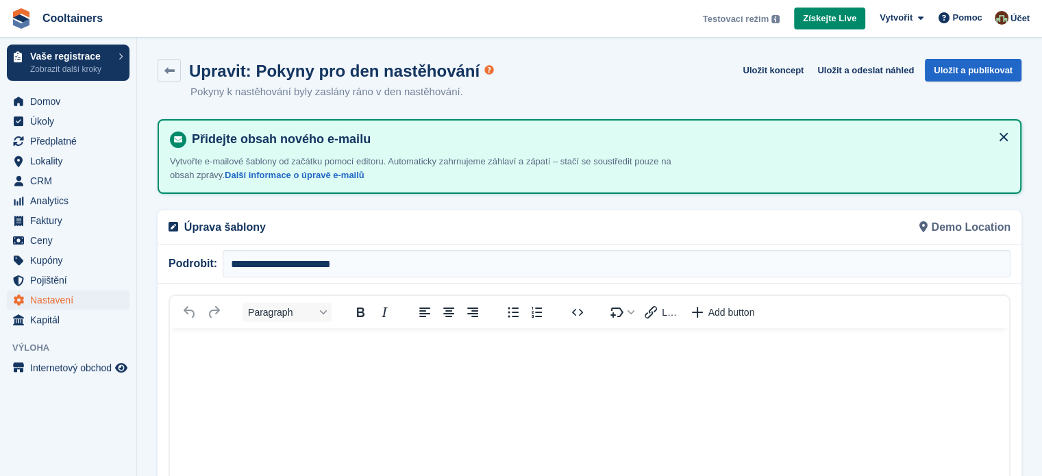
click at [938, 224] on div "Demo Location" at bounding box center [804, 227] width 429 height 34
click at [926, 224] on icon at bounding box center [923, 226] width 8 height 11
click at [176, 224] on icon at bounding box center [174, 226] width 10 height 11
click at [172, 223] on icon at bounding box center [174, 226] width 10 height 11
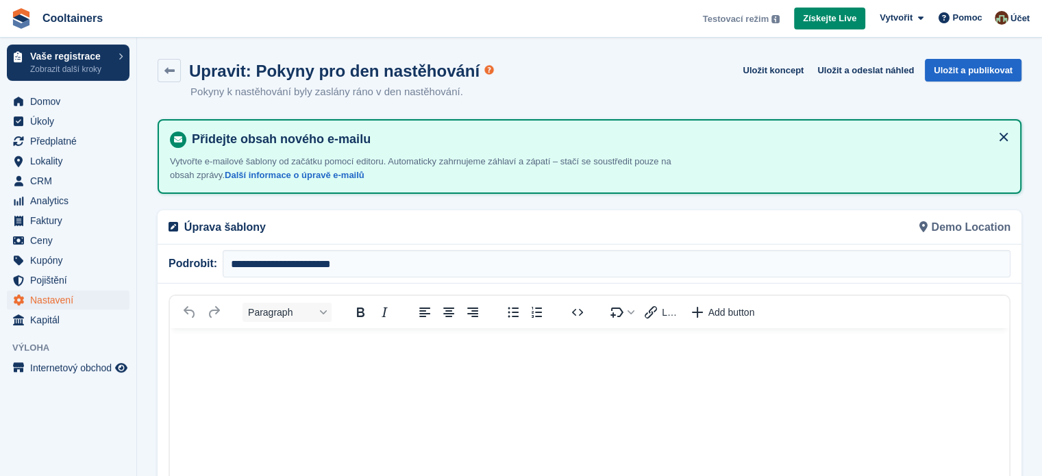
click at [172, 223] on icon at bounding box center [174, 226] width 10 height 11
click at [173, 223] on icon at bounding box center [174, 226] width 10 height 11
click at [175, 222] on icon at bounding box center [174, 226] width 10 height 11
click at [184, 222] on p "Úprava šablony" at bounding box center [382, 227] width 397 height 16
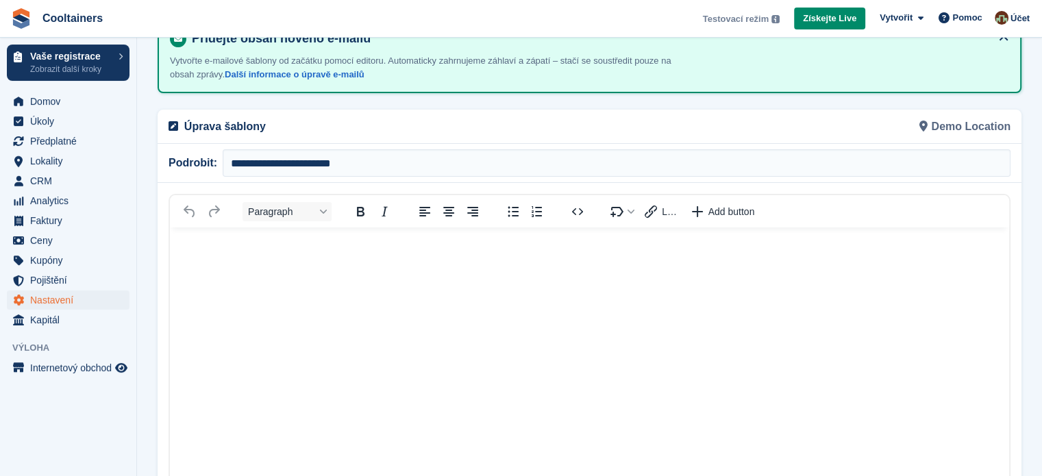
scroll to position [62, 0]
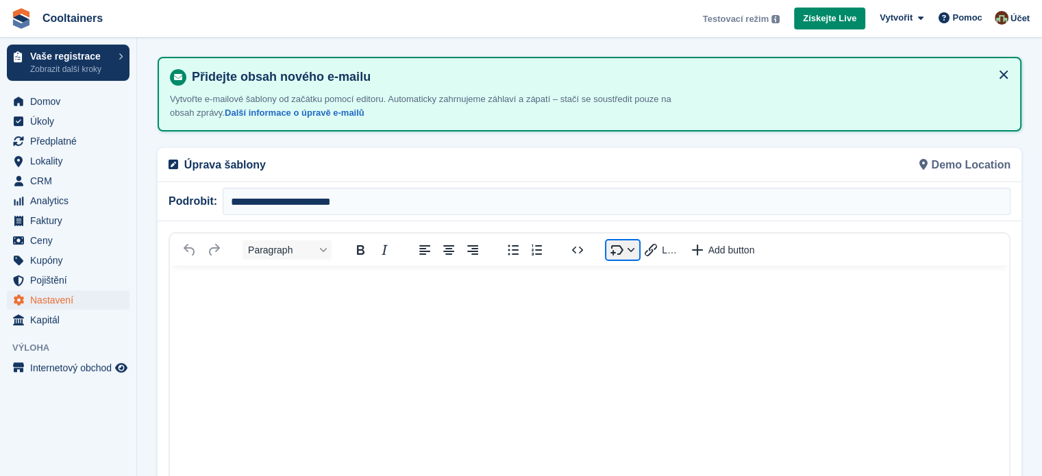
click at [630, 247] on button "Insert merge tag" at bounding box center [622, 249] width 33 height 19
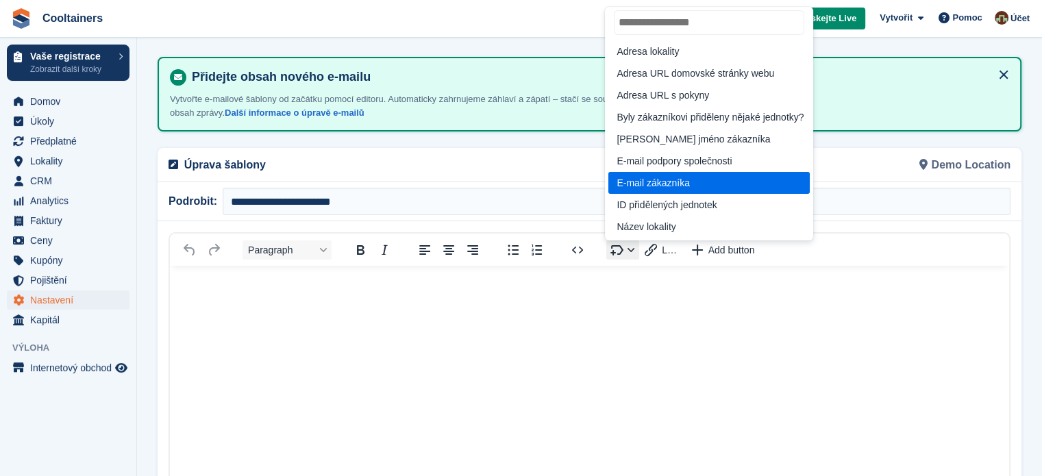
scroll to position [0, 0]
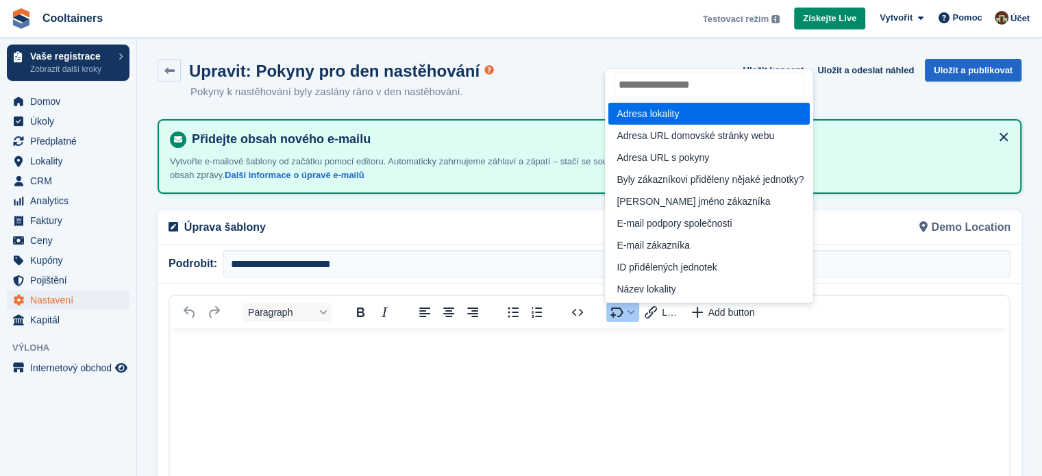
click at [680, 120] on div "Adresa lokality" at bounding box center [709, 113] width 187 height 16
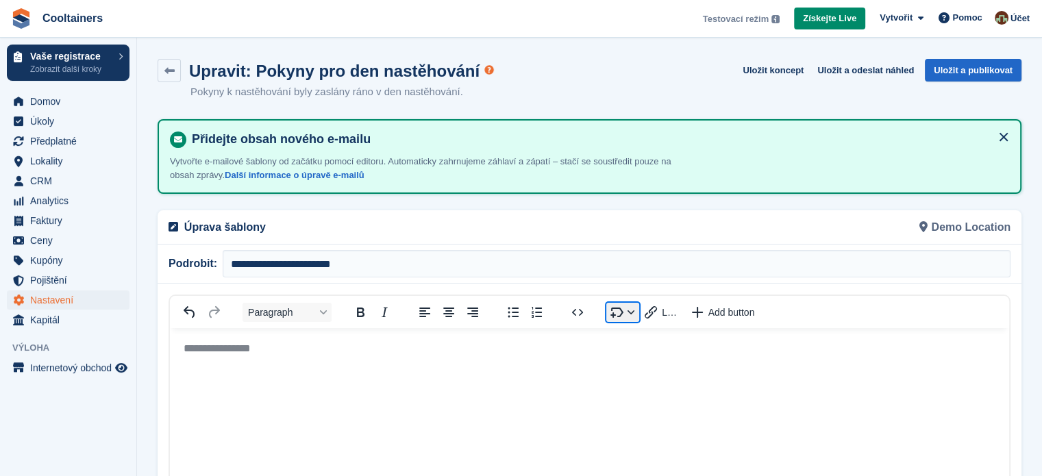
click at [627, 311] on button "Insert merge tag" at bounding box center [622, 312] width 33 height 19
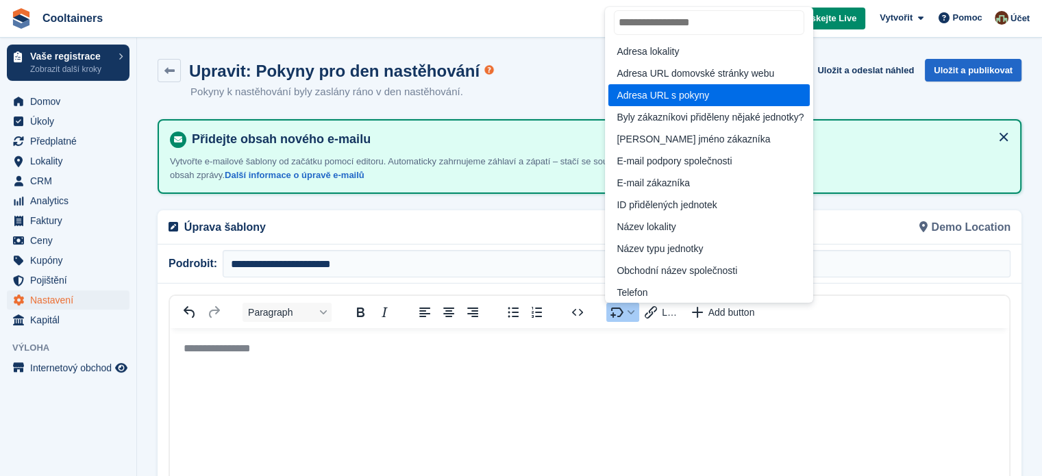
click at [713, 103] on div "Adresa URL s pokyny" at bounding box center [708, 95] width 201 height 22
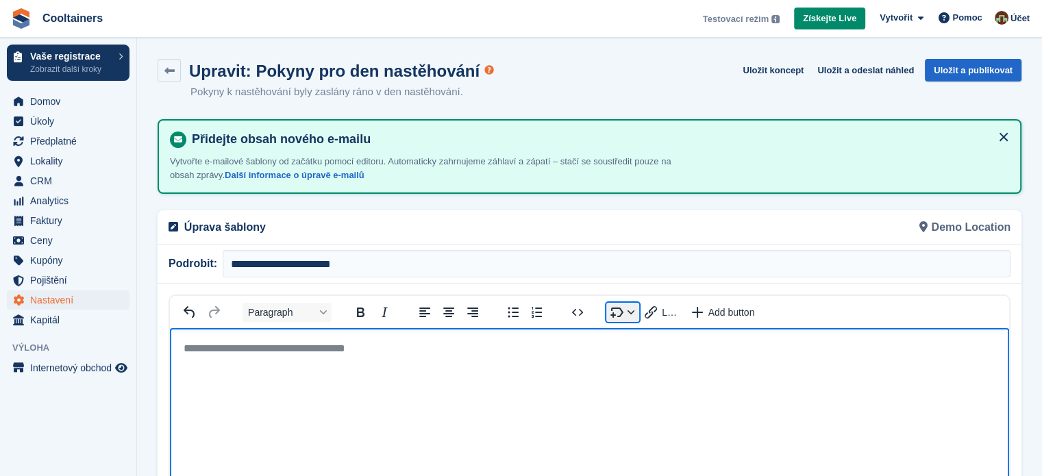
click at [632, 314] on button "Insert merge tag" at bounding box center [622, 312] width 33 height 19
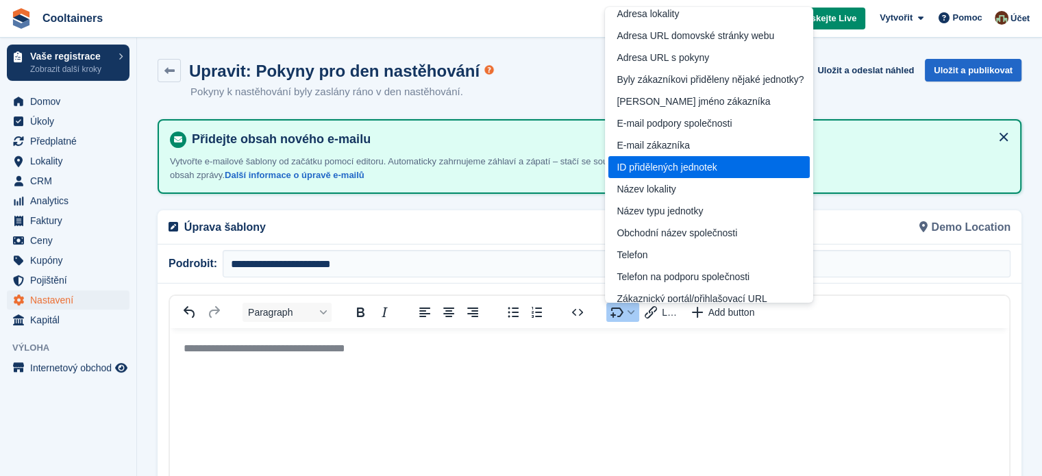
scroll to position [68, 0]
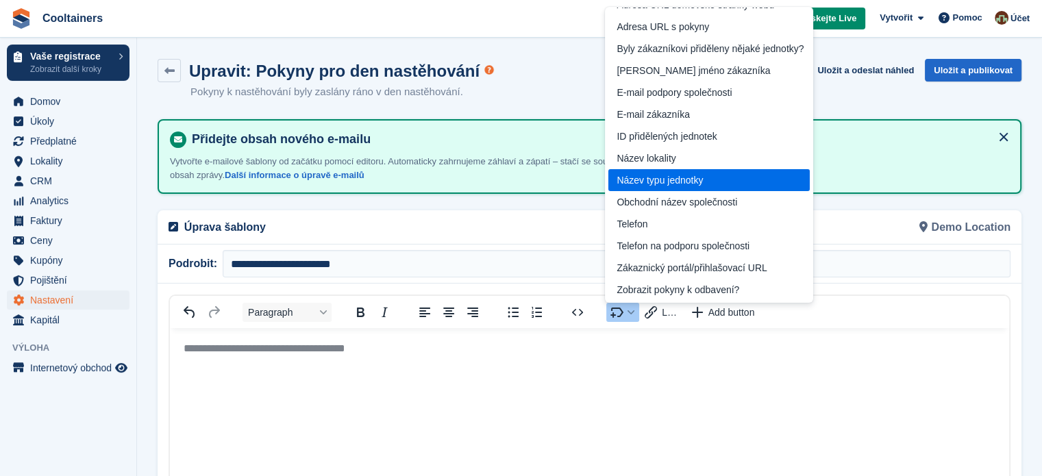
click at [679, 186] on div "Název typu jednotky" at bounding box center [709, 180] width 187 height 16
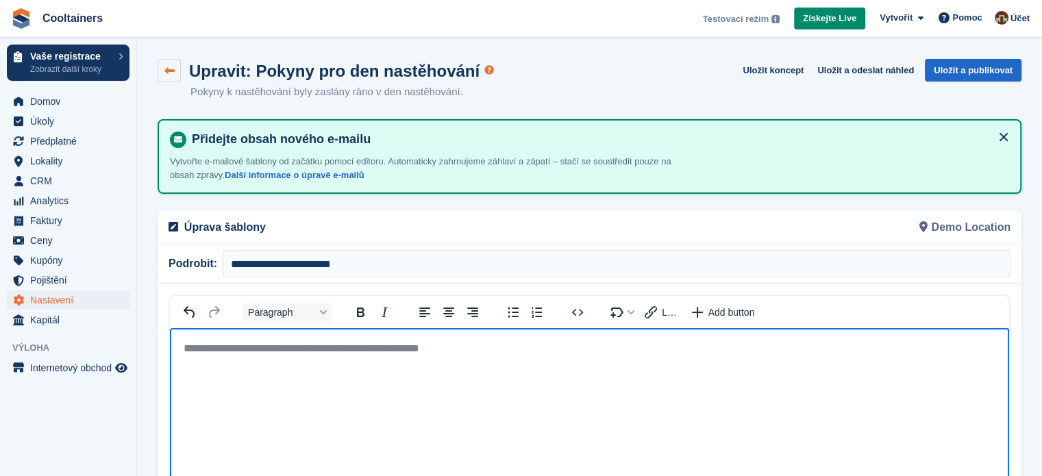
click at [172, 71] on icon at bounding box center [169, 71] width 10 height 10
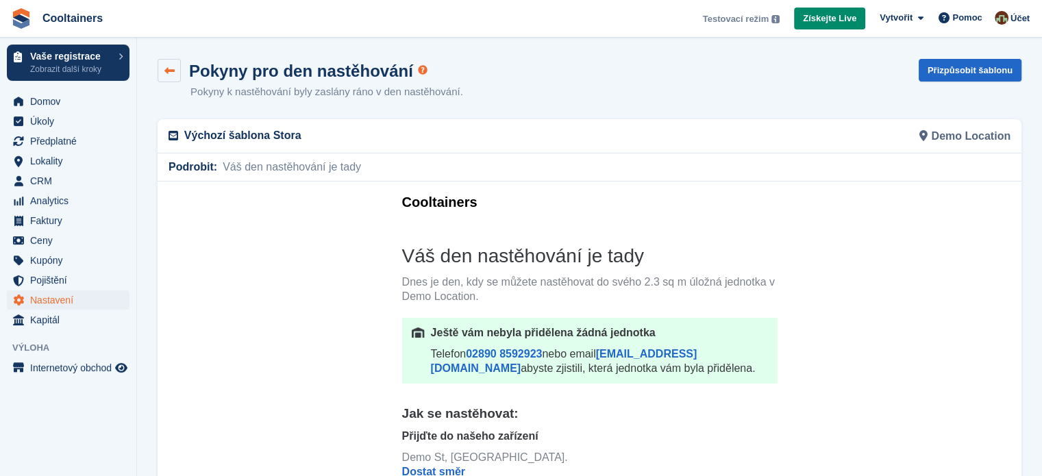
click at [166, 71] on icon at bounding box center [169, 71] width 10 height 10
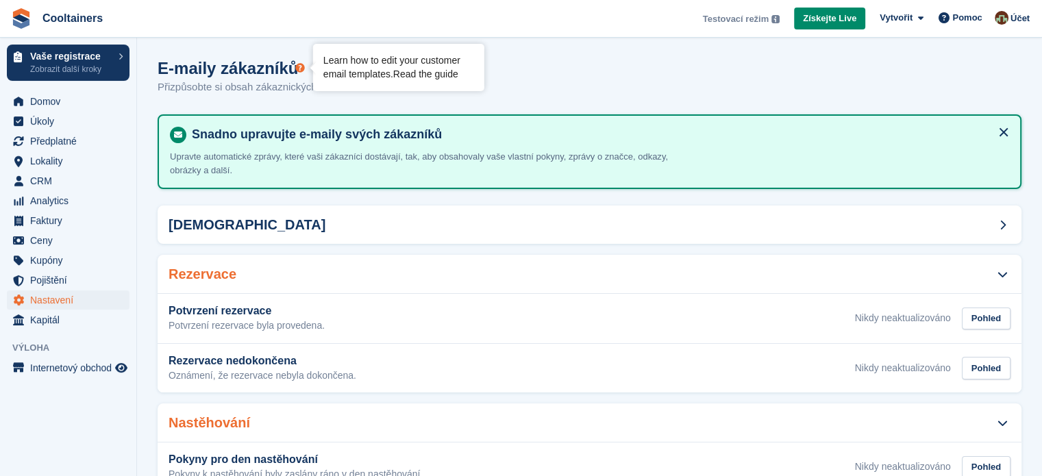
click at [425, 74] on link "Read the guide" at bounding box center [425, 73] width 65 height 11
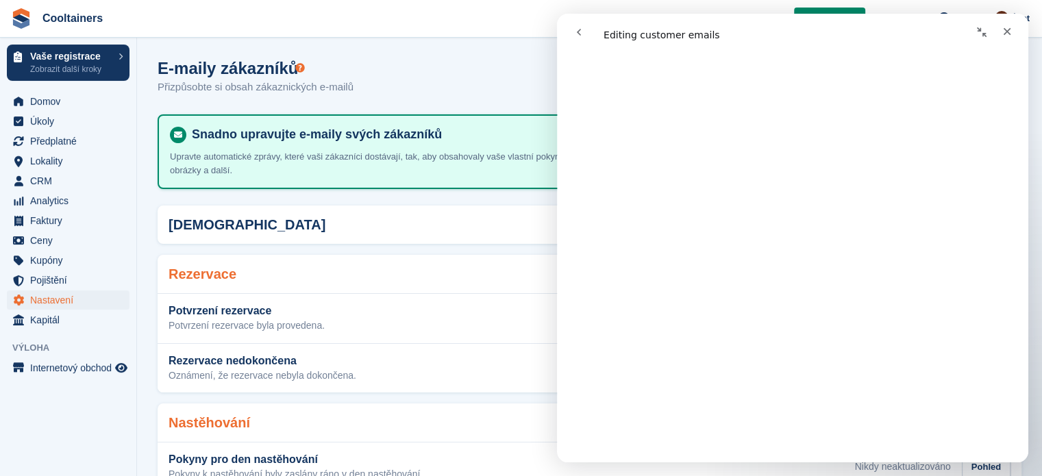
scroll to position [4726, 0]
click at [1003, 36] on icon "Zavřít" at bounding box center [1006, 31] width 11 height 11
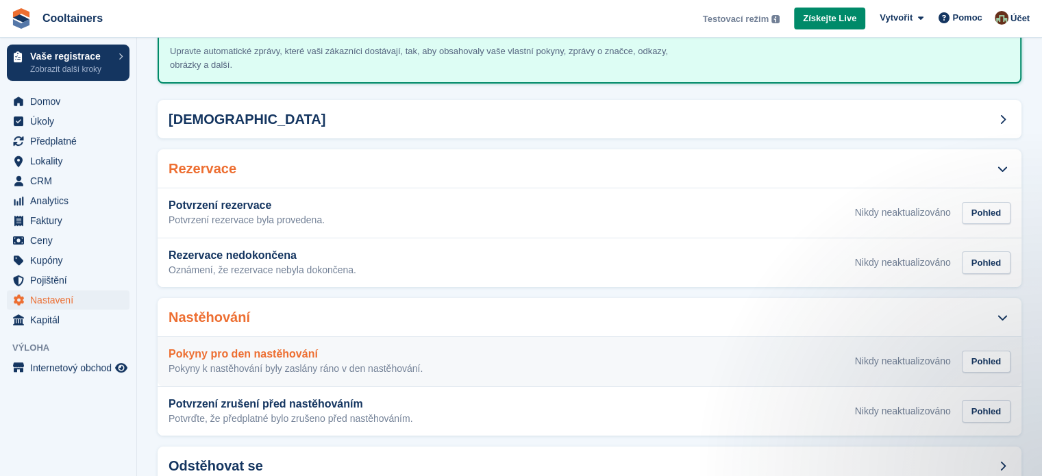
scroll to position [0, 0]
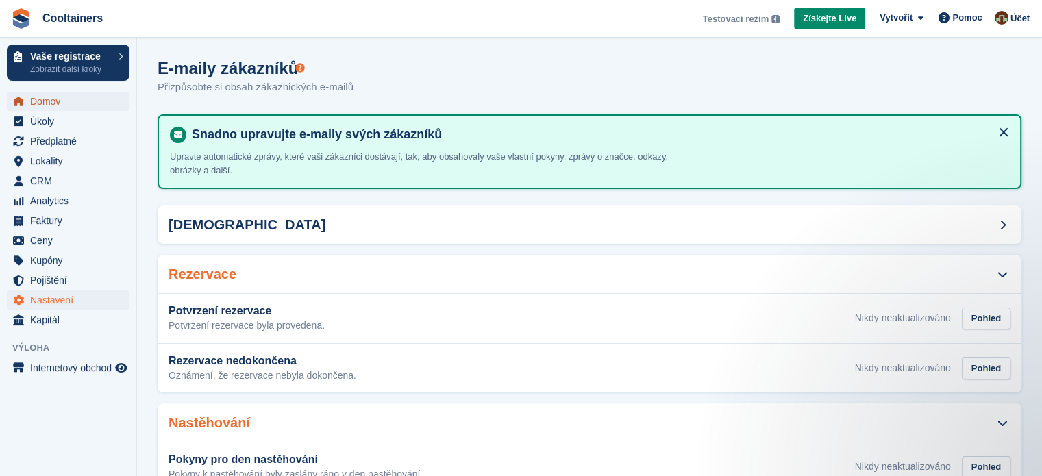
click at [55, 103] on span "Domov" at bounding box center [71, 101] width 82 height 19
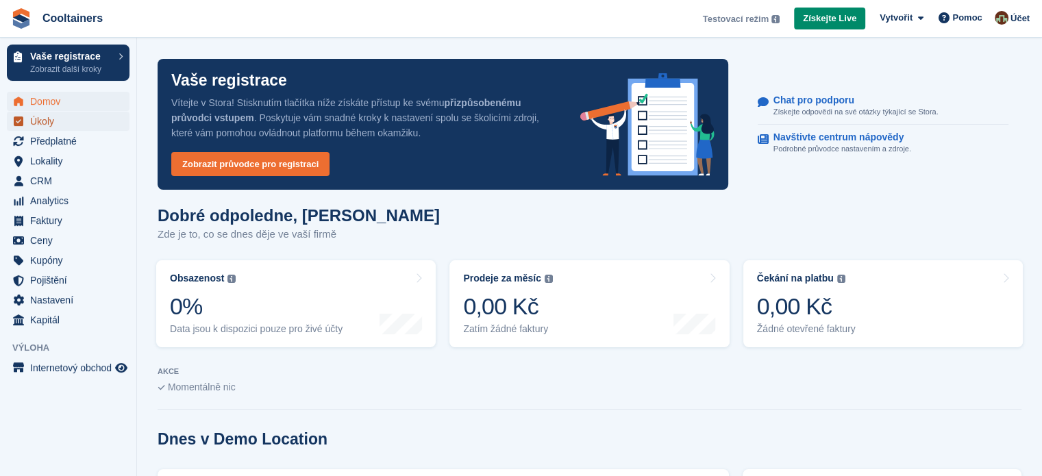
click at [56, 116] on span "Úkoly" at bounding box center [71, 121] width 82 height 19
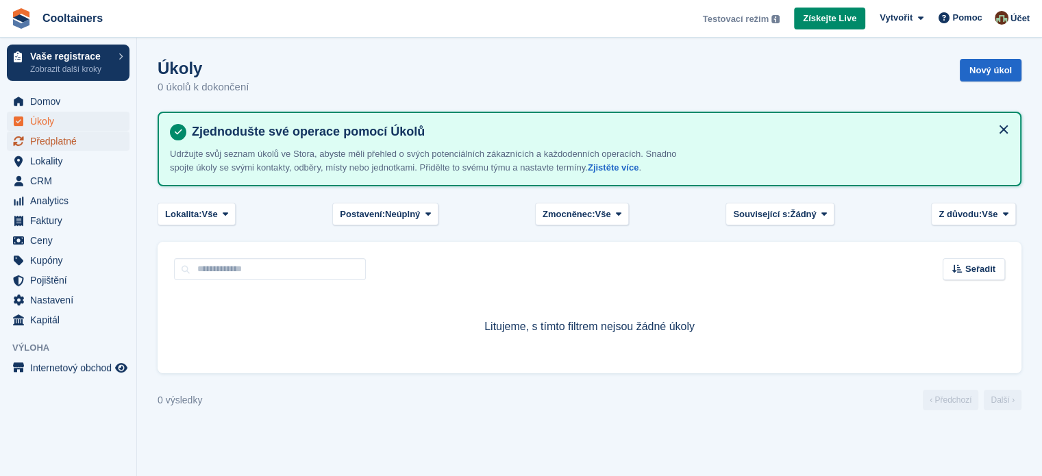
click at [55, 144] on span "Předplatné" at bounding box center [71, 141] width 82 height 19
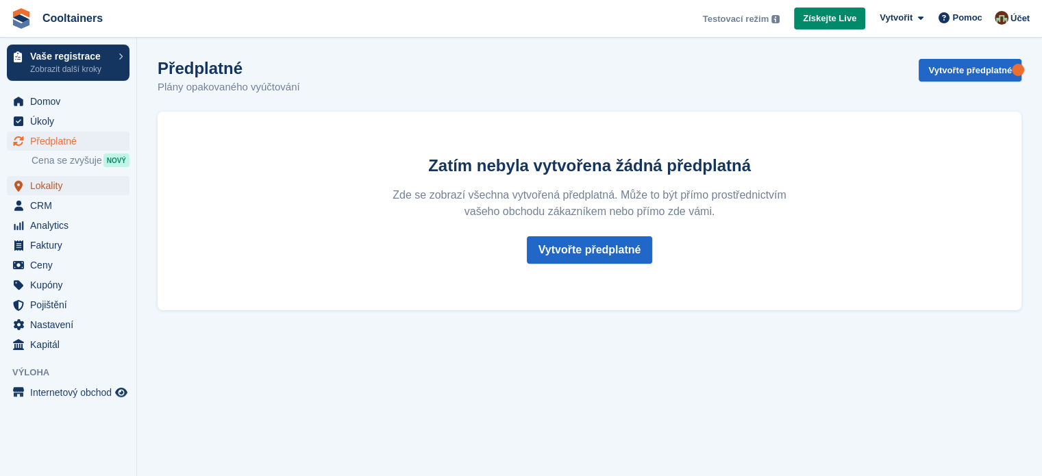
click at [62, 188] on span "Lokality" at bounding box center [71, 185] width 82 height 19
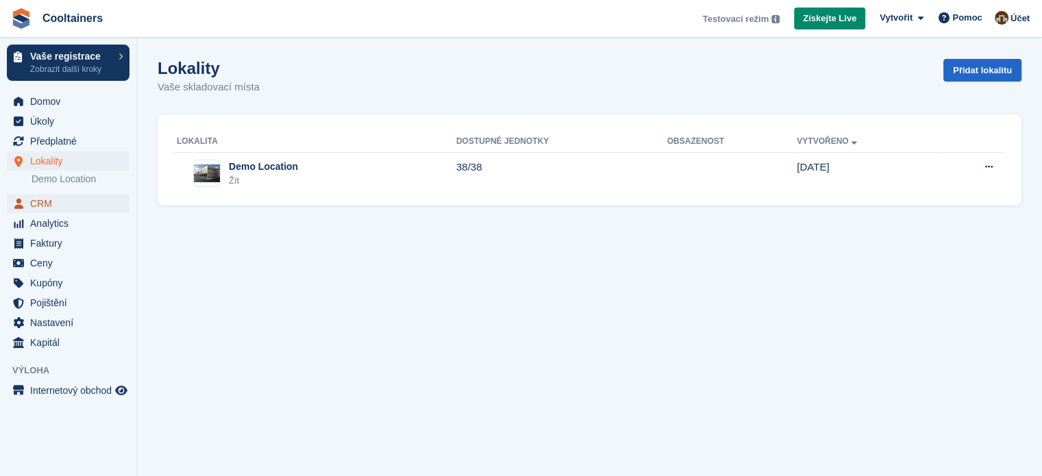
click at [59, 203] on span "CRM" at bounding box center [71, 203] width 82 height 19
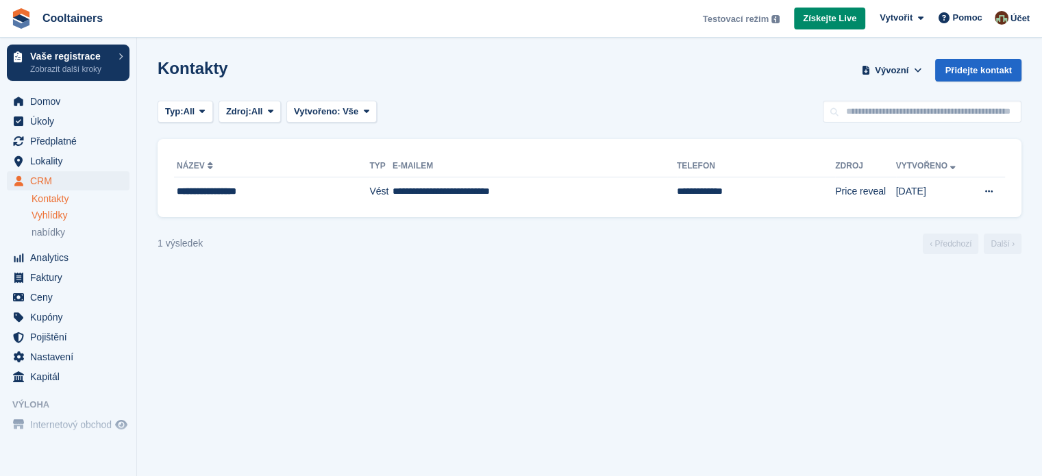
click at [65, 214] on span "Vyhlídky" at bounding box center [50, 215] width 36 height 13
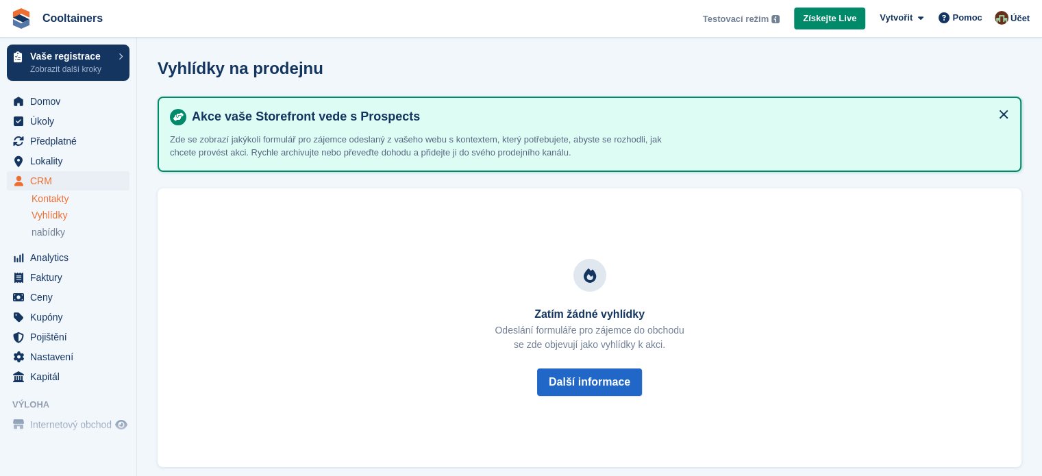
click at [60, 199] on link "Kontakty" at bounding box center [81, 198] width 98 height 13
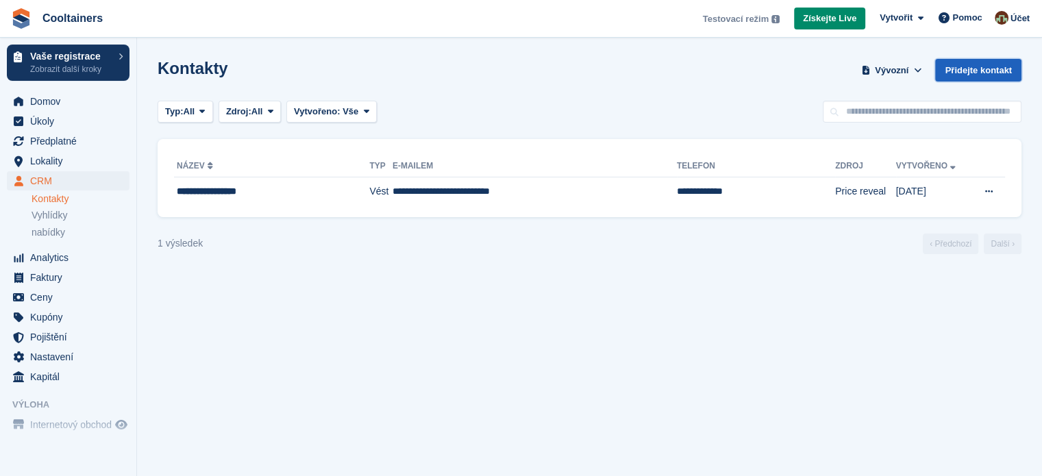
click at [982, 71] on link "Přidejte kontakt" at bounding box center [978, 70] width 86 height 23
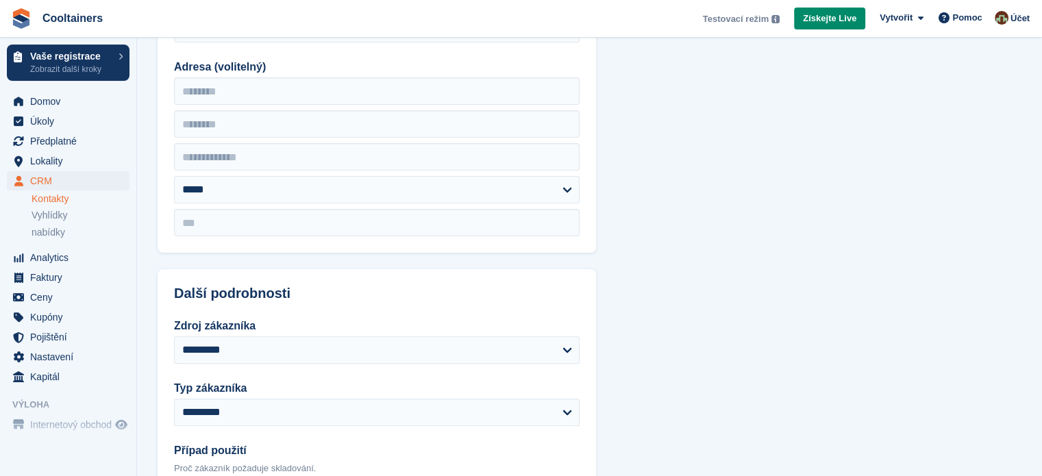
scroll to position [548, 0]
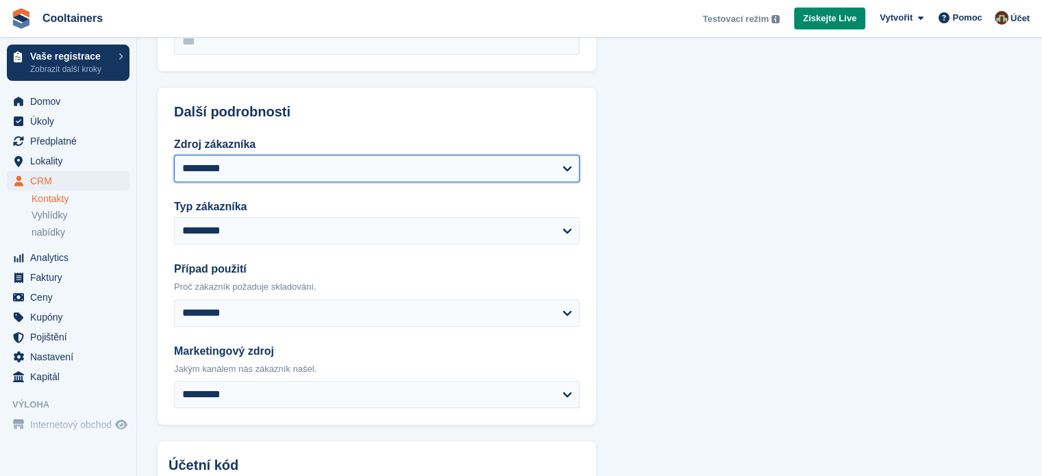
click at [346, 169] on select "**********" at bounding box center [377, 168] width 406 height 27
click at [346, 168] on select "**********" at bounding box center [377, 168] width 406 height 27
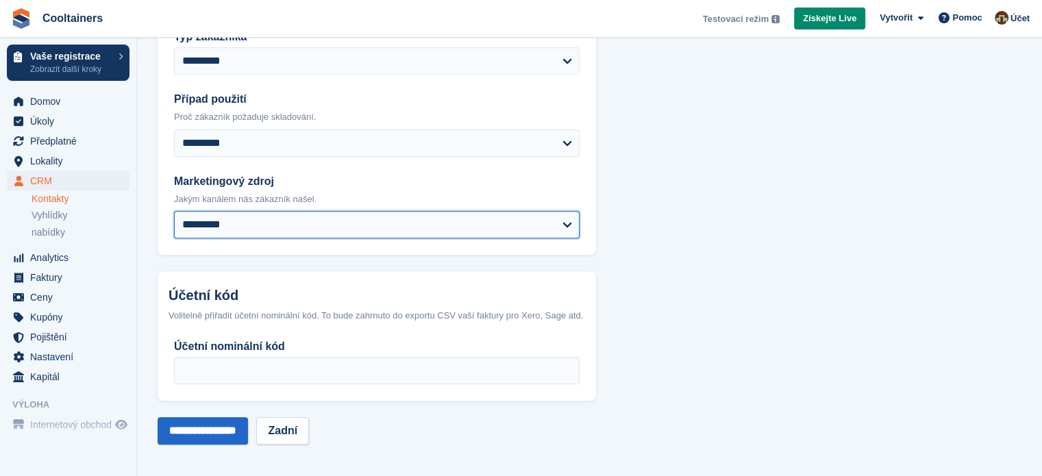
click at [326, 224] on select "**********" at bounding box center [377, 224] width 406 height 27
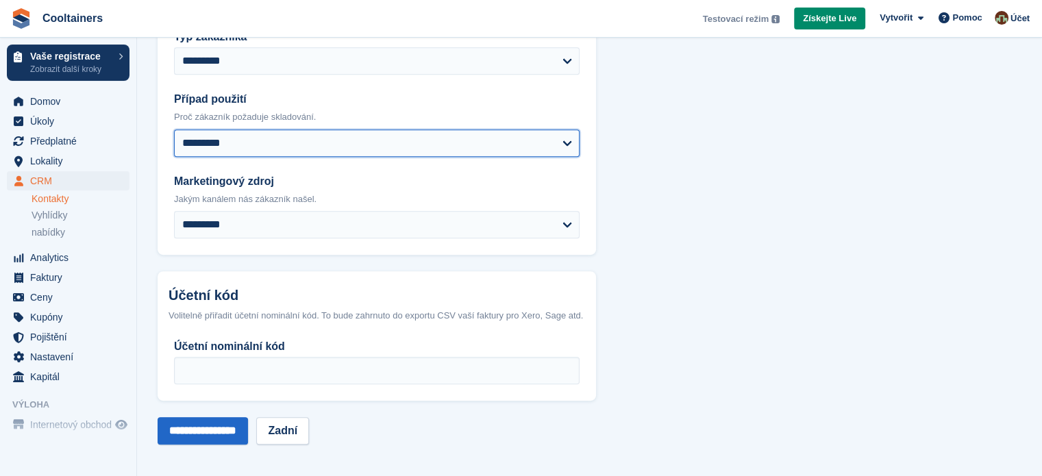
click at [332, 147] on select "**********" at bounding box center [377, 142] width 406 height 27
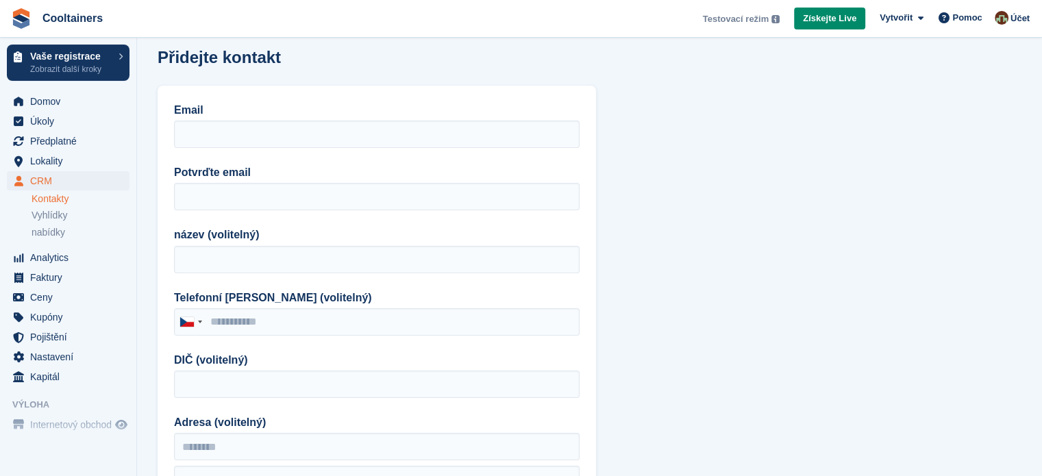
scroll to position [0, 0]
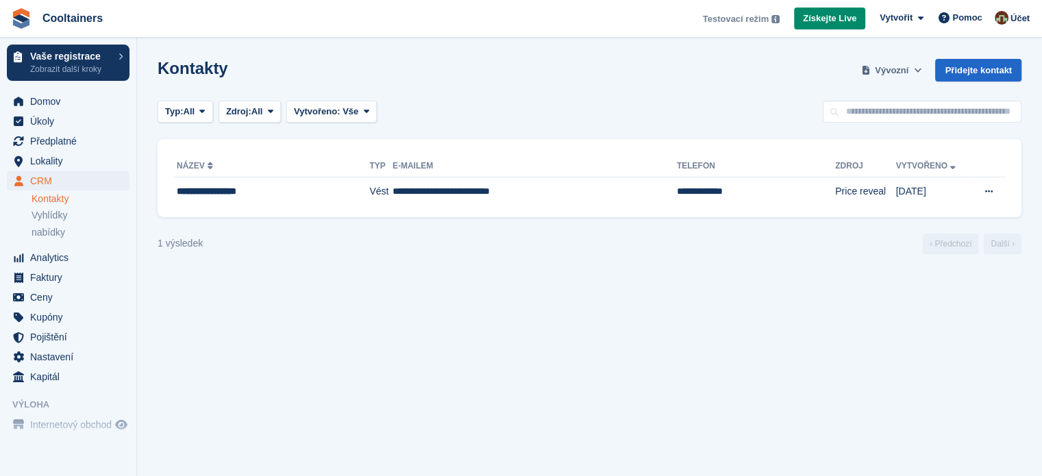
click at [901, 69] on span "Vývozní" at bounding box center [892, 71] width 34 height 14
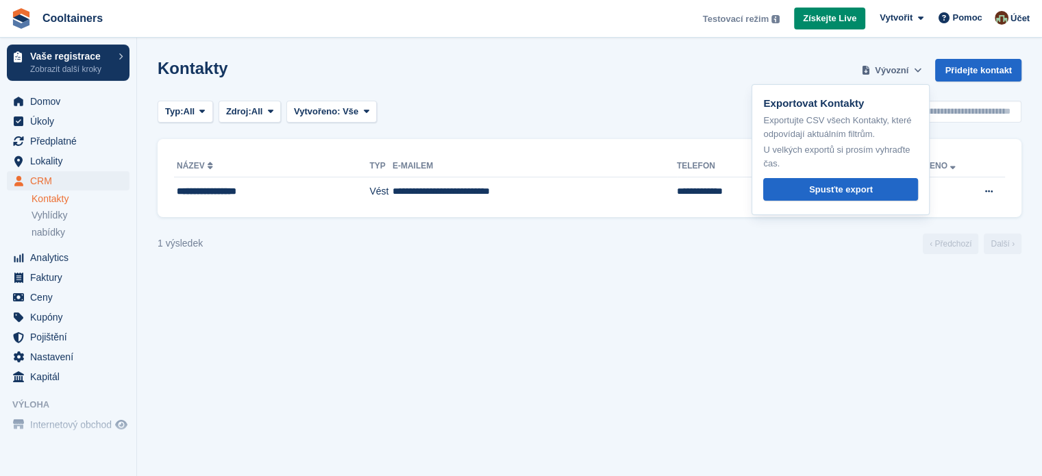
click at [901, 69] on span "Vývozní" at bounding box center [892, 71] width 34 height 14
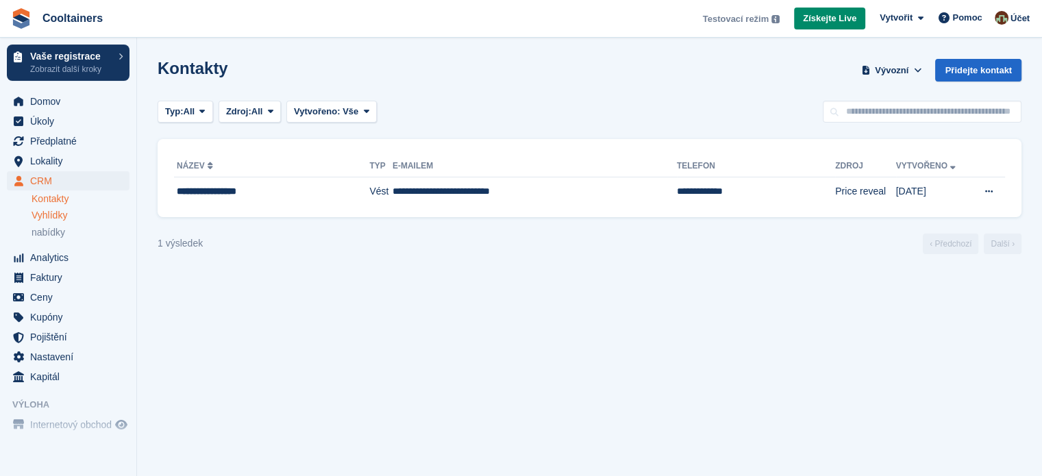
click at [77, 217] on div "Vyhlídky" at bounding box center [81, 215] width 98 height 13
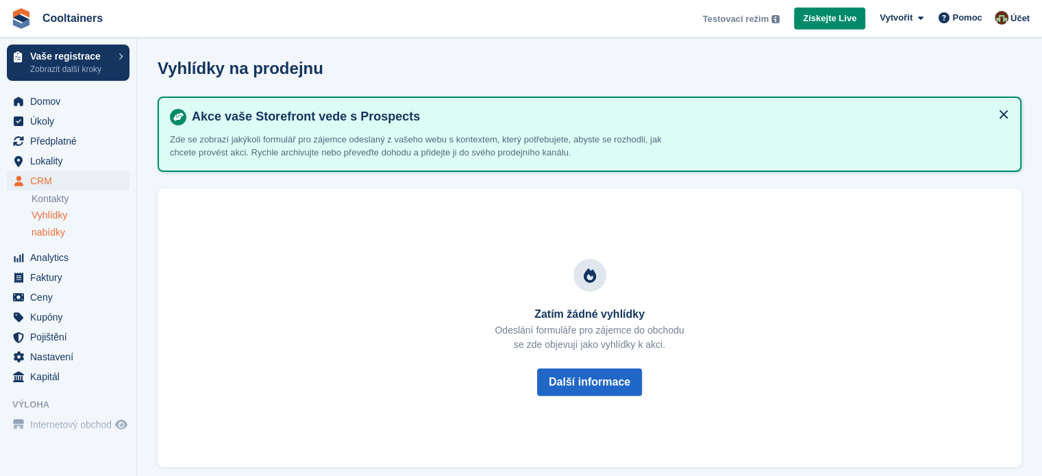
click at [59, 234] on span "nabídky" at bounding box center [49, 232] width 34 height 13
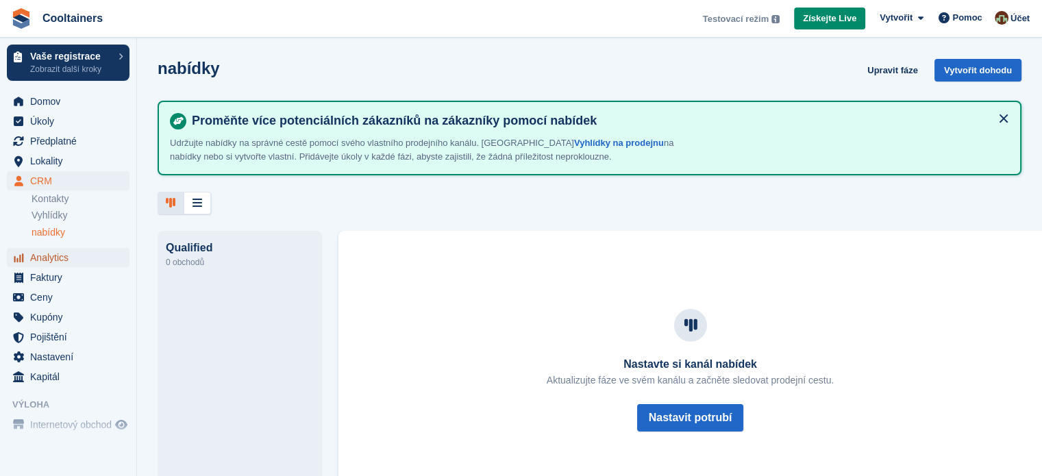
click at [60, 257] on span "Analytics" at bounding box center [71, 257] width 82 height 19
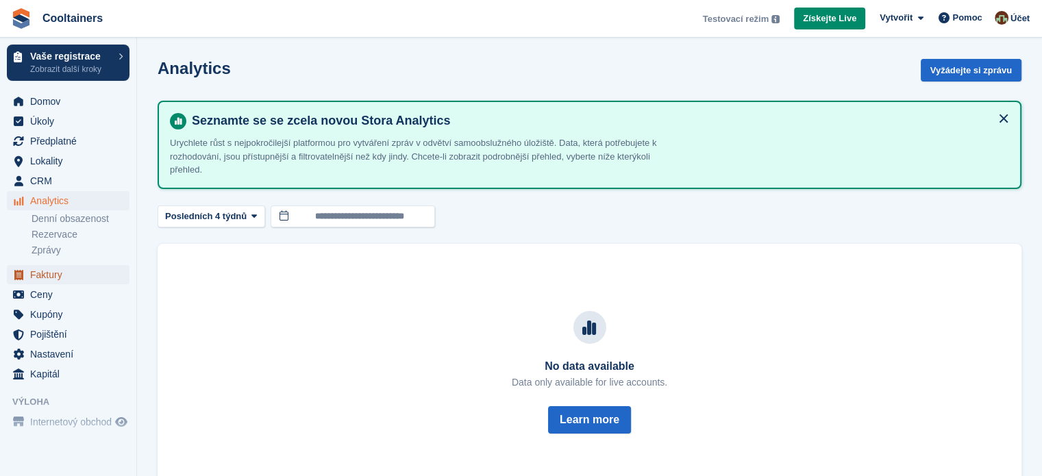
click at [77, 273] on span "Faktury" at bounding box center [71, 274] width 82 height 19
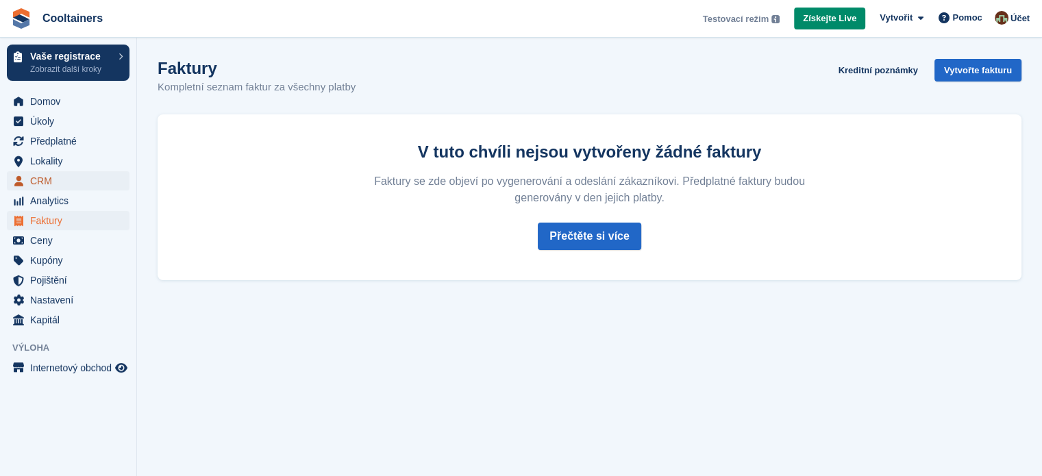
click at [60, 190] on span "CRM" at bounding box center [71, 180] width 82 height 19
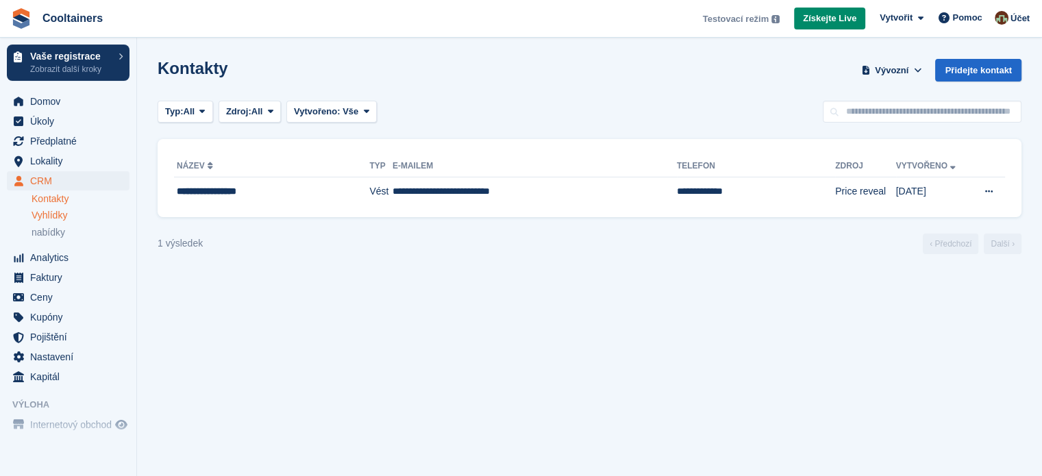
click at [58, 216] on span "Vyhlídky" at bounding box center [50, 215] width 36 height 13
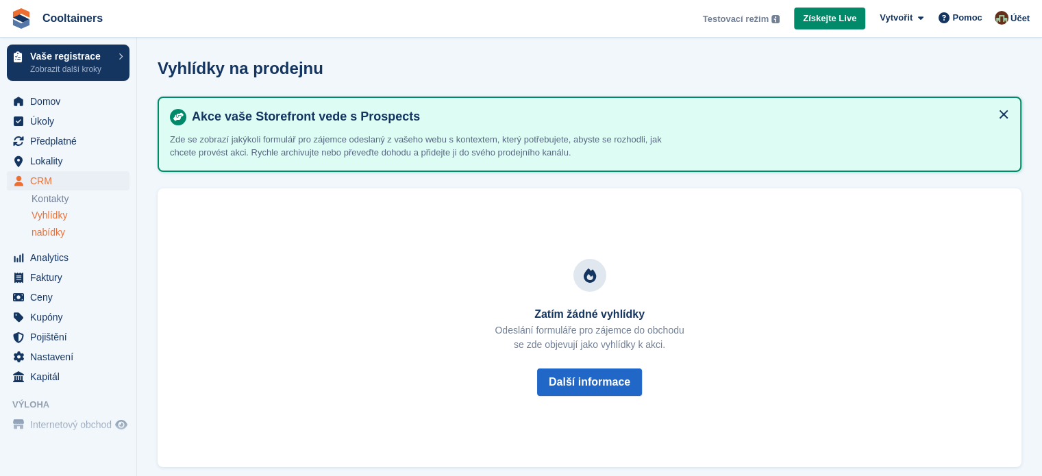
click at [60, 235] on span "nabídky" at bounding box center [49, 232] width 34 height 13
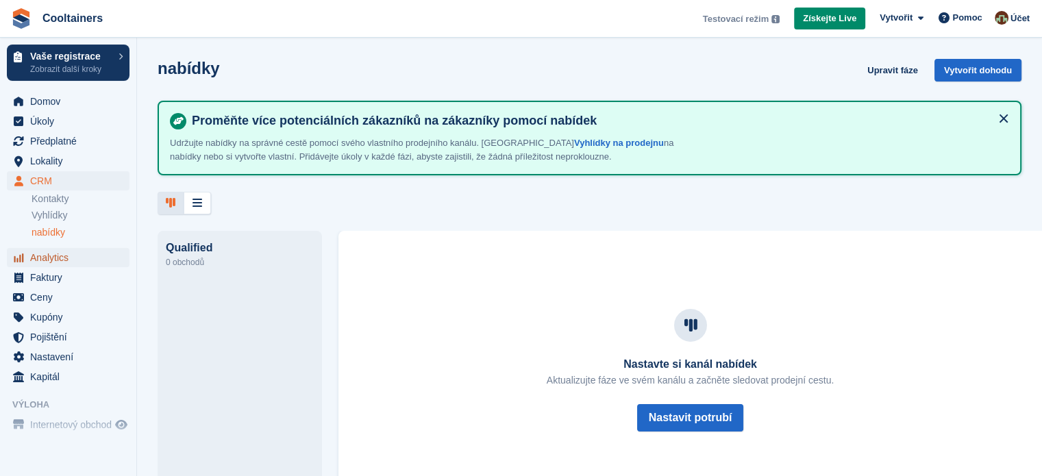
click at [71, 253] on span "Analytics" at bounding box center [71, 257] width 82 height 19
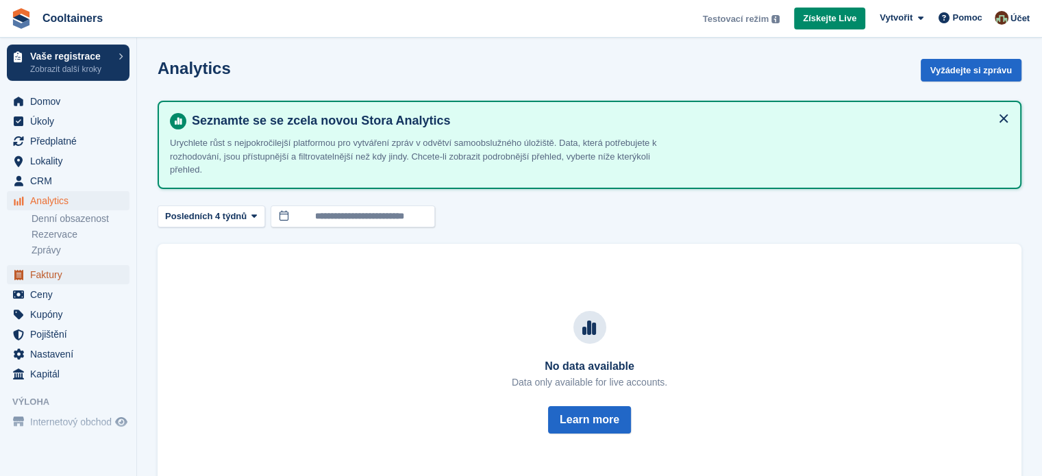
click at [49, 266] on span "Faktury" at bounding box center [71, 274] width 82 height 19
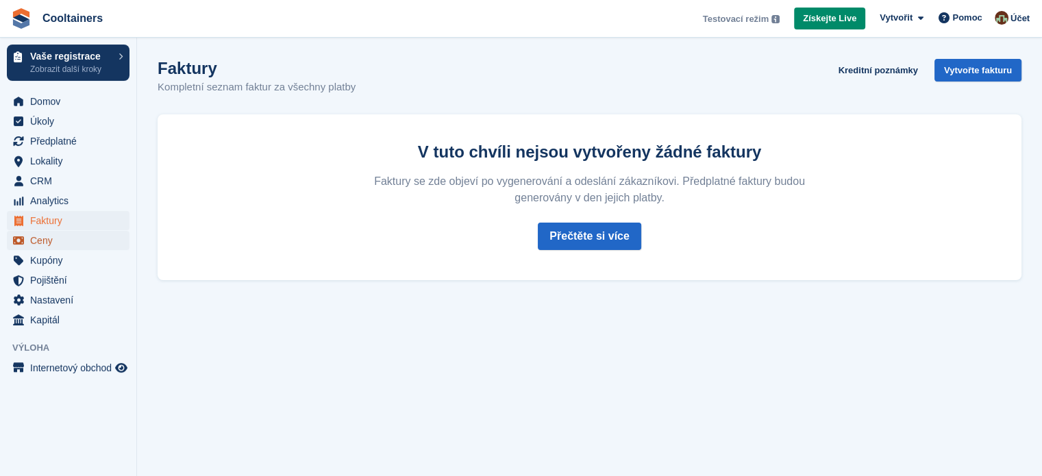
click at [60, 246] on span "Ceny" at bounding box center [71, 240] width 82 height 19
